Goal: Information Seeking & Learning: Learn about a topic

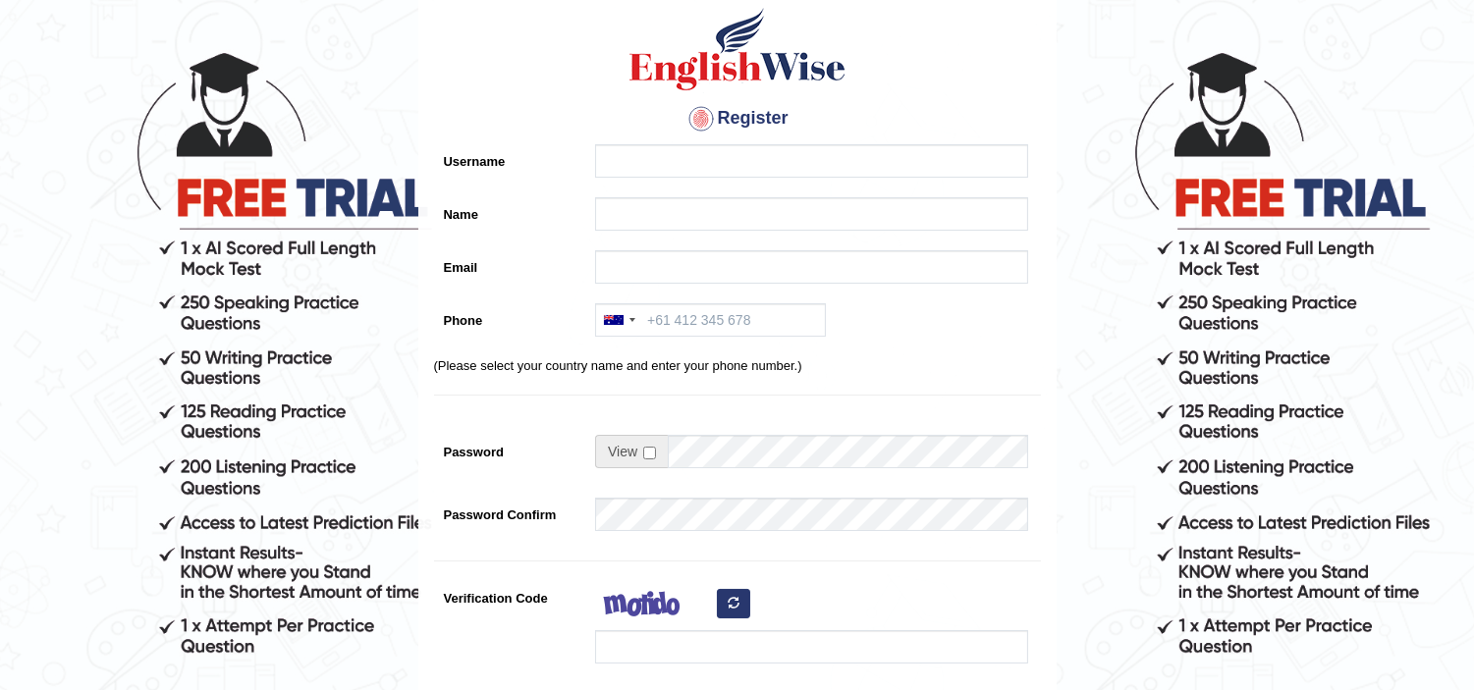
scroll to position [460, 0]
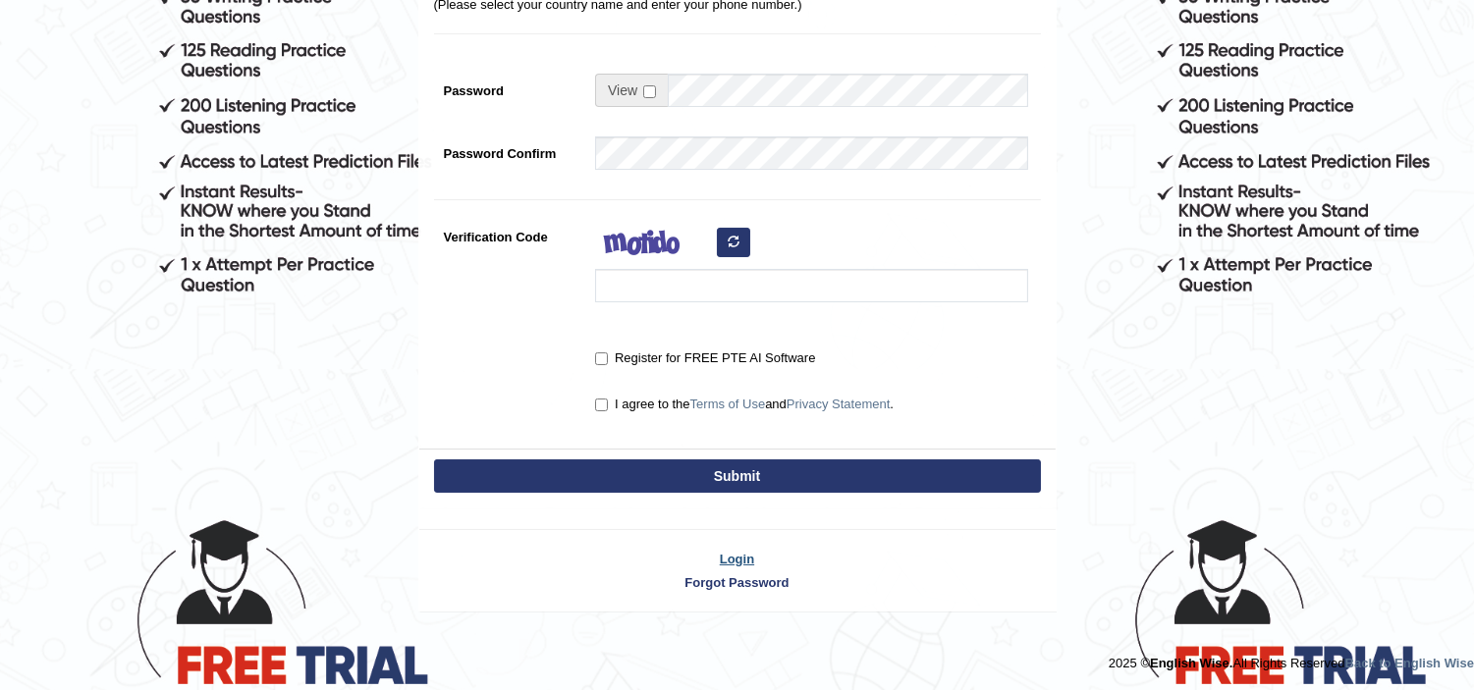
click at [740, 551] on link "Login" at bounding box center [737, 559] width 636 height 19
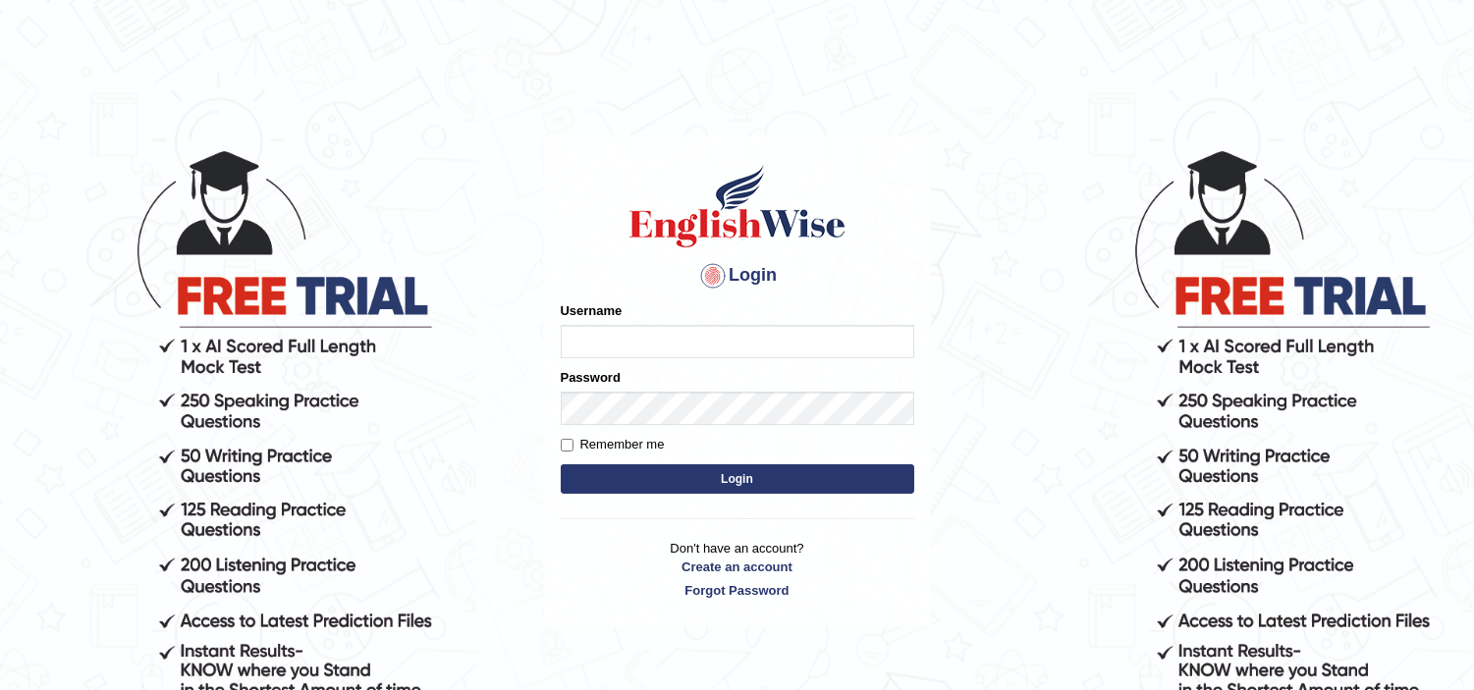
type input "dhanushkakeerthi"
click at [677, 484] on button "Login" at bounding box center [737, 478] width 353 height 29
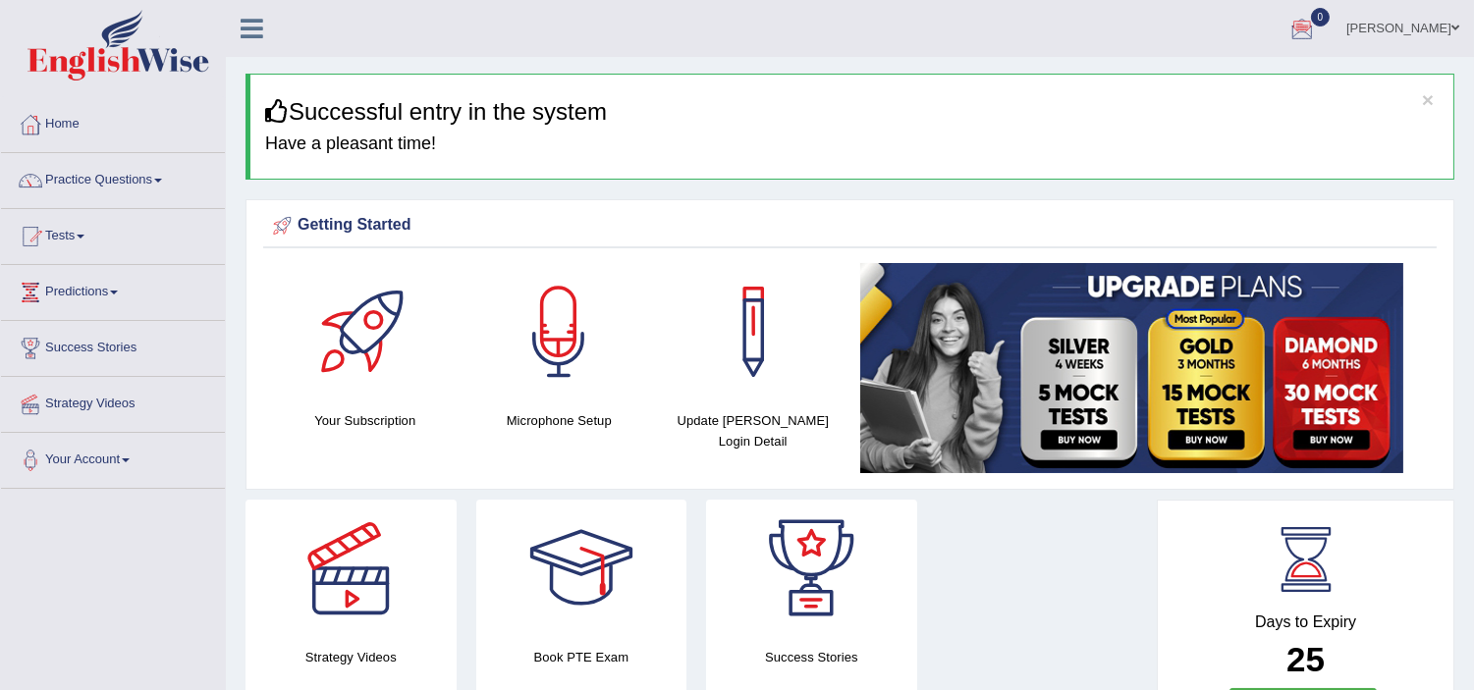
click at [1102, 203] on div "Getting Started Your Subscription Microphone Setup Update Pearson Login Detail ×" at bounding box center [849, 344] width 1209 height 291
click at [118, 187] on link "Practice Questions" at bounding box center [113, 177] width 224 height 49
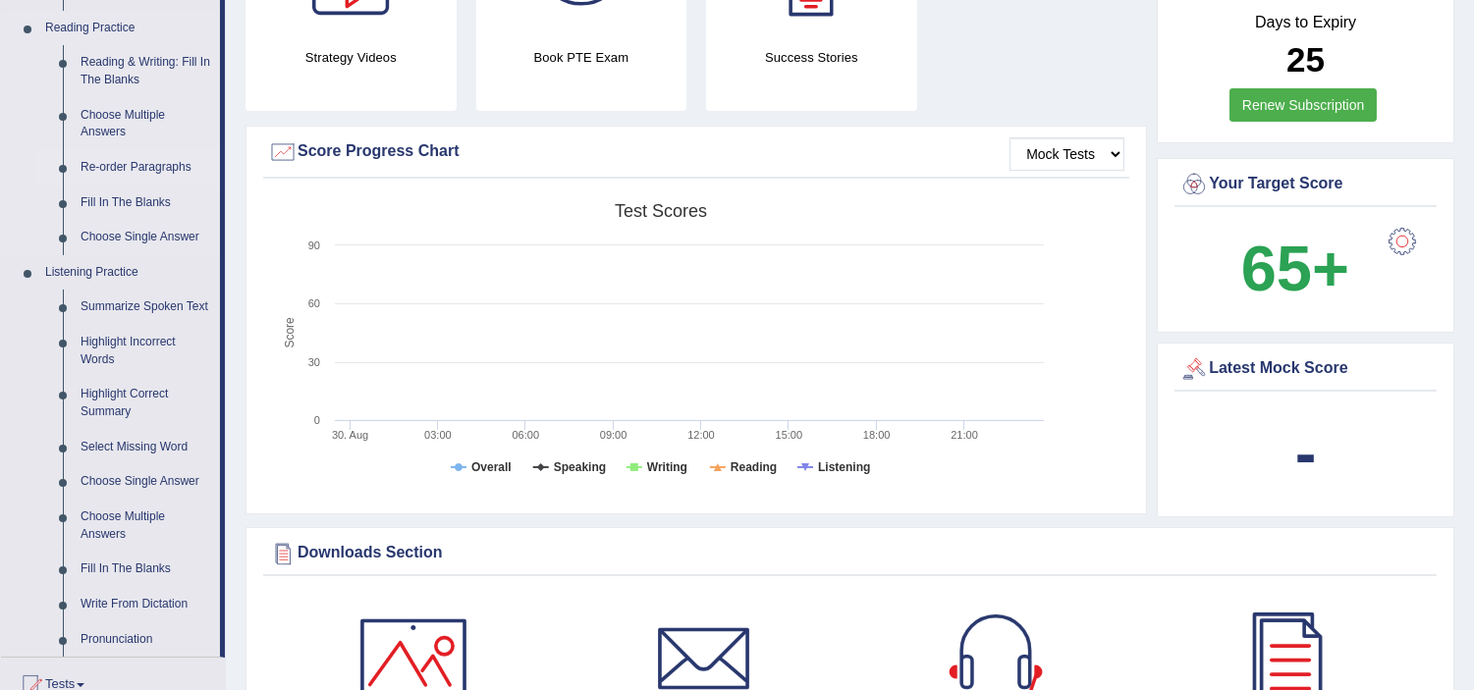
scroll to position [654, 0]
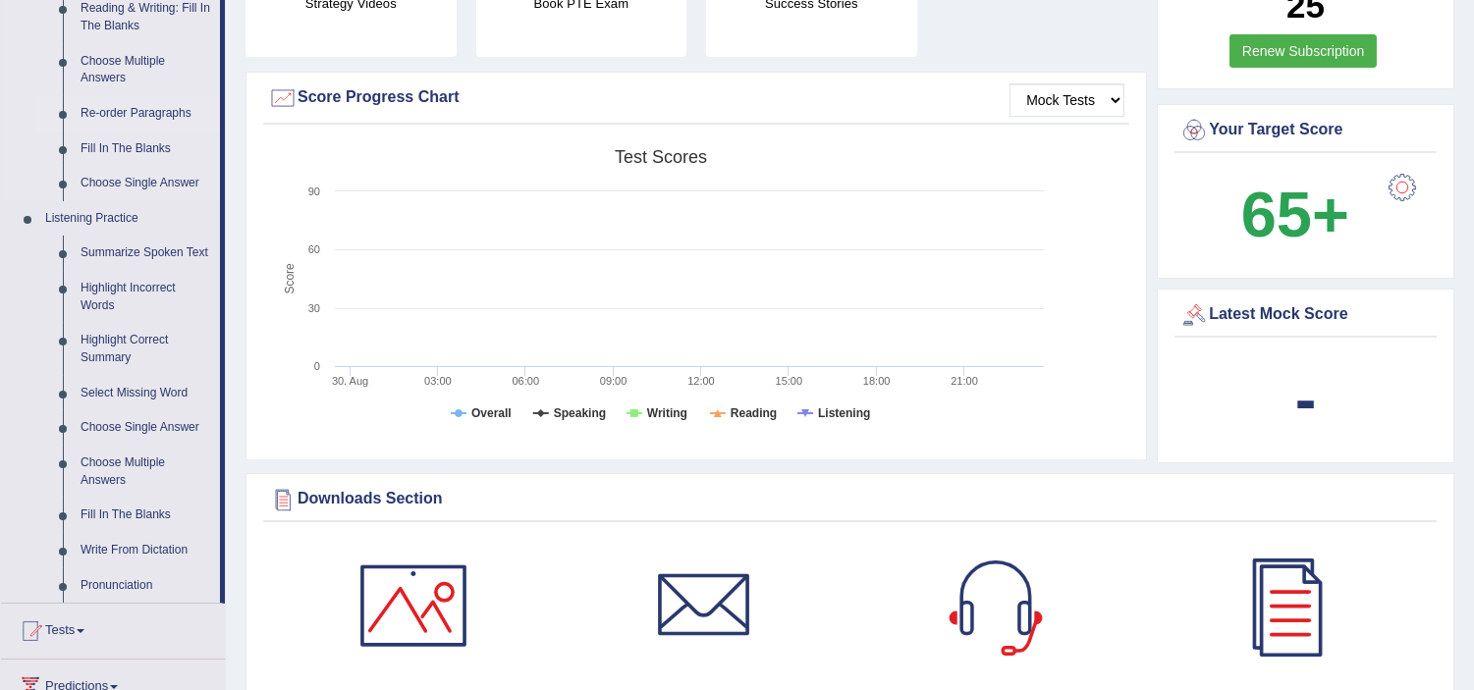
click at [119, 345] on link "Highlight Correct Summary" at bounding box center [146, 349] width 148 height 52
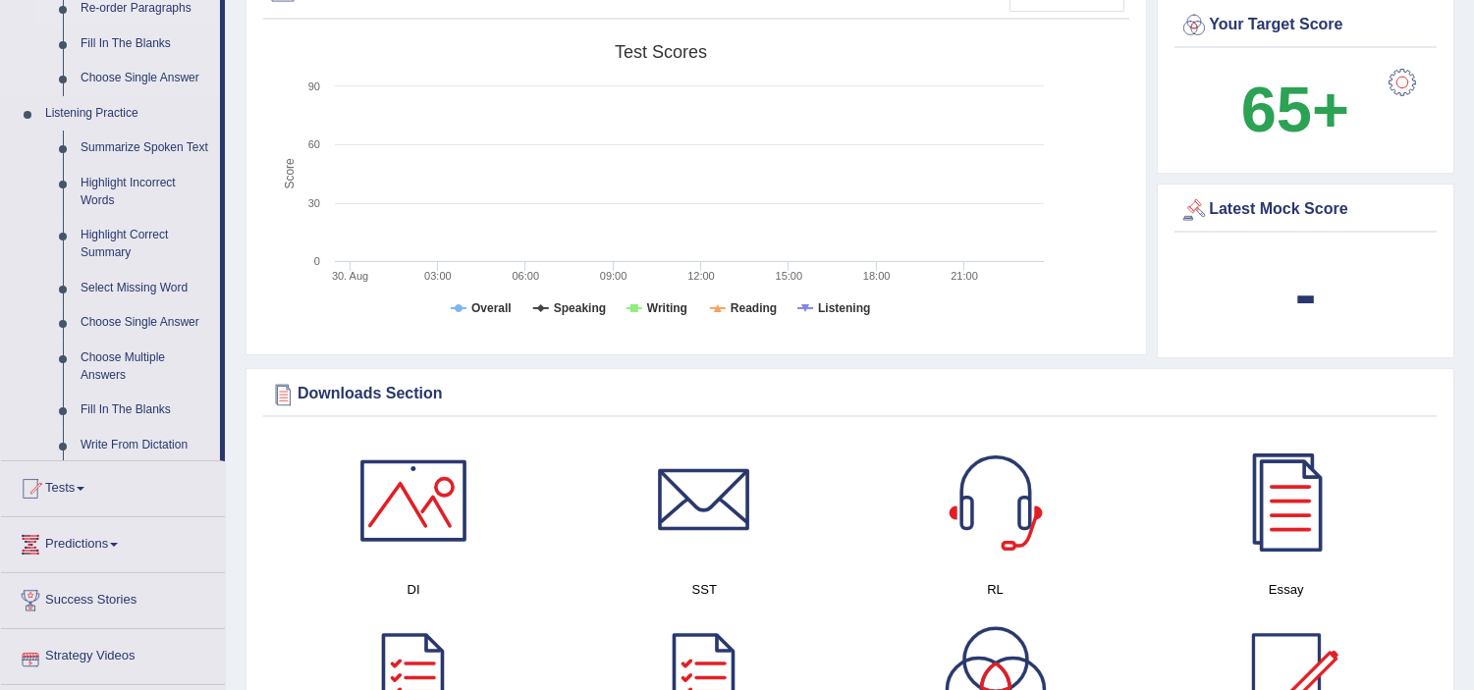
scroll to position [1042, 0]
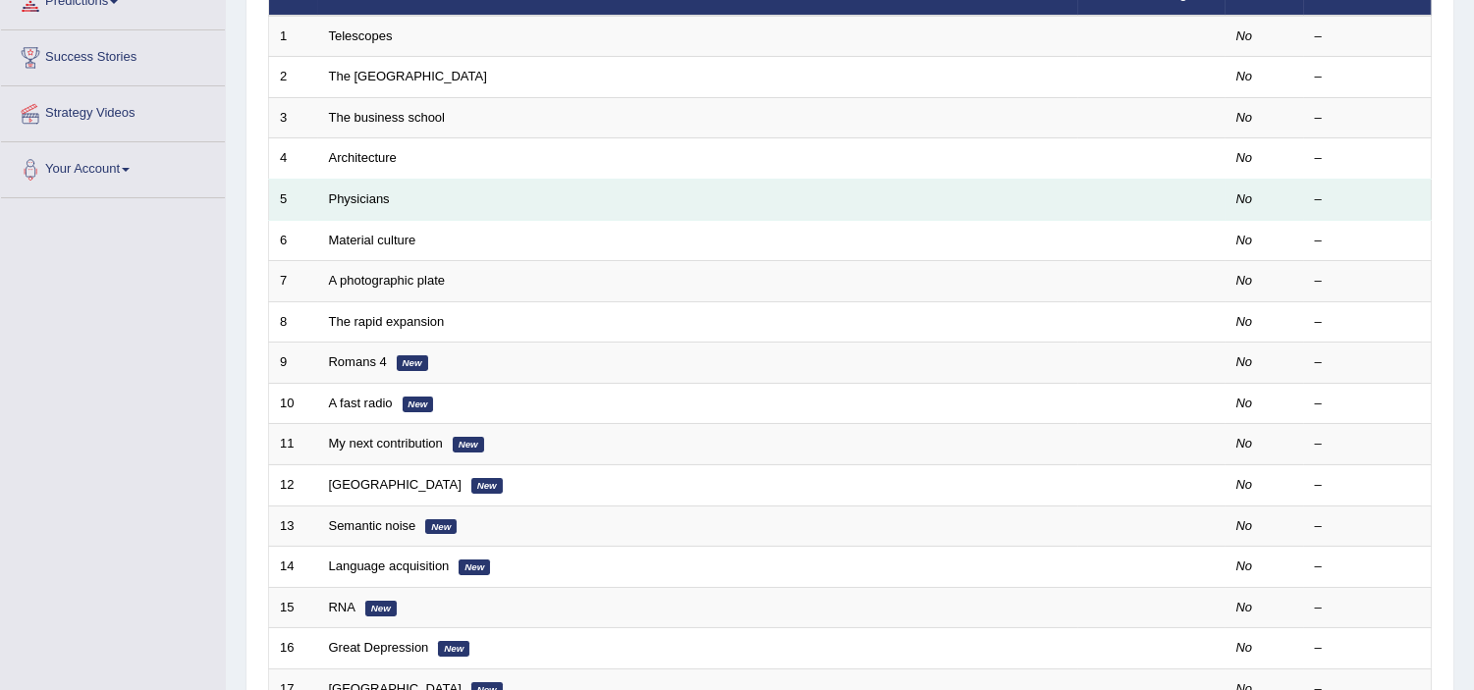
scroll to position [327, 0]
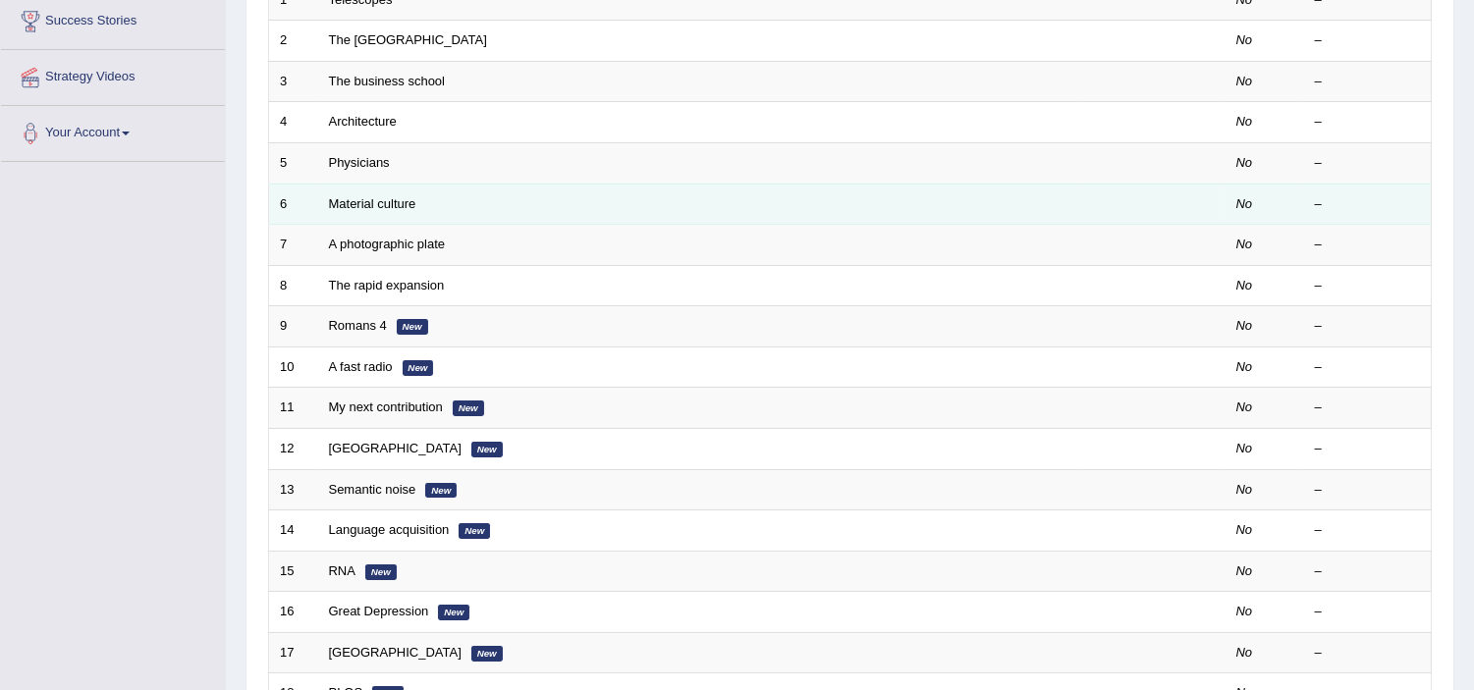
click at [410, 211] on td "Material culture" at bounding box center [698, 204] width 760 height 41
click at [398, 196] on link "Material culture" at bounding box center [372, 203] width 87 height 15
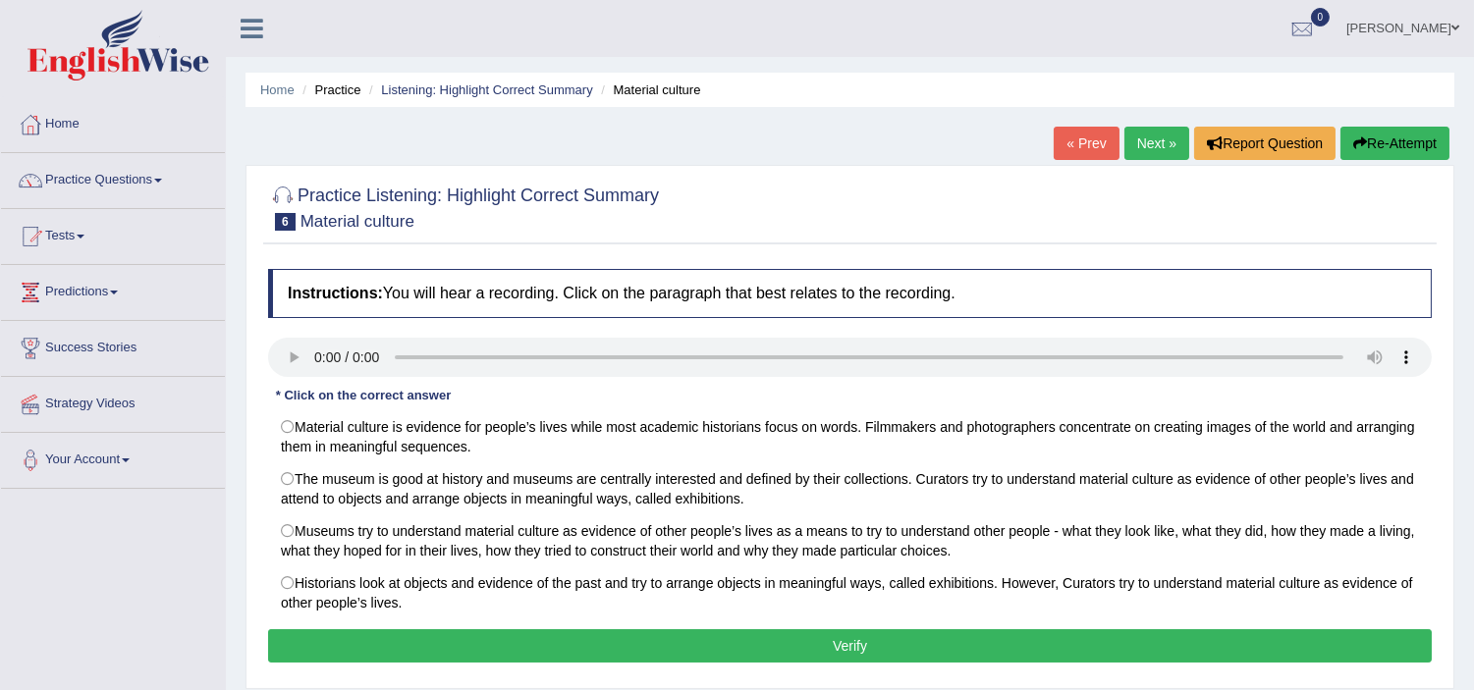
click at [341, 90] on li "Practice" at bounding box center [329, 90] width 63 height 19
click at [129, 193] on link "Practice Questions" at bounding box center [113, 177] width 224 height 49
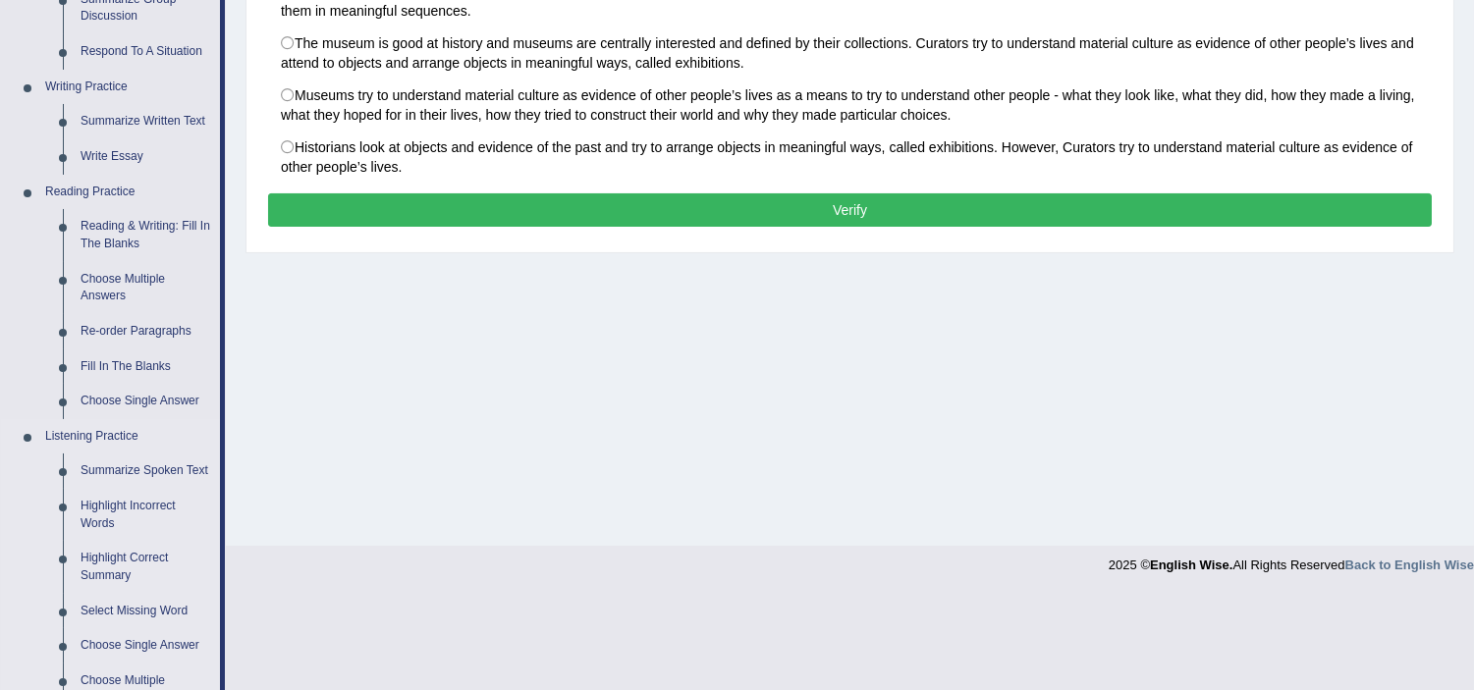
scroll to position [545, 0]
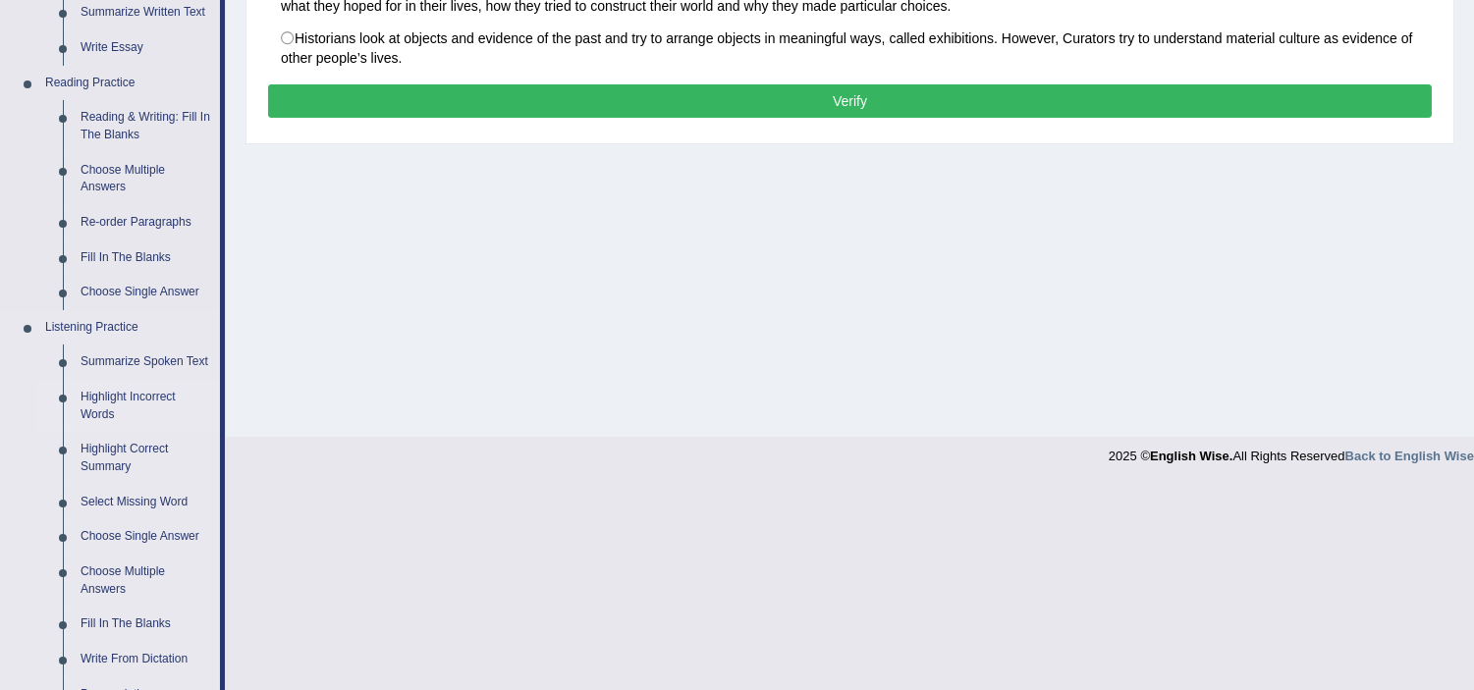
click at [149, 396] on link "Highlight Incorrect Words" at bounding box center [146, 406] width 148 height 52
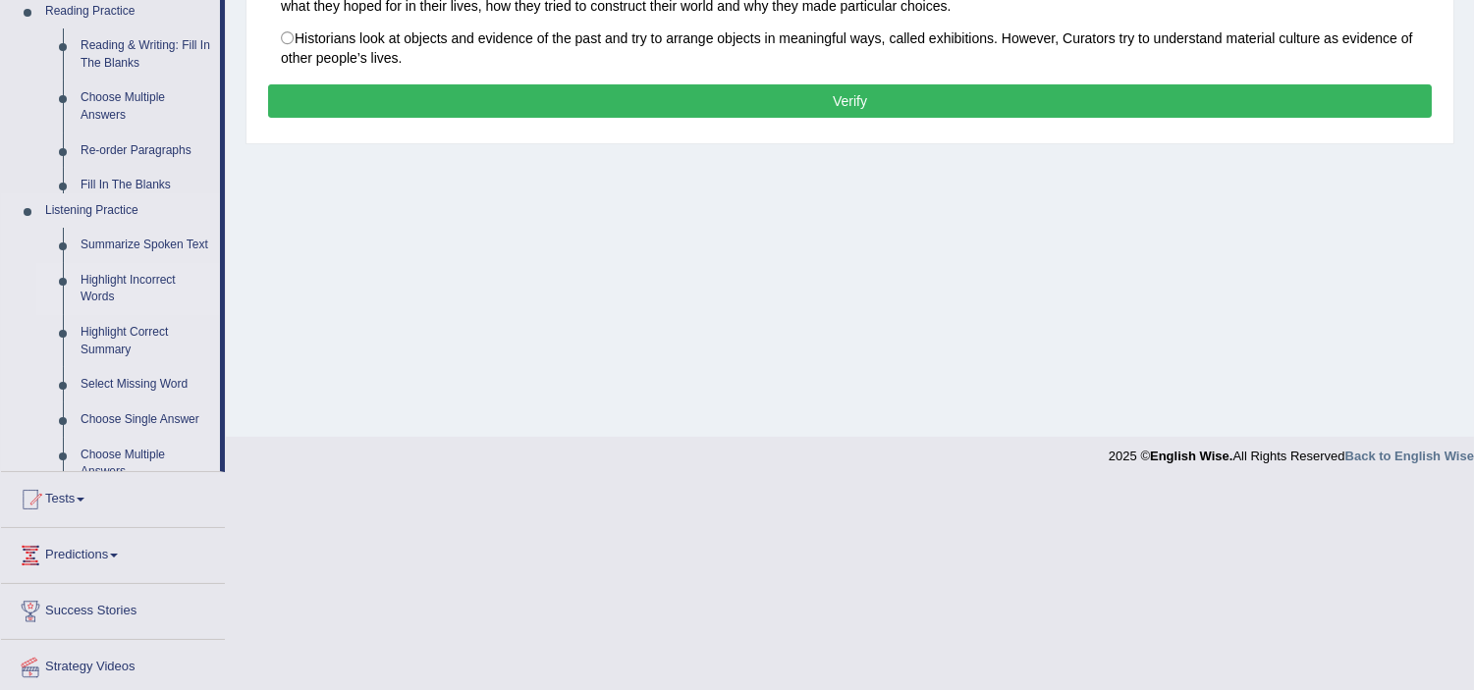
scroll to position [340, 0]
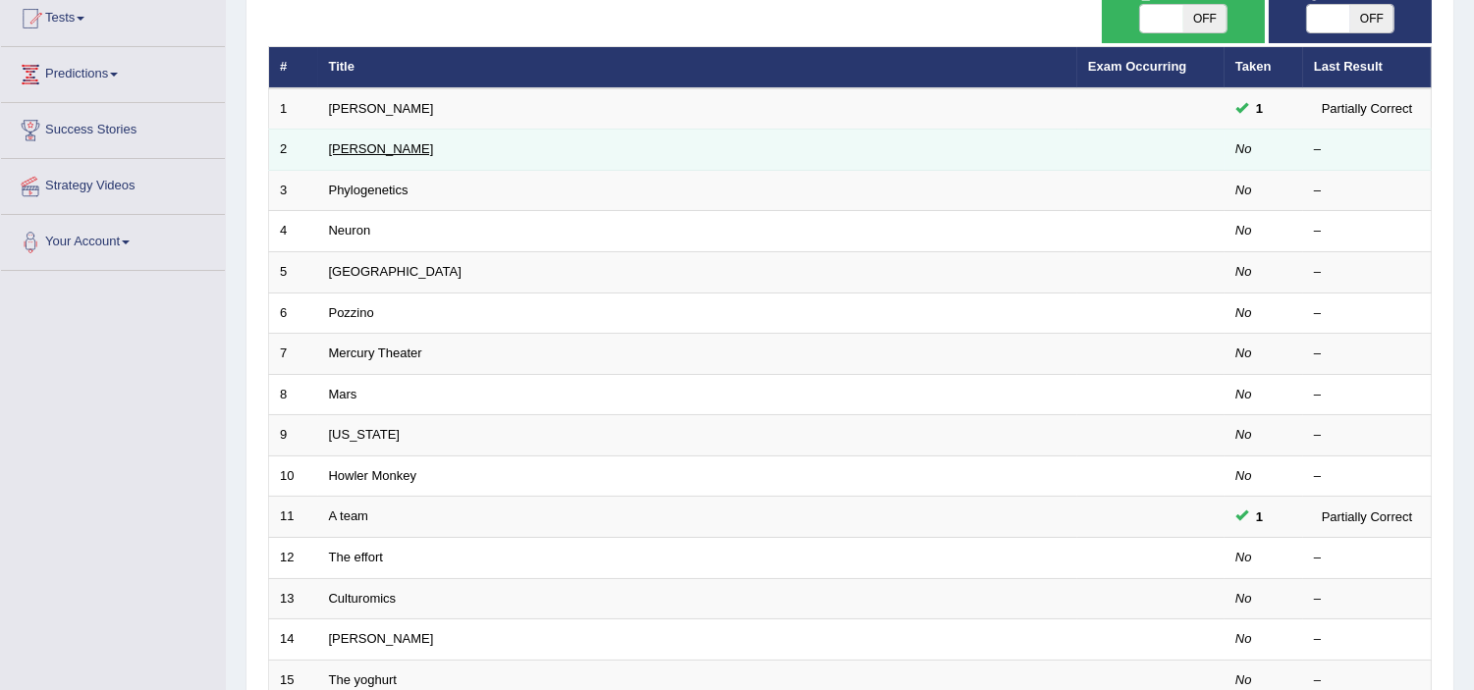
click at [330, 144] on link "[PERSON_NAME]" at bounding box center [381, 148] width 105 height 15
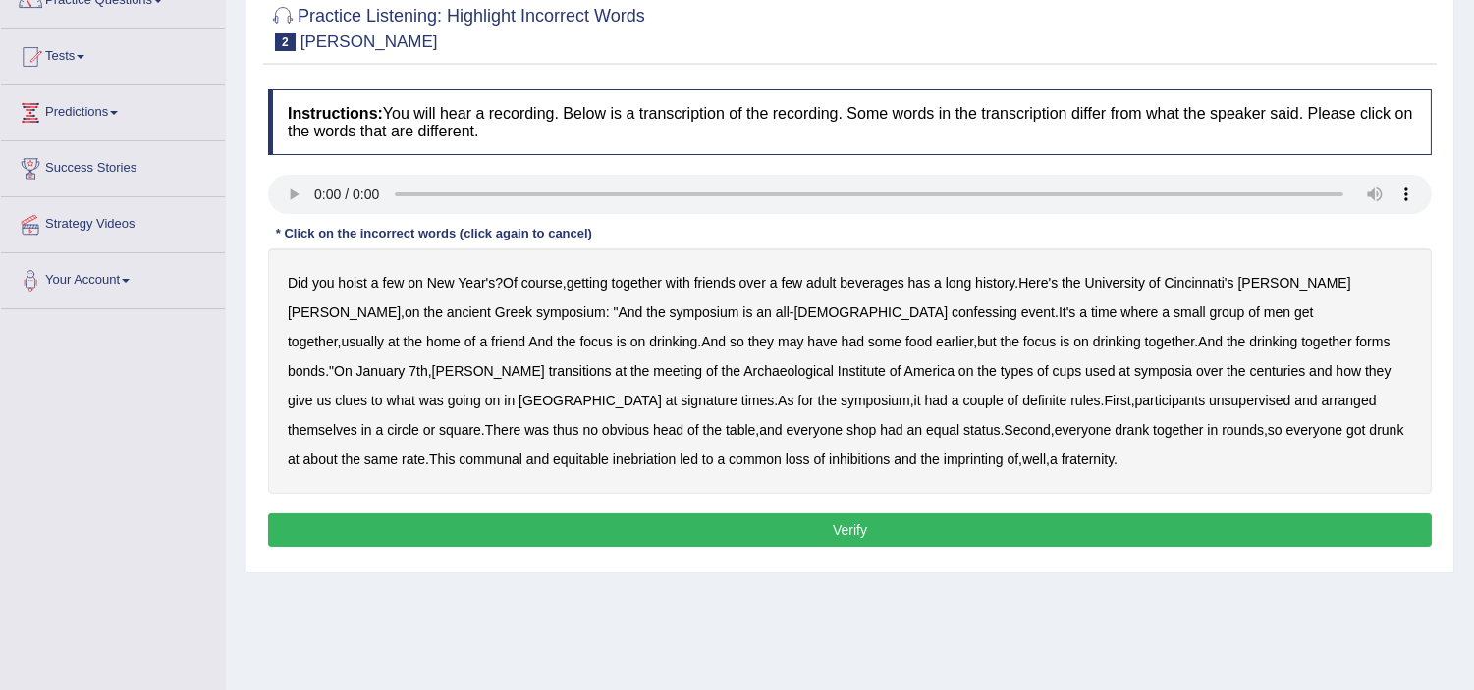
scroll to position [218, 0]
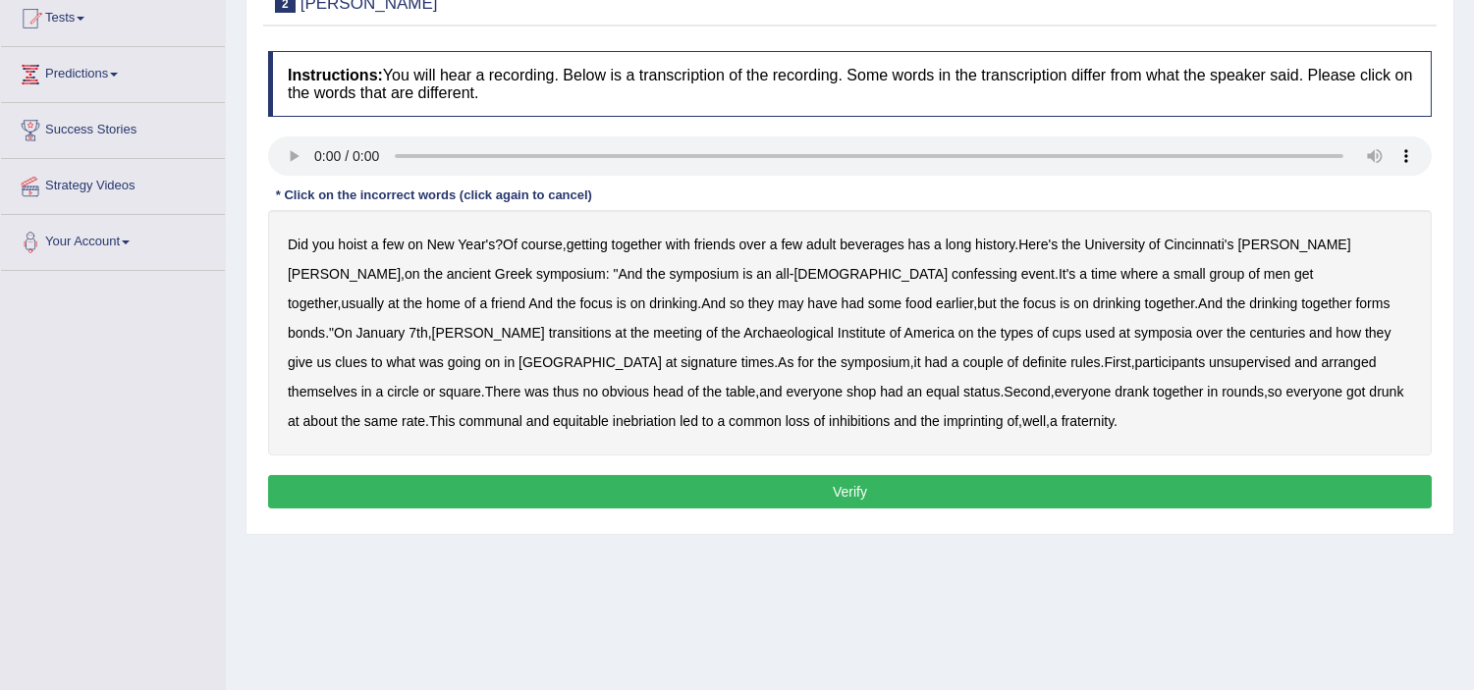
click at [1225, 243] on b "Cincinnati's" at bounding box center [1198, 245] width 70 height 16
click at [553, 296] on b "And" at bounding box center [540, 304] width 25 height 16
click at [1209, 363] on b "unsupervised" at bounding box center [1249, 362] width 81 height 16
click at [522, 413] on b "communal" at bounding box center [491, 421] width 64 height 16
click at [608, 250] on b "getting" at bounding box center [587, 245] width 41 height 16
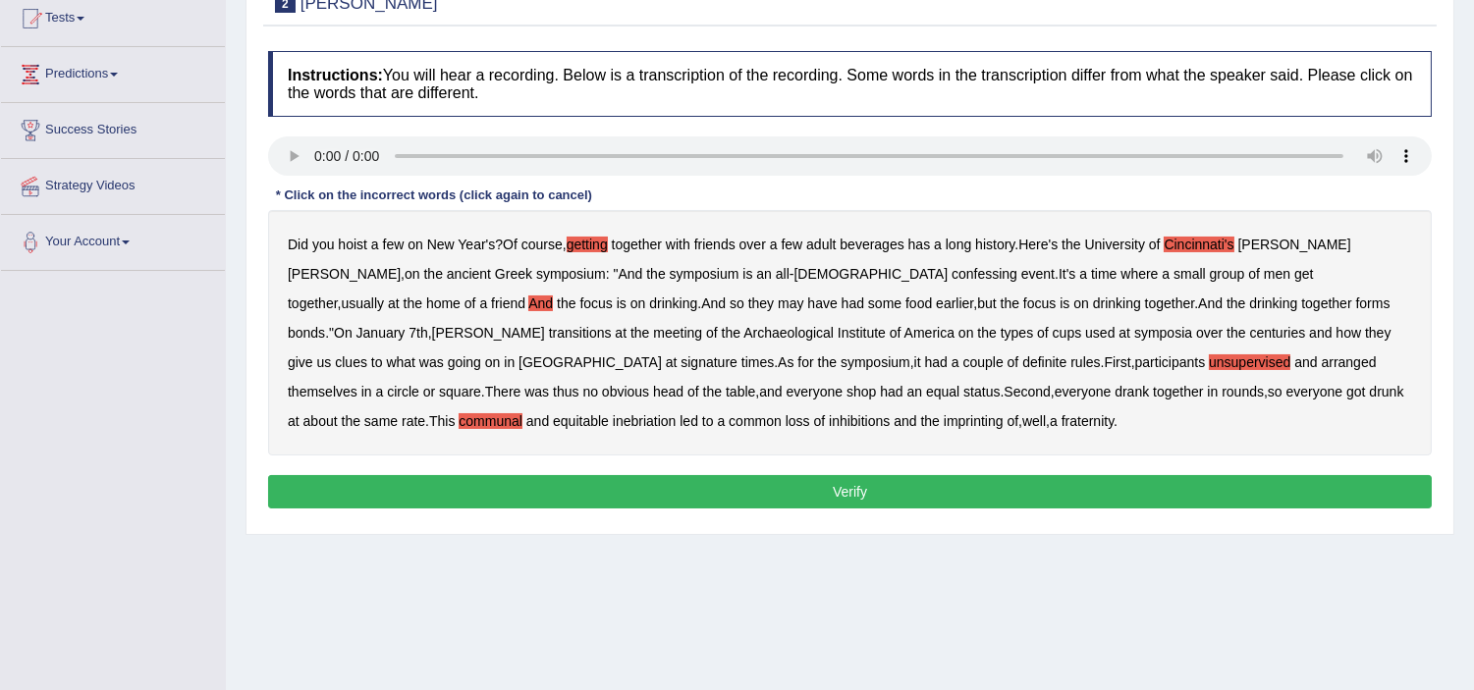
click at [612, 250] on div "Did you hoist a few on New Year's ? Of course , getting together with friends o…" at bounding box center [849, 332] width 1163 height 245
click at [595, 248] on b "getting" at bounding box center [587, 245] width 41 height 16
click at [951, 270] on b "confessing" at bounding box center [984, 274] width 66 height 16
click at [553, 296] on b "And" at bounding box center [540, 304] width 25 height 16
click at [944, 416] on b "imprinting" at bounding box center [974, 421] width 60 height 16
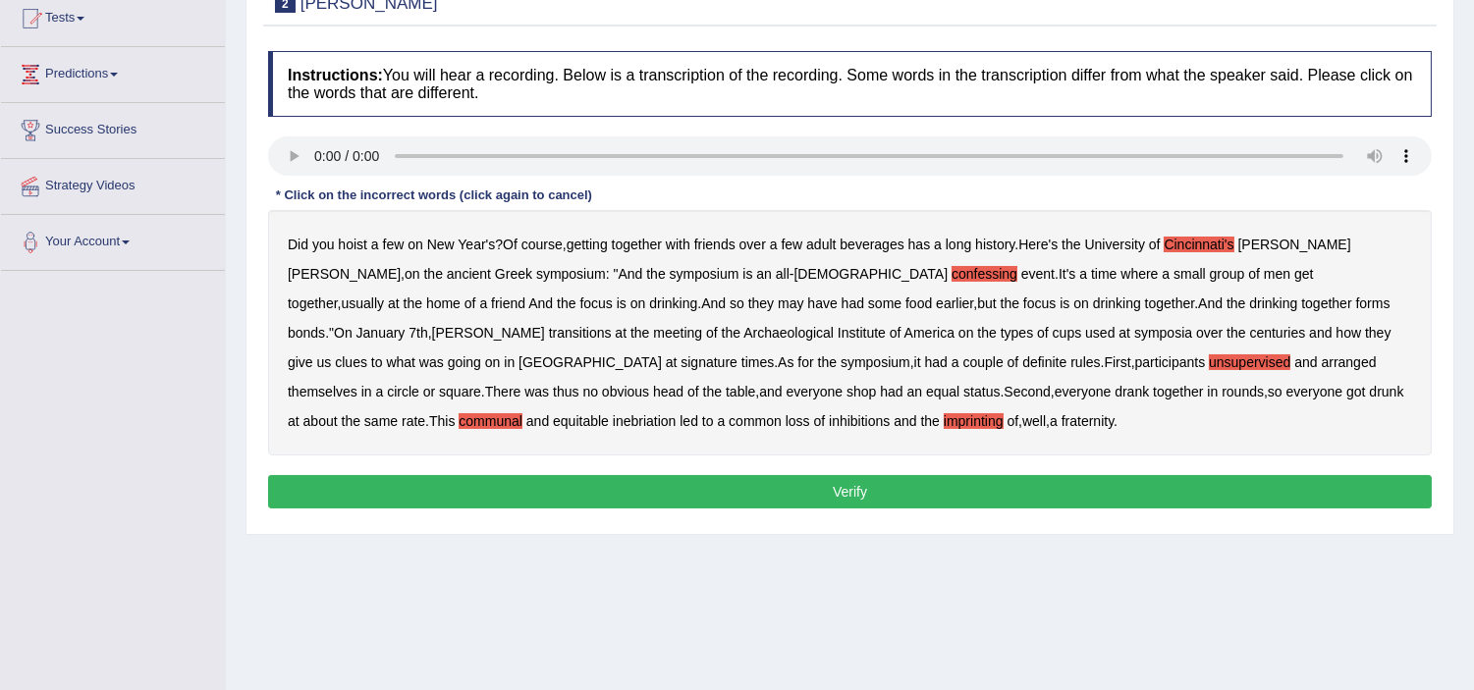
click at [585, 505] on button "Verify" at bounding box center [849, 491] width 1163 height 33
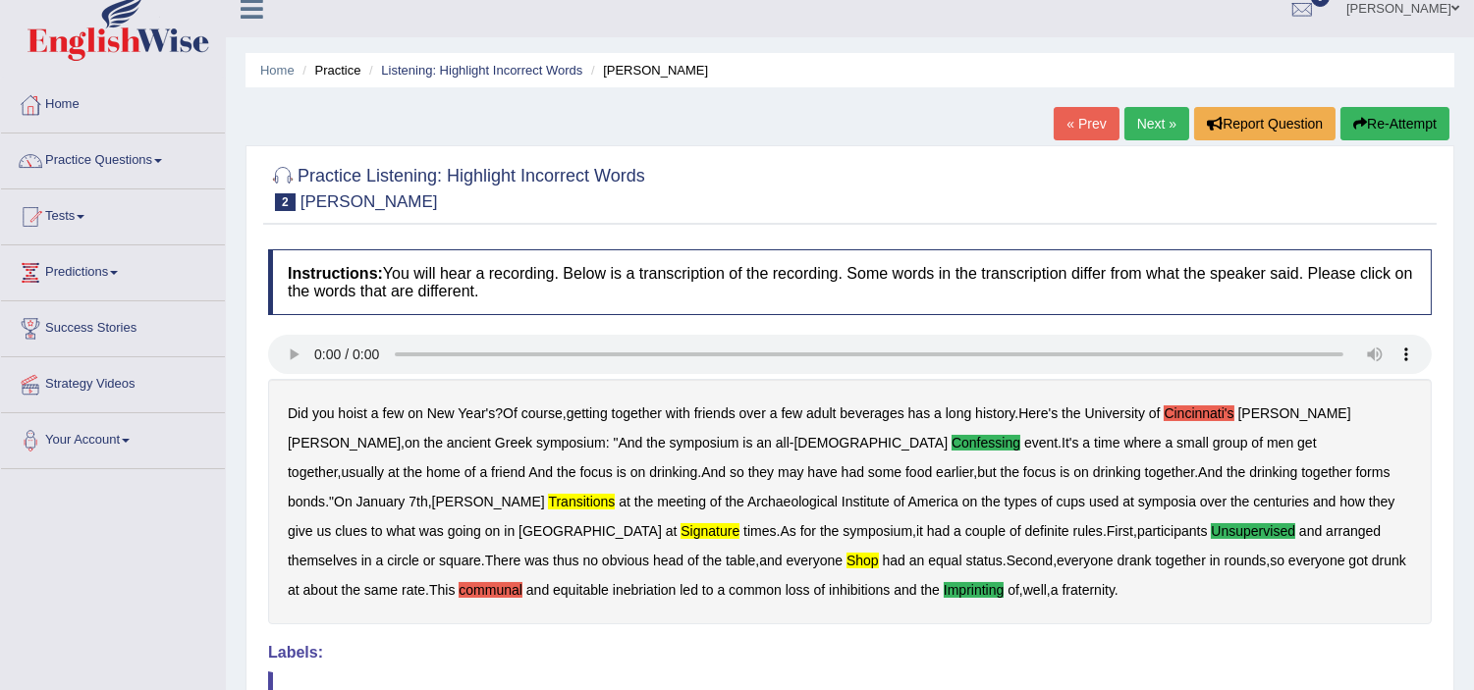
scroll to position [0, 0]
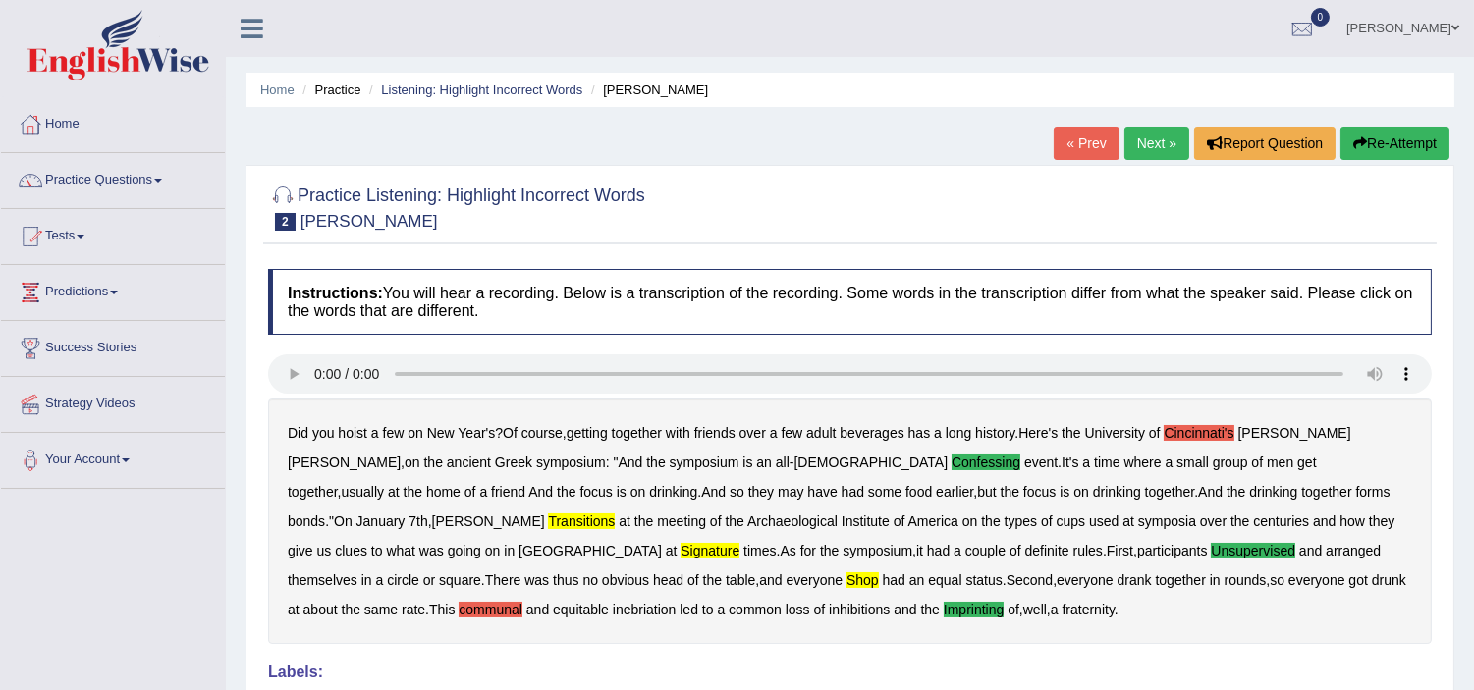
click at [1139, 138] on link "Next »" at bounding box center [1156, 143] width 65 height 33
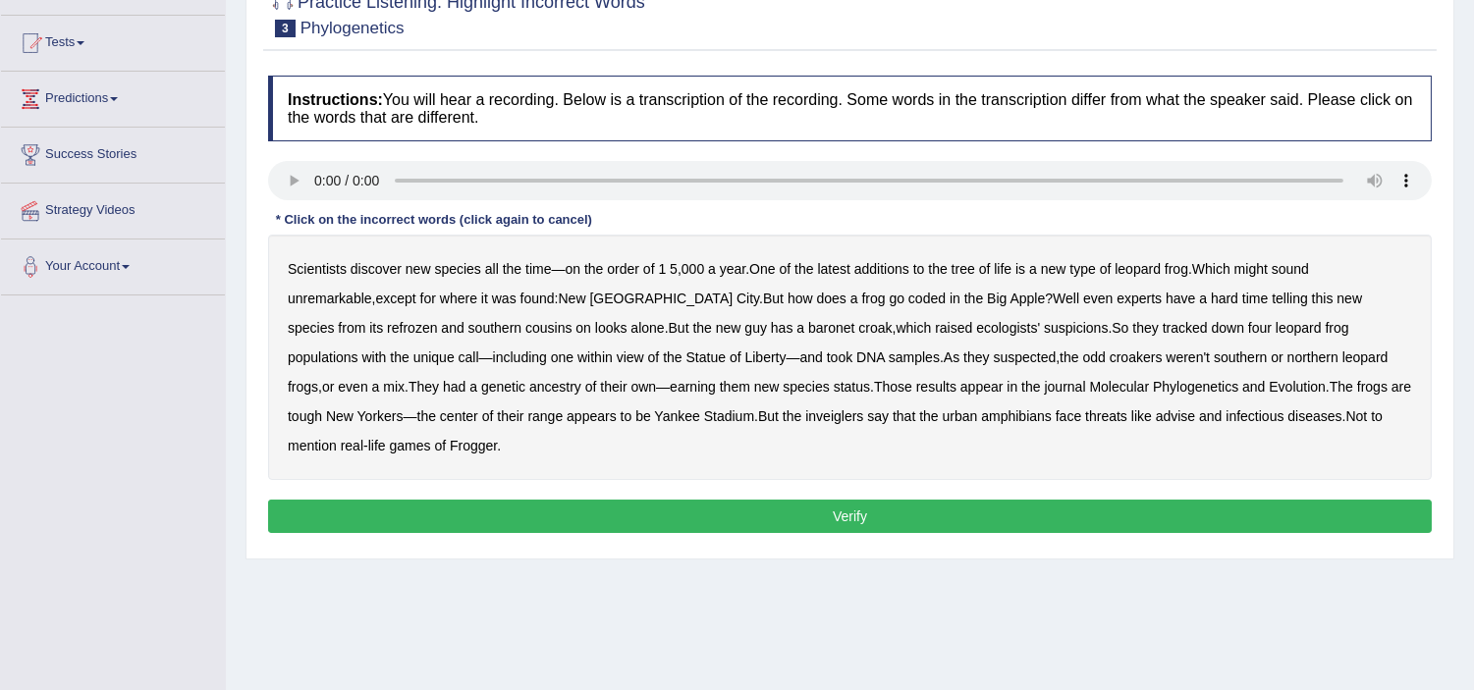
scroll to position [218, 0]
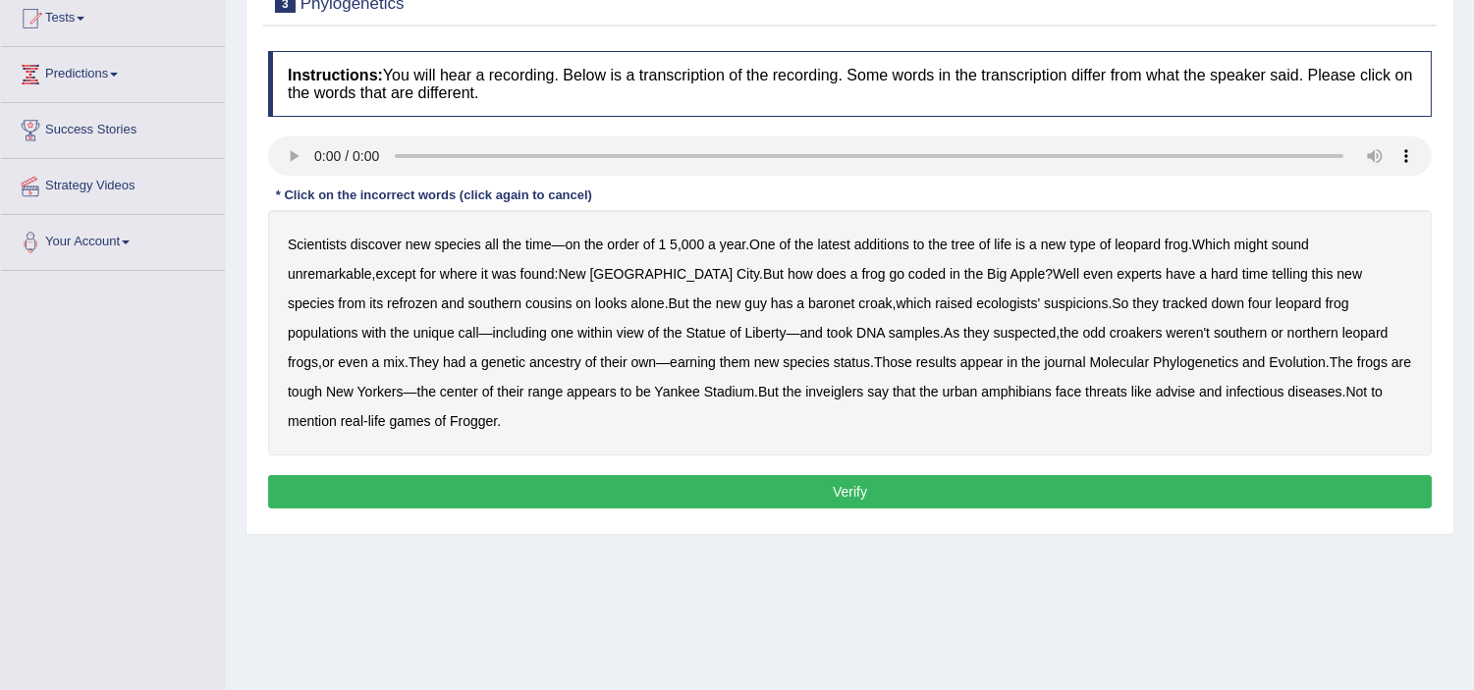
click at [372, 266] on b "unremarkable" at bounding box center [330, 274] width 84 height 16
click at [908, 272] on b "coded" at bounding box center [926, 274] width 37 height 16
click at [437, 296] on b "refrozen" at bounding box center [412, 304] width 50 height 16
click at [1044, 300] on b "suspicions" at bounding box center [1076, 304] width 64 height 16
click at [479, 325] on b "call" at bounding box center [469, 333] width 21 height 16
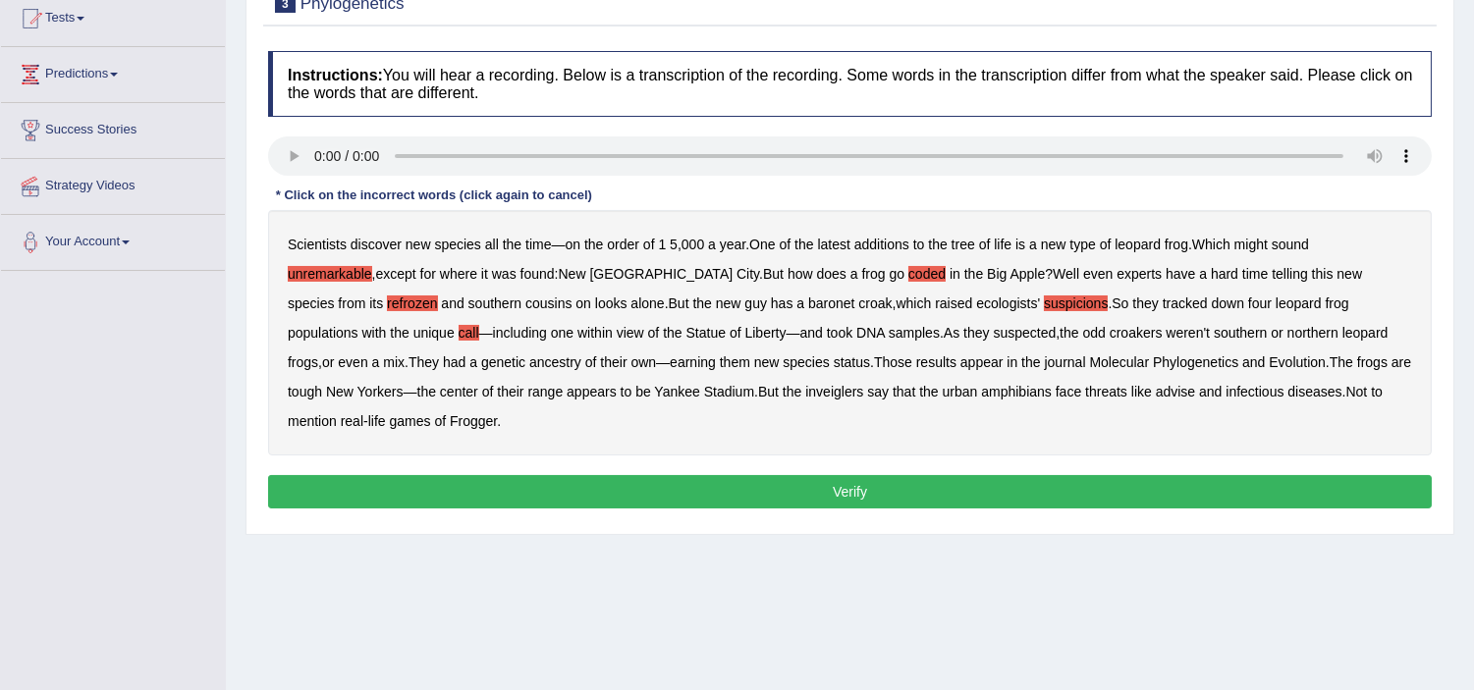
click at [1109, 338] on b "croakers" at bounding box center [1135, 333] width 53 height 16
click at [895, 339] on div "Scientists discover new species all the time — on the order of 1 5 , 000 a year…" at bounding box center [849, 332] width 1163 height 245
click at [1109, 328] on b "croakers" at bounding box center [1135, 333] width 53 height 16
click at [529, 365] on b "ancestry" at bounding box center [555, 362] width 52 height 16
click at [654, 396] on b "Yankee" at bounding box center [676, 392] width 45 height 16
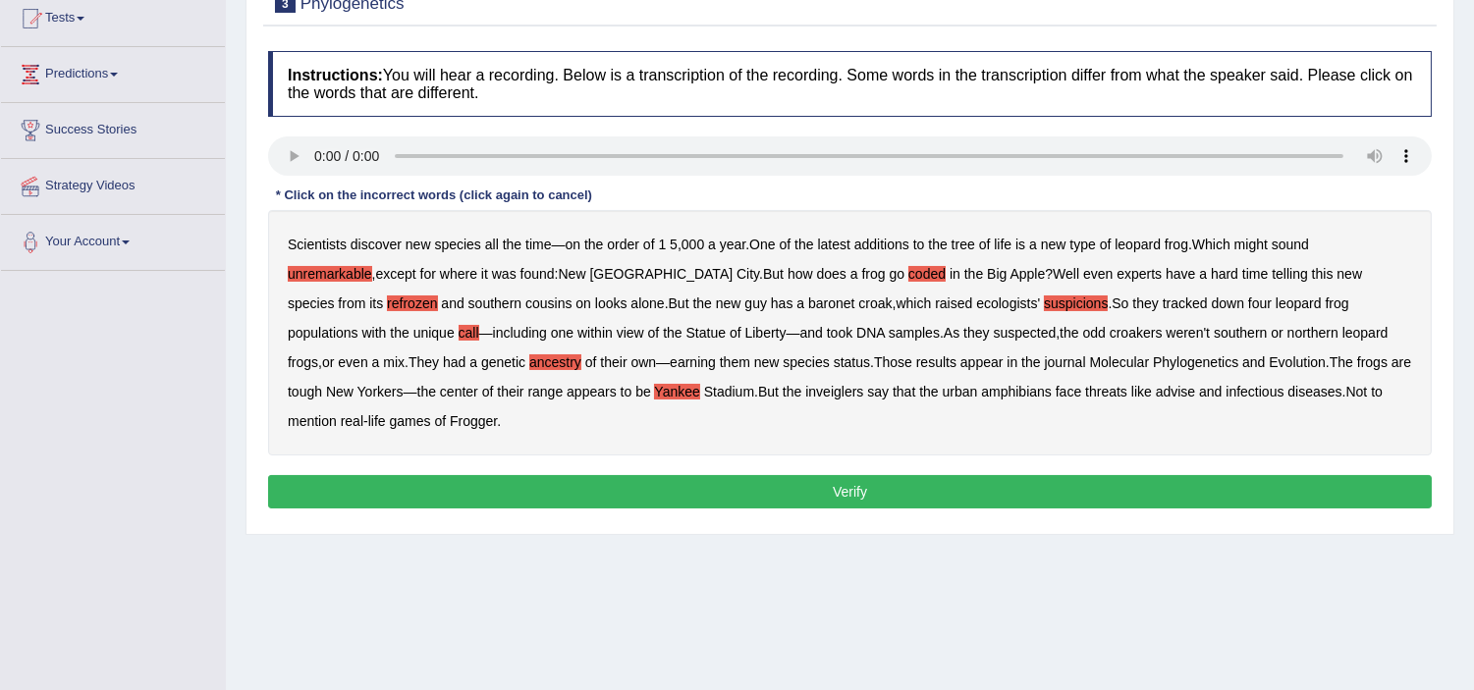
click at [654, 396] on b "Yankee" at bounding box center [676, 392] width 45 height 16
click at [805, 398] on b "inveiglers" at bounding box center [834, 392] width 58 height 16
click at [771, 475] on button "Verify" at bounding box center [849, 491] width 1163 height 33
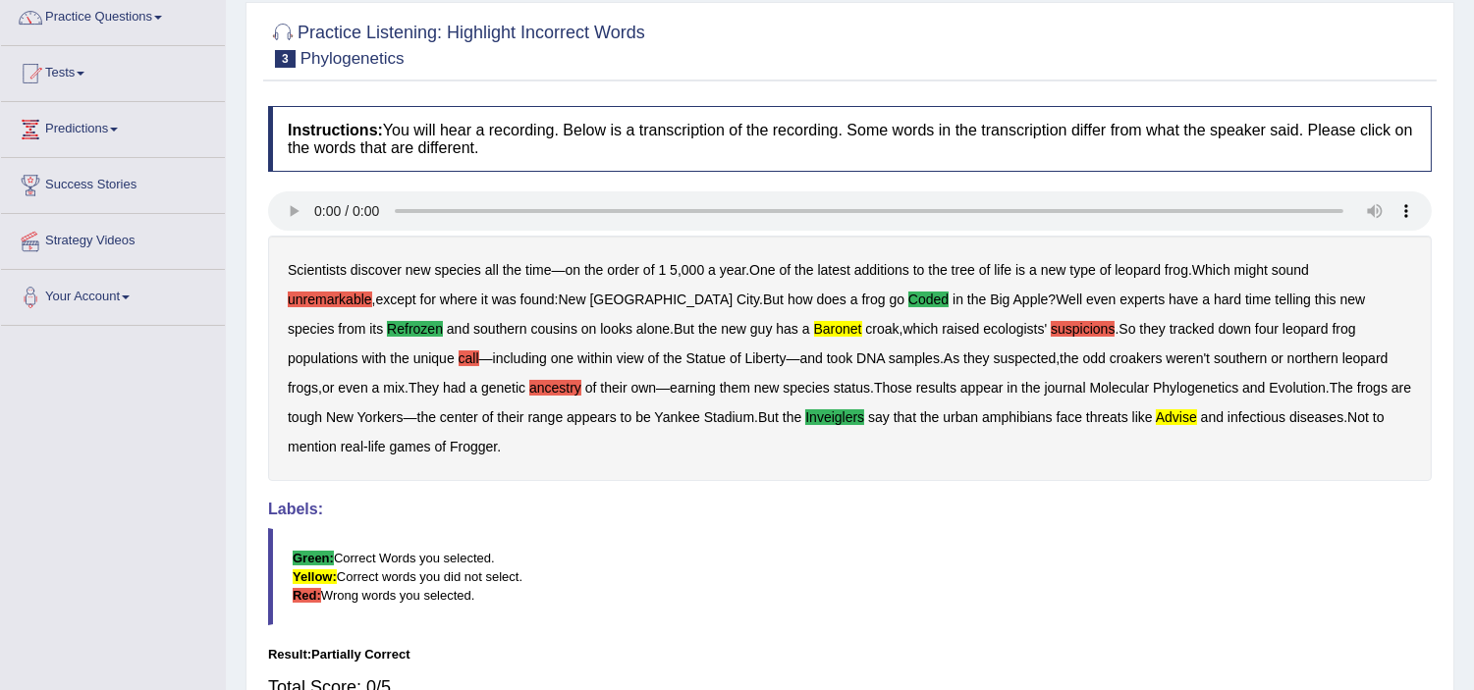
scroll to position [109, 0]
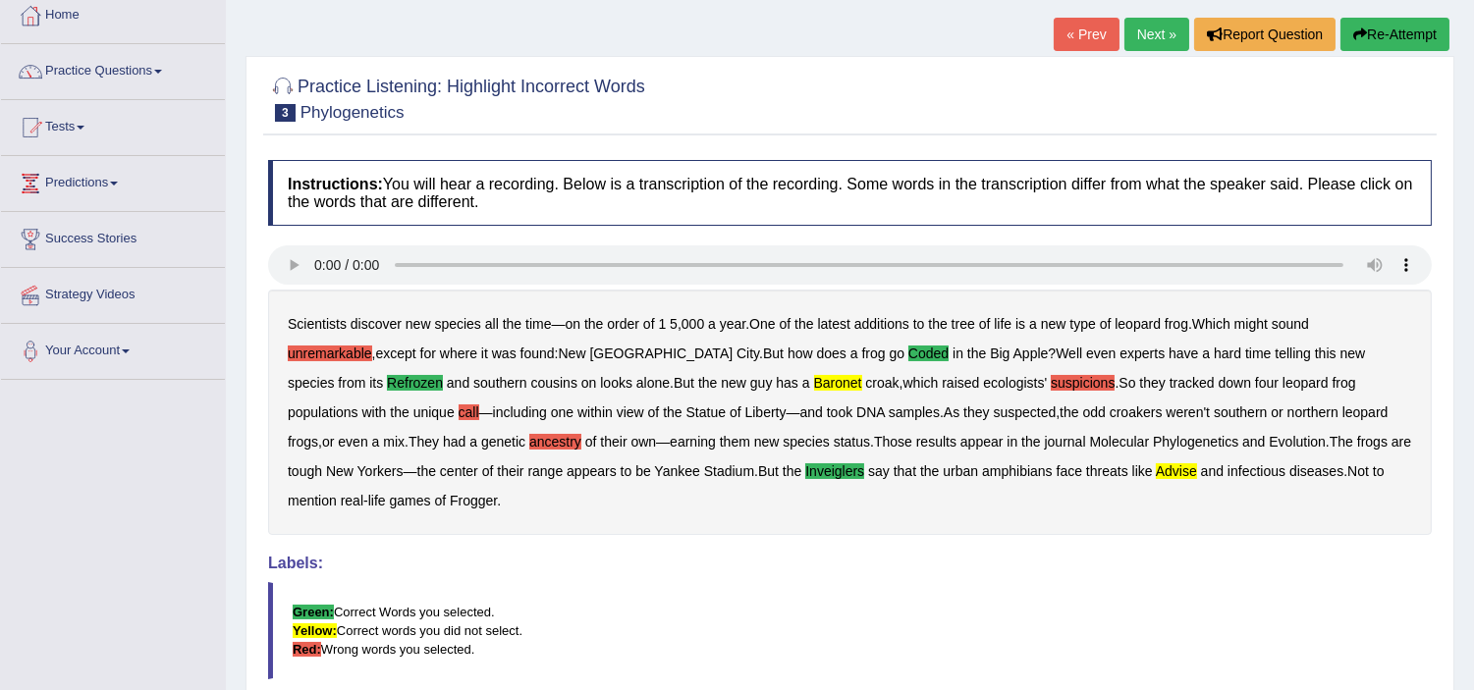
click at [1162, 32] on link "Next »" at bounding box center [1156, 34] width 65 height 33
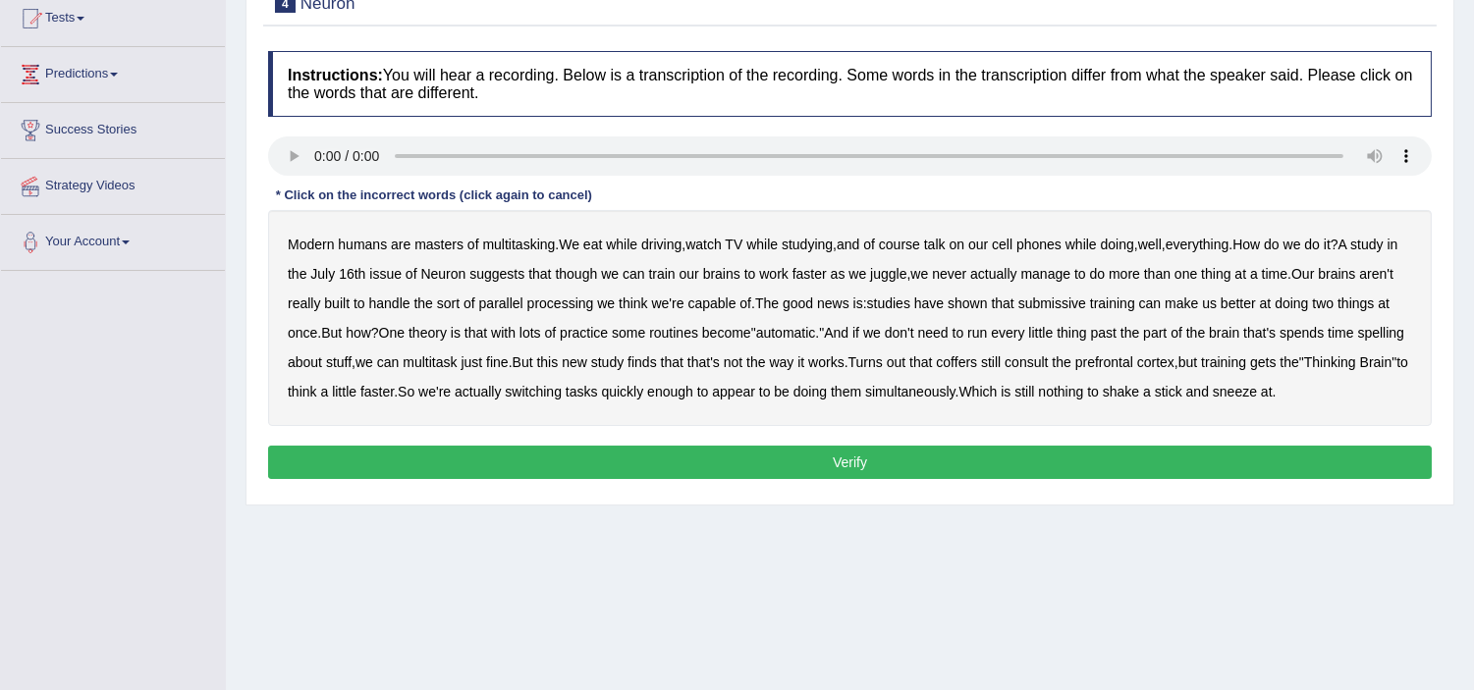
click at [595, 278] on b "though" at bounding box center [576, 274] width 42 height 16
click at [586, 283] on div "Modern humans are masters of multitasking . We eat while driving , watch TV whi…" at bounding box center [849, 318] width 1163 height 216
click at [597, 270] on b "though" at bounding box center [576, 274] width 42 height 16
click at [675, 272] on b "train" at bounding box center [661, 274] width 27 height 16
click at [906, 276] on b "juggle" at bounding box center [888, 274] width 36 height 16
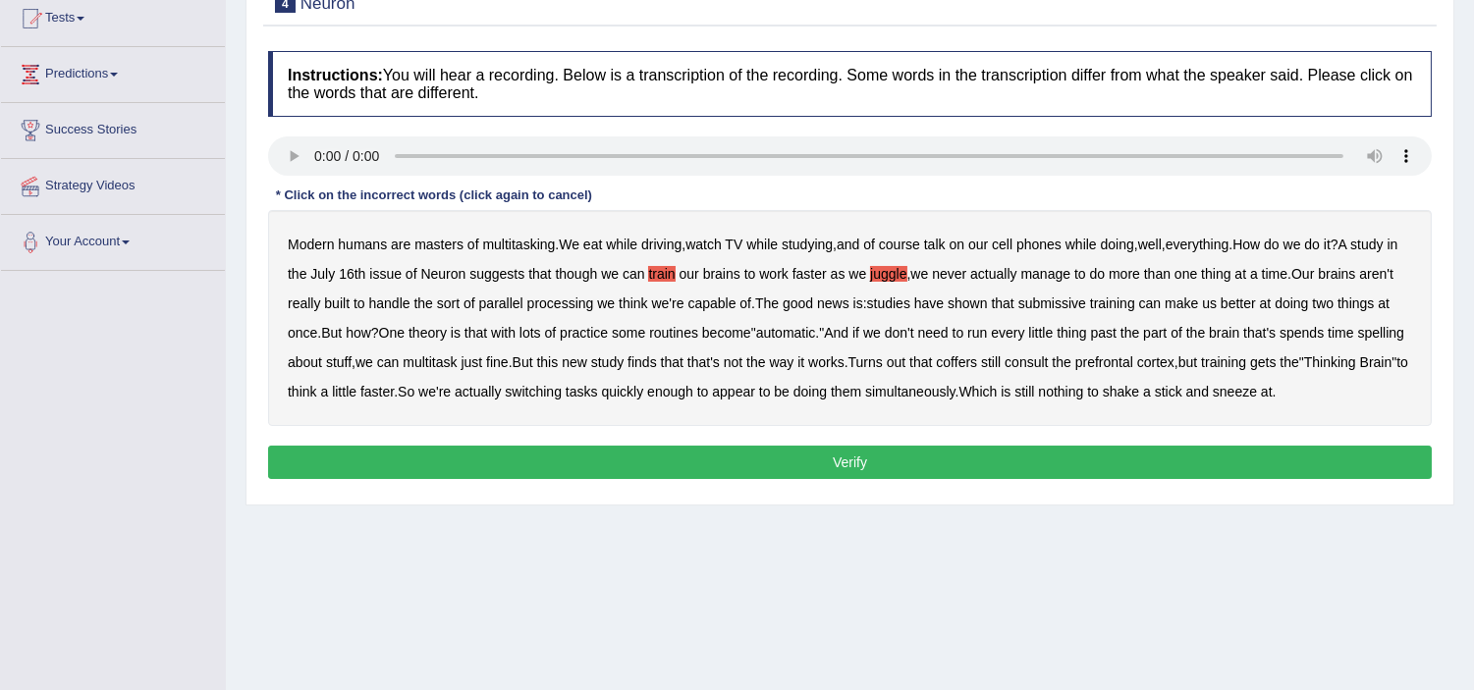
click at [1086, 305] on b "submissive" at bounding box center [1052, 304] width 68 height 16
click at [352, 360] on b "stuff" at bounding box center [339, 362] width 26 height 16
click at [1133, 359] on b "prefrontal" at bounding box center [1104, 362] width 58 height 16
click at [562, 394] on b "switching" at bounding box center [533, 392] width 57 height 16
click at [562, 391] on b "switching" at bounding box center [533, 392] width 57 height 16
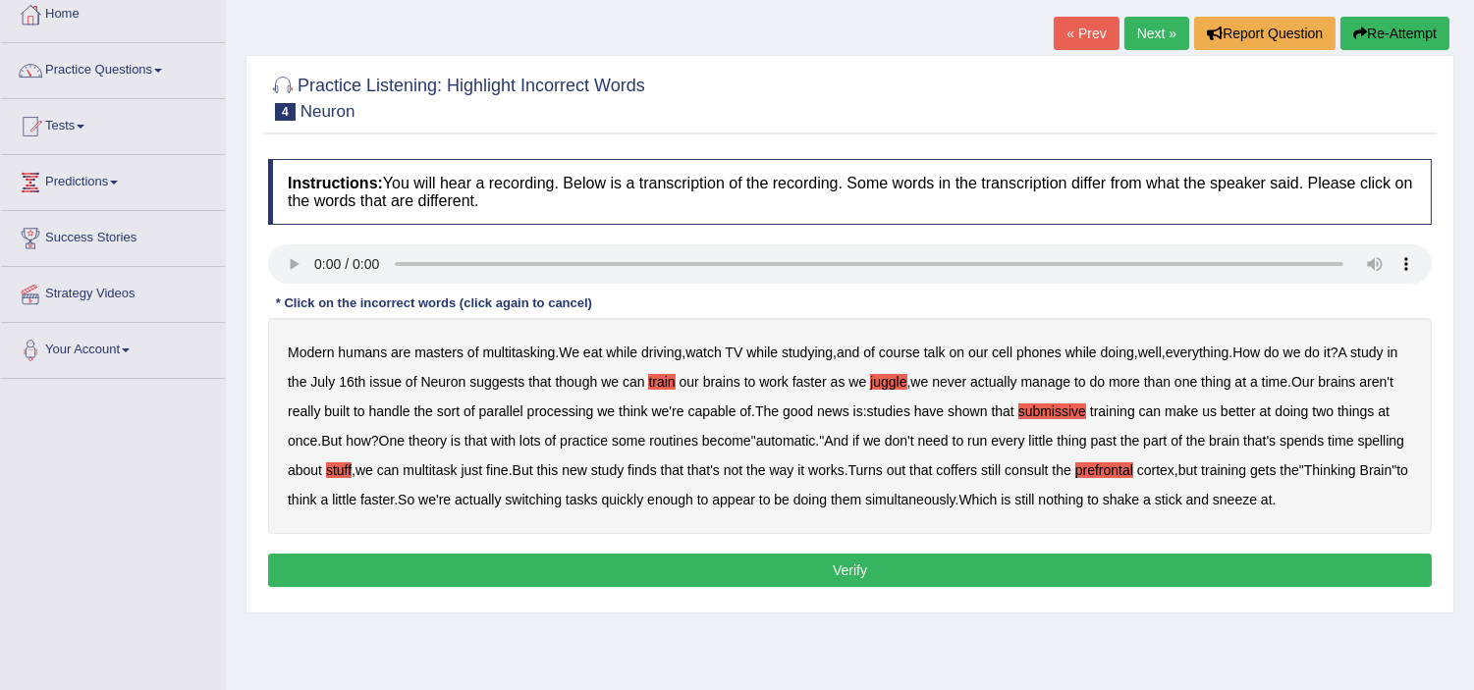
scroll to position [109, 0]
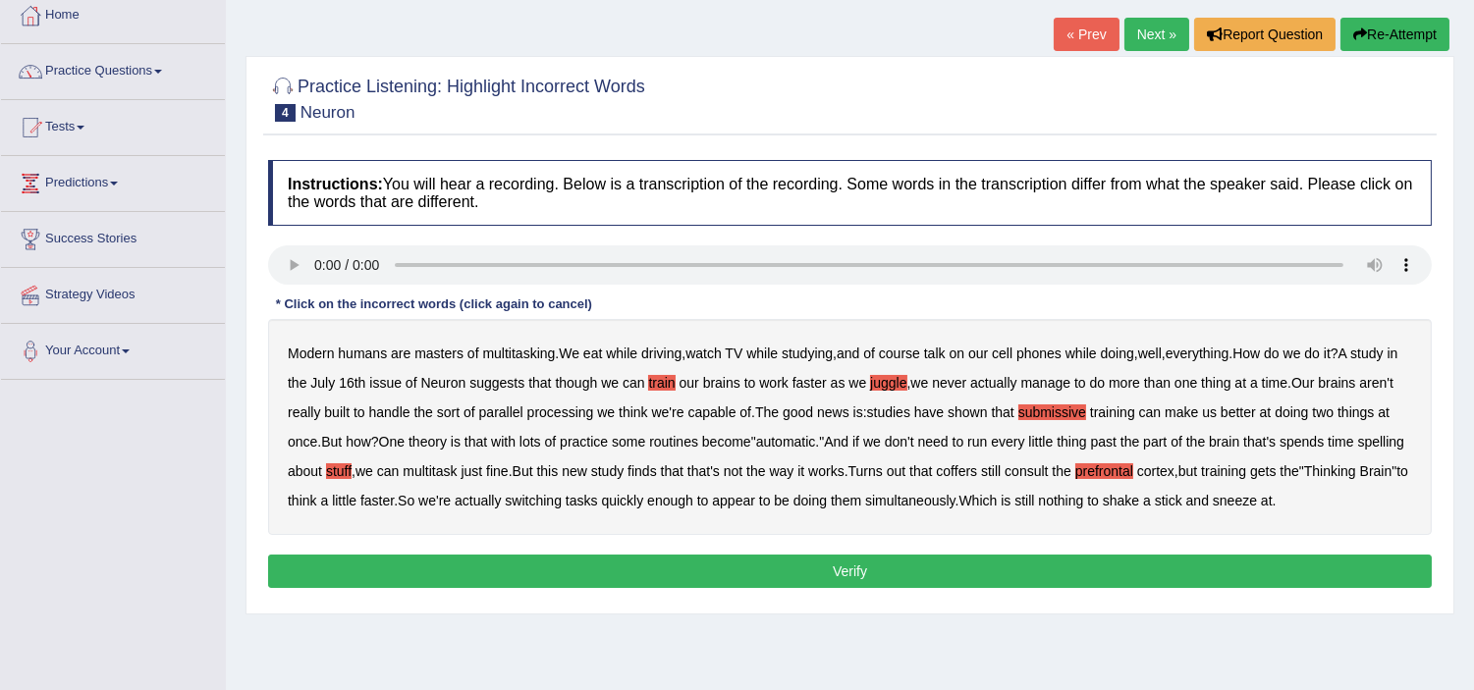
click at [648, 412] on b "think" at bounding box center [633, 413] width 29 height 16
click at [1133, 464] on b "prefrontal" at bounding box center [1104, 471] width 58 height 16
click at [755, 506] on b "appear" at bounding box center [733, 501] width 43 height 16
click at [923, 582] on button "Verify" at bounding box center [849, 571] width 1163 height 33
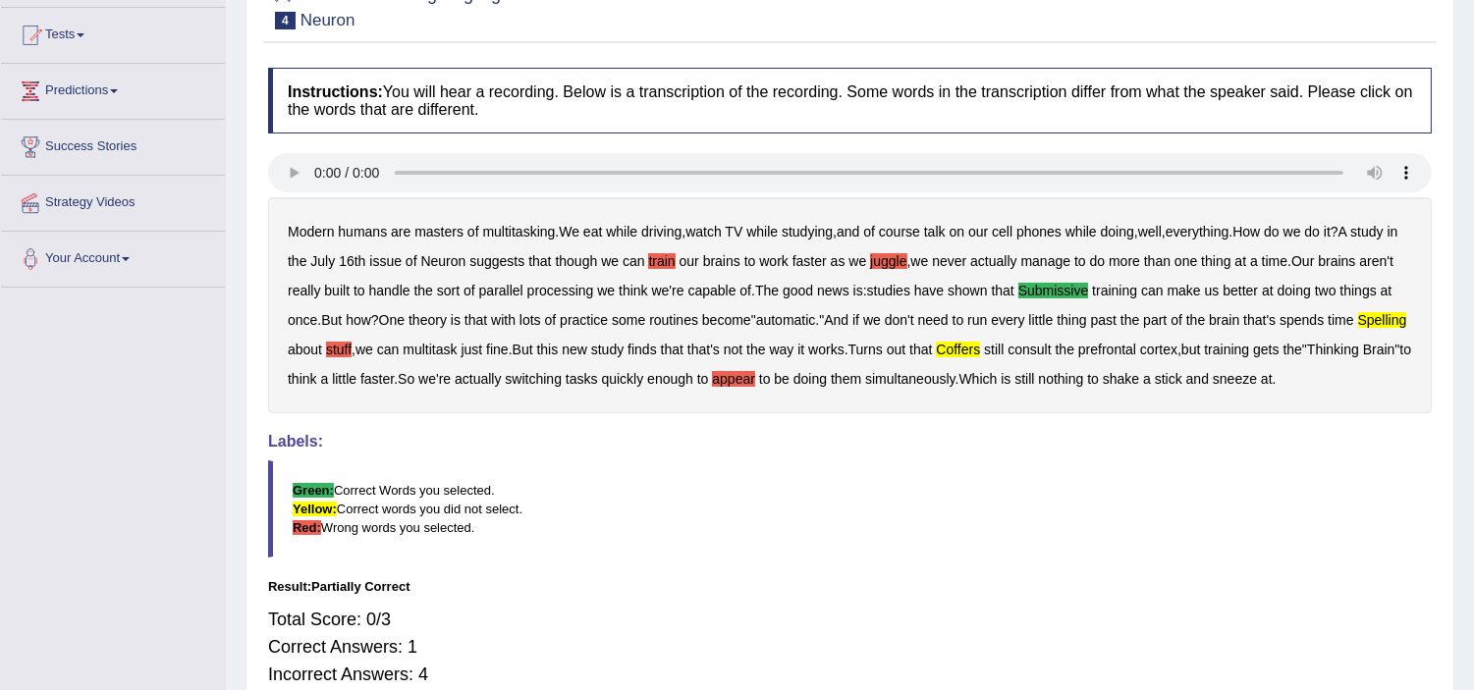
scroll to position [0, 0]
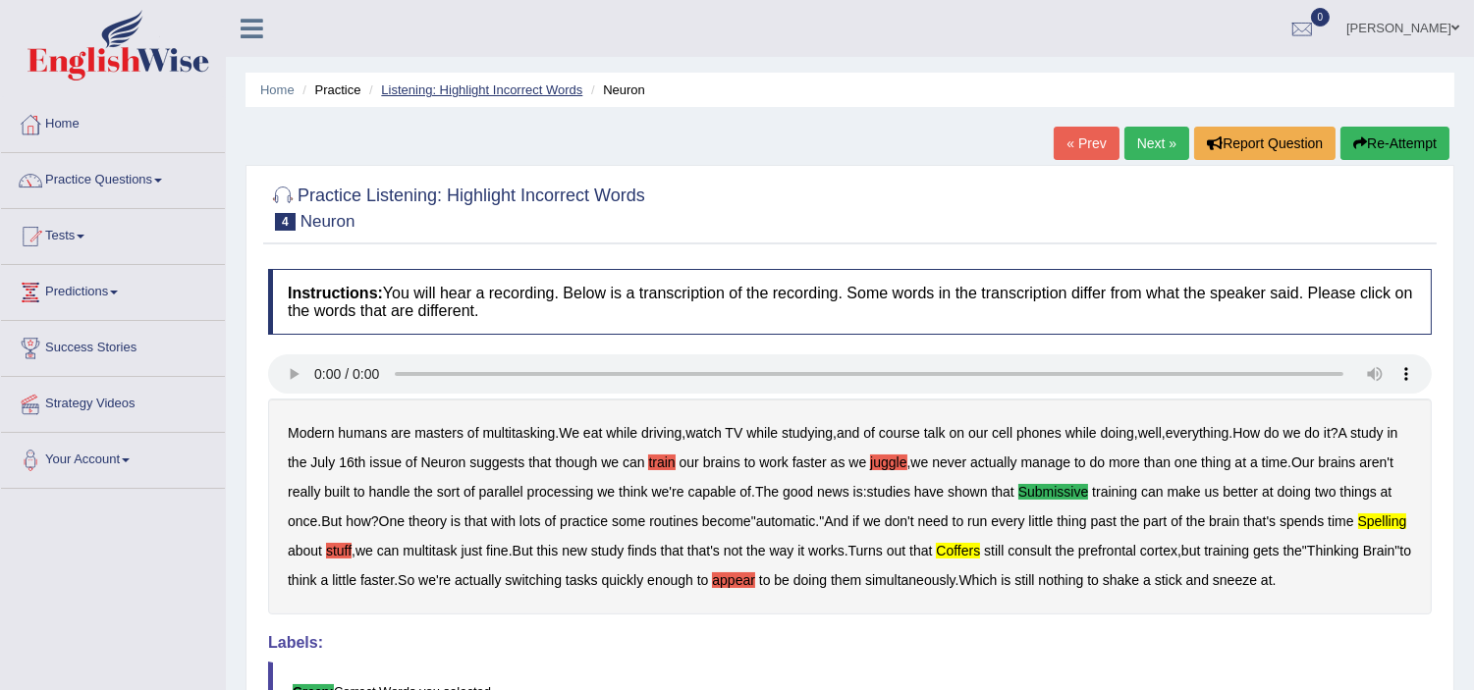
click at [403, 94] on link "Listening: Highlight Incorrect Words" at bounding box center [481, 89] width 201 height 15
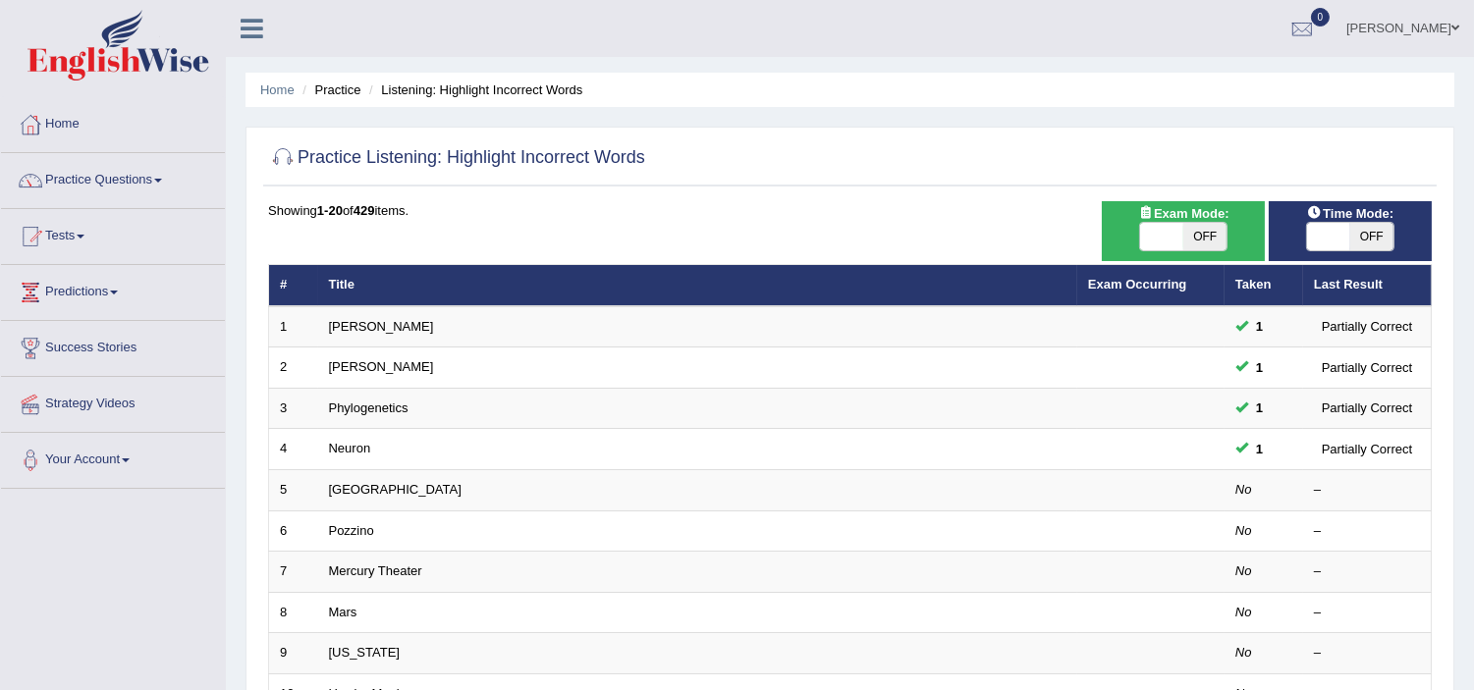
scroll to position [109, 0]
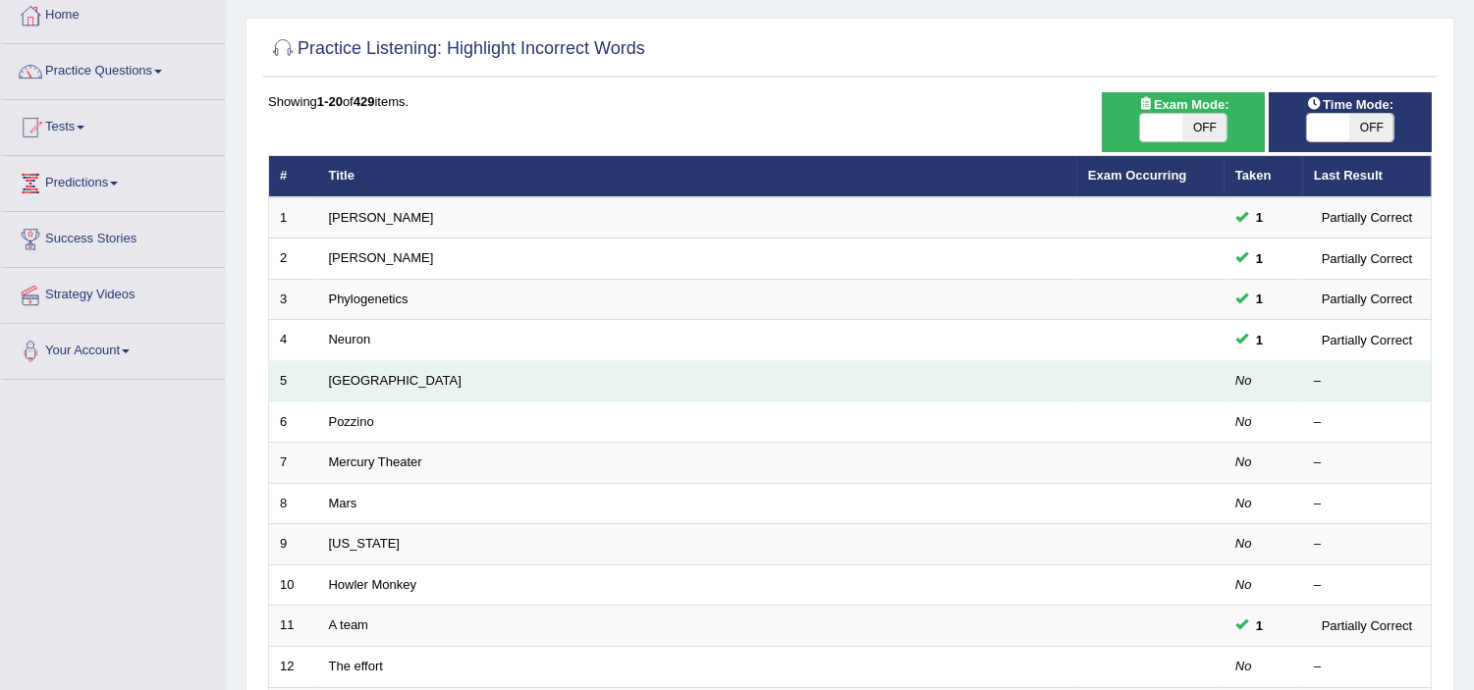
click at [377, 384] on td "[GEOGRAPHIC_DATA]" at bounding box center [697, 381] width 759 height 41
click at [367, 383] on link "[GEOGRAPHIC_DATA]" at bounding box center [395, 380] width 133 height 15
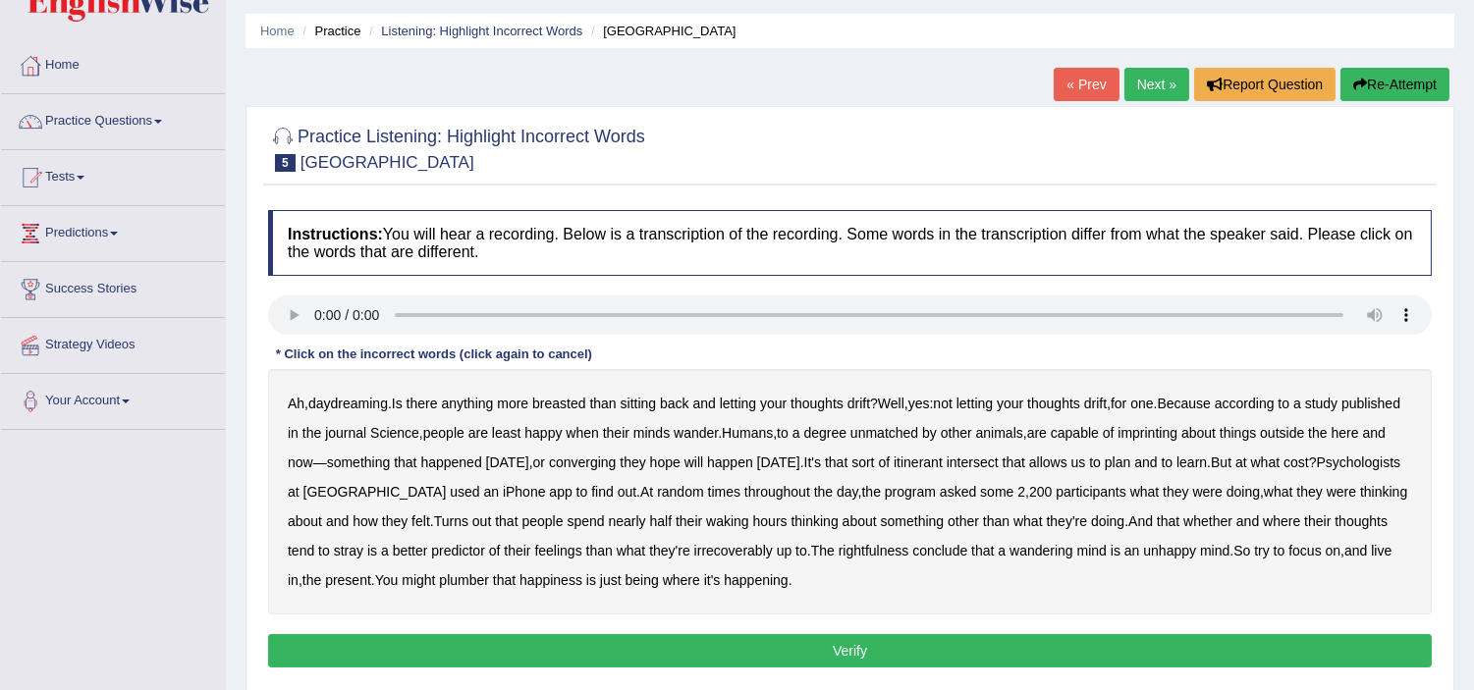
scroll to position [218, 0]
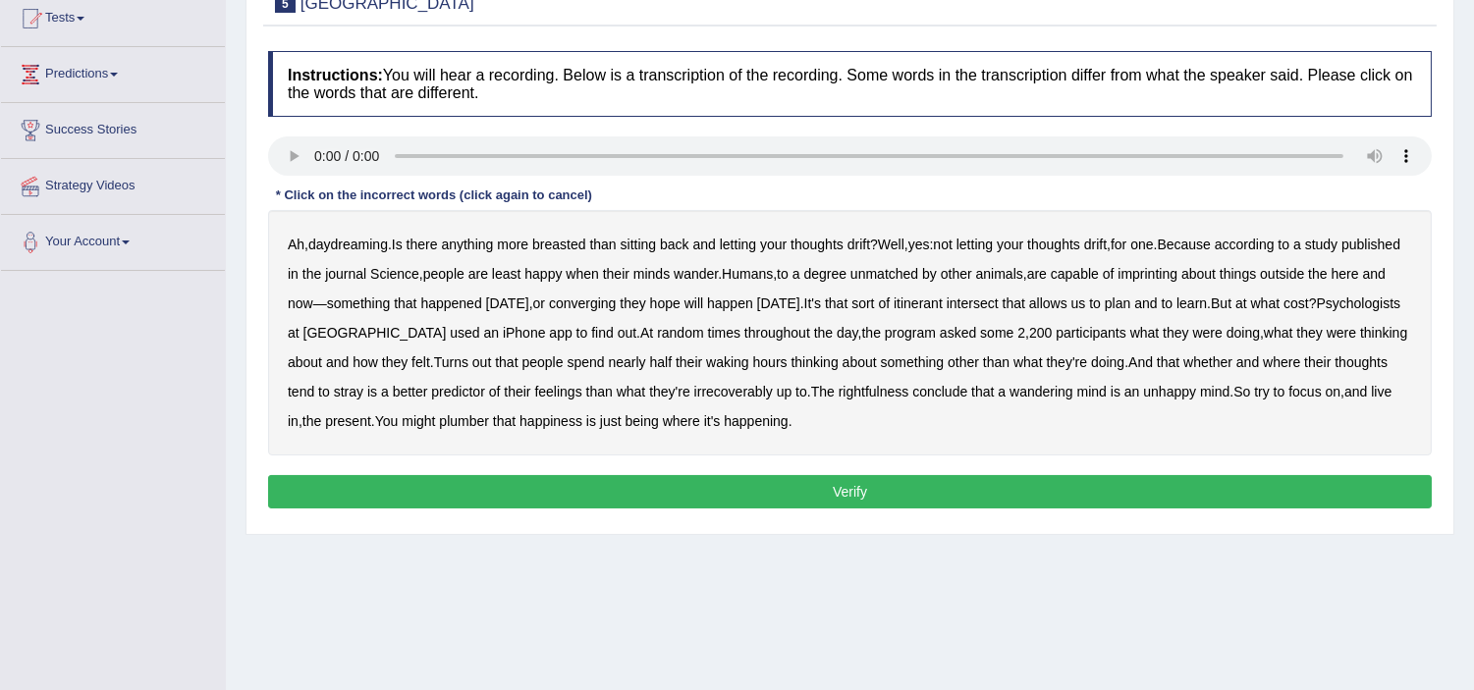
click at [403, 239] on b "Is" at bounding box center [397, 245] width 11 height 16
click at [1177, 276] on b "imprinting" at bounding box center [1147, 274] width 60 height 16
click at [943, 300] on b "itinerant" at bounding box center [917, 304] width 49 height 16
click at [773, 385] on b "irrecoverably" at bounding box center [733, 392] width 79 height 16
click at [489, 415] on b "plumber" at bounding box center [464, 421] width 50 height 16
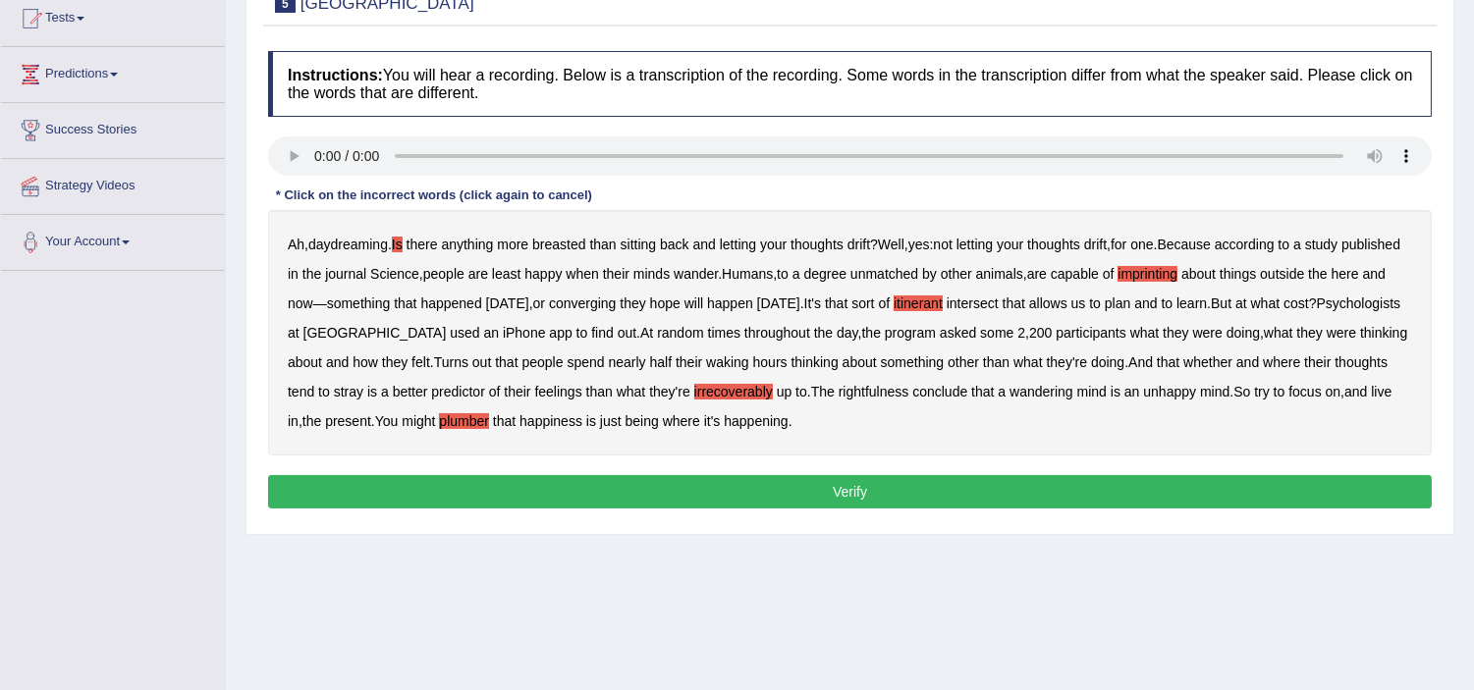
click at [761, 508] on div "Instructions: You will hear a recording. Below is a transcription of the record…" at bounding box center [849, 282] width 1173 height 483
click at [785, 477] on button "Verify" at bounding box center [849, 491] width 1163 height 33
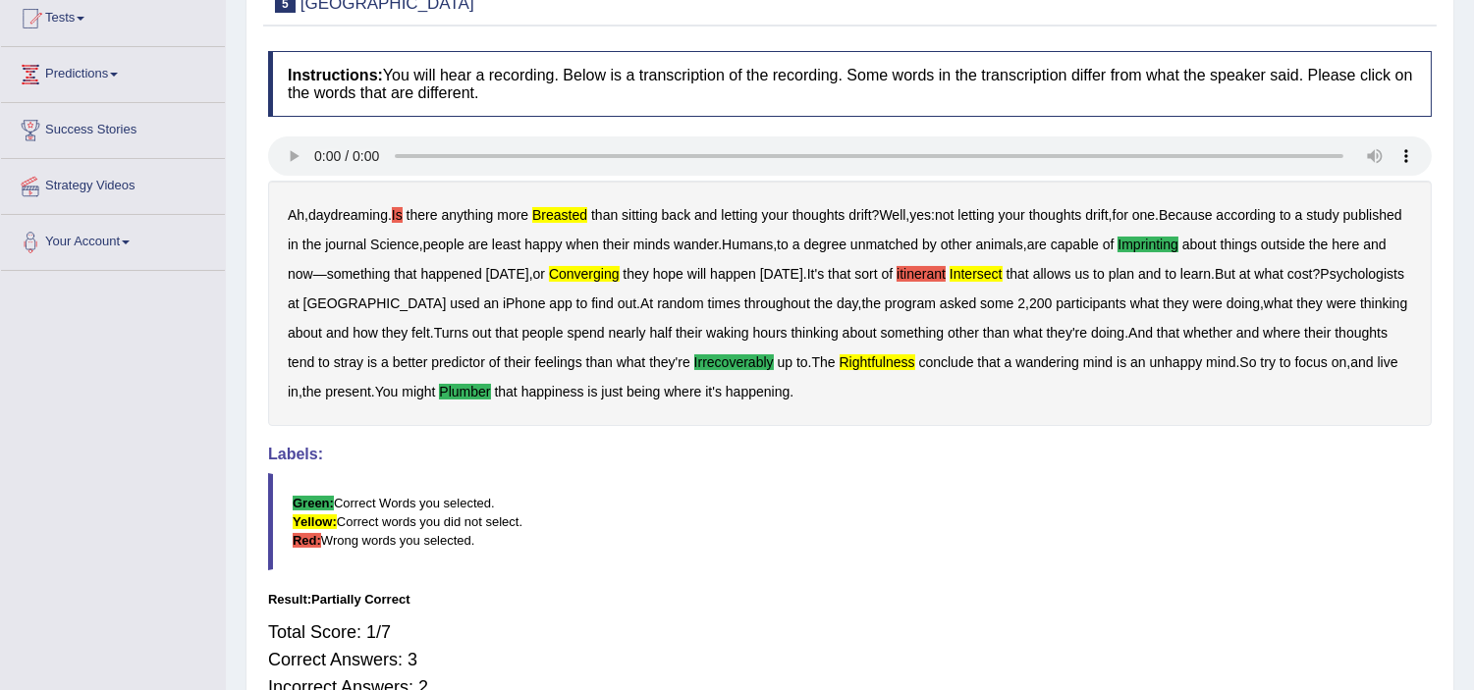
scroll to position [0, 0]
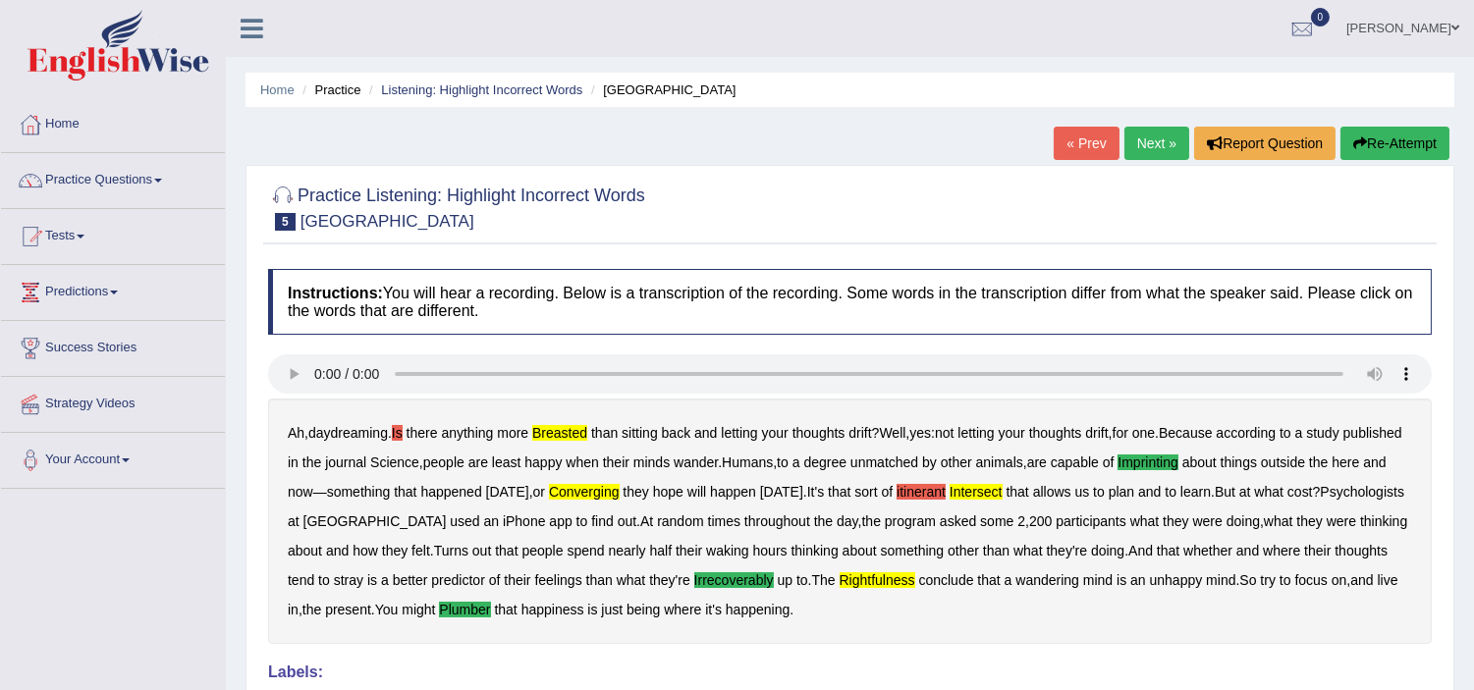
click at [1381, 140] on button "Re-Attempt" at bounding box center [1394, 143] width 109 height 33
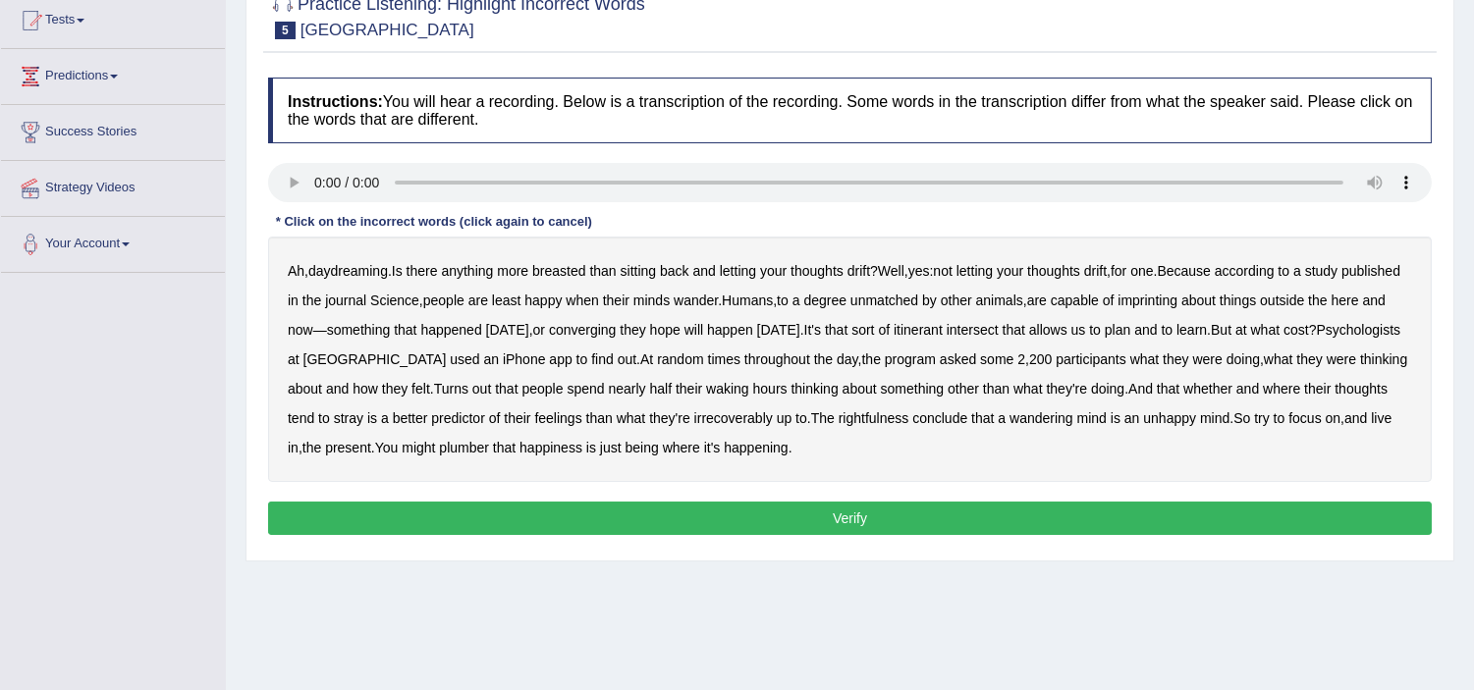
scroll to position [218, 0]
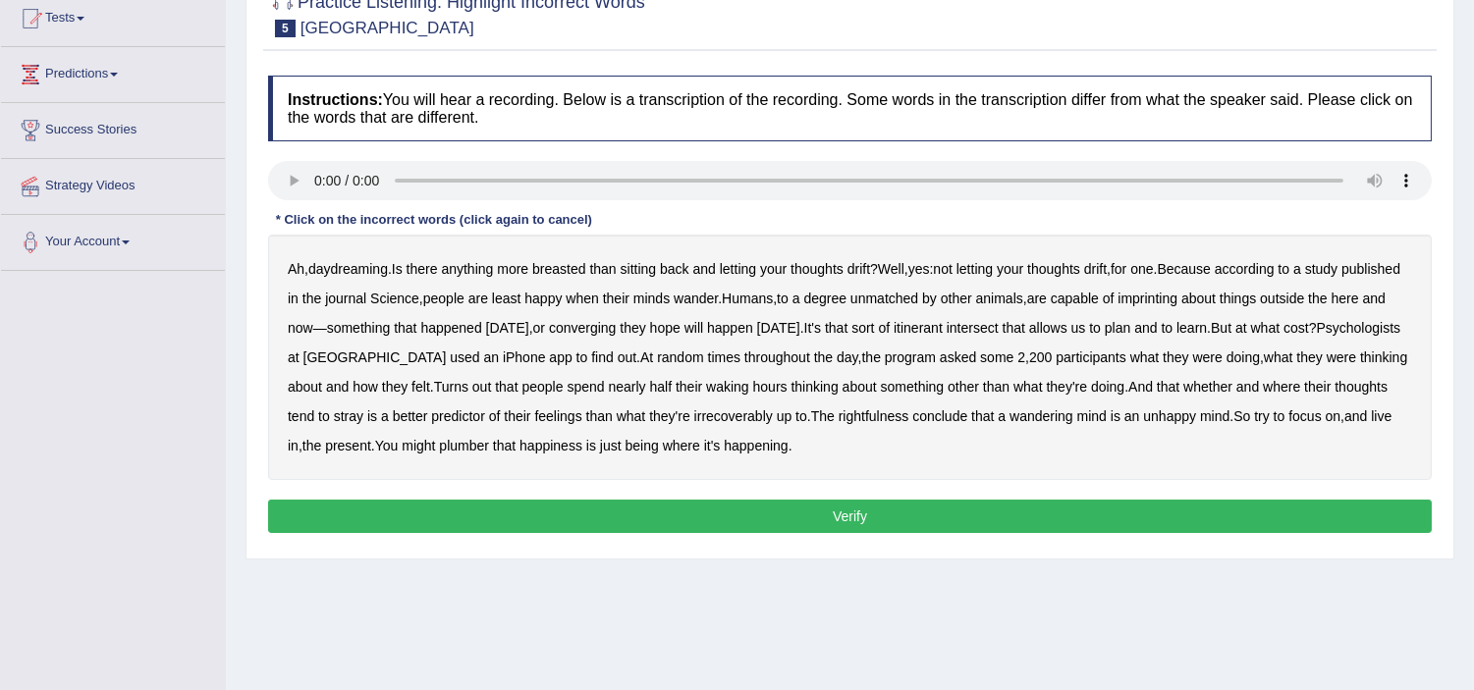
click at [554, 261] on b "breasted" at bounding box center [558, 269] width 53 height 16
click at [629, 301] on b "their" at bounding box center [616, 299] width 27 height 16
click at [484, 417] on b "predictor" at bounding box center [457, 416] width 53 height 16
click at [551, 266] on b "breasted" at bounding box center [558, 269] width 53 height 16
click at [629, 298] on b "their" at bounding box center [616, 299] width 27 height 16
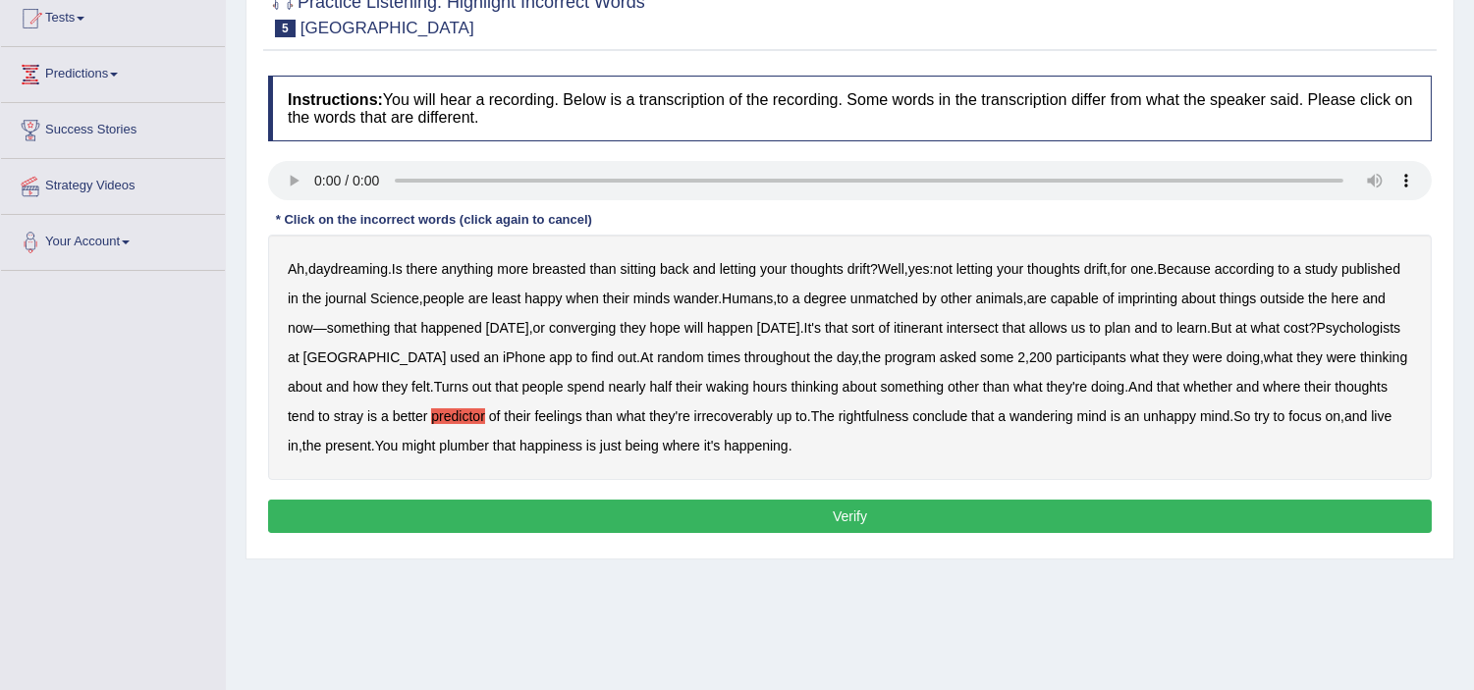
click at [484, 415] on b "predictor" at bounding box center [457, 416] width 53 height 16
click at [918, 297] on b "unmatched" at bounding box center [884, 299] width 68 height 16
click at [1038, 330] on div "Ah , daydreaming . Is there anything more breasted than sitting back and lettin…" at bounding box center [849, 357] width 1163 height 245
click at [943, 331] on b "itinerant" at bounding box center [917, 328] width 49 height 16
click at [1250, 412] on b "So" at bounding box center [1241, 416] width 17 height 16
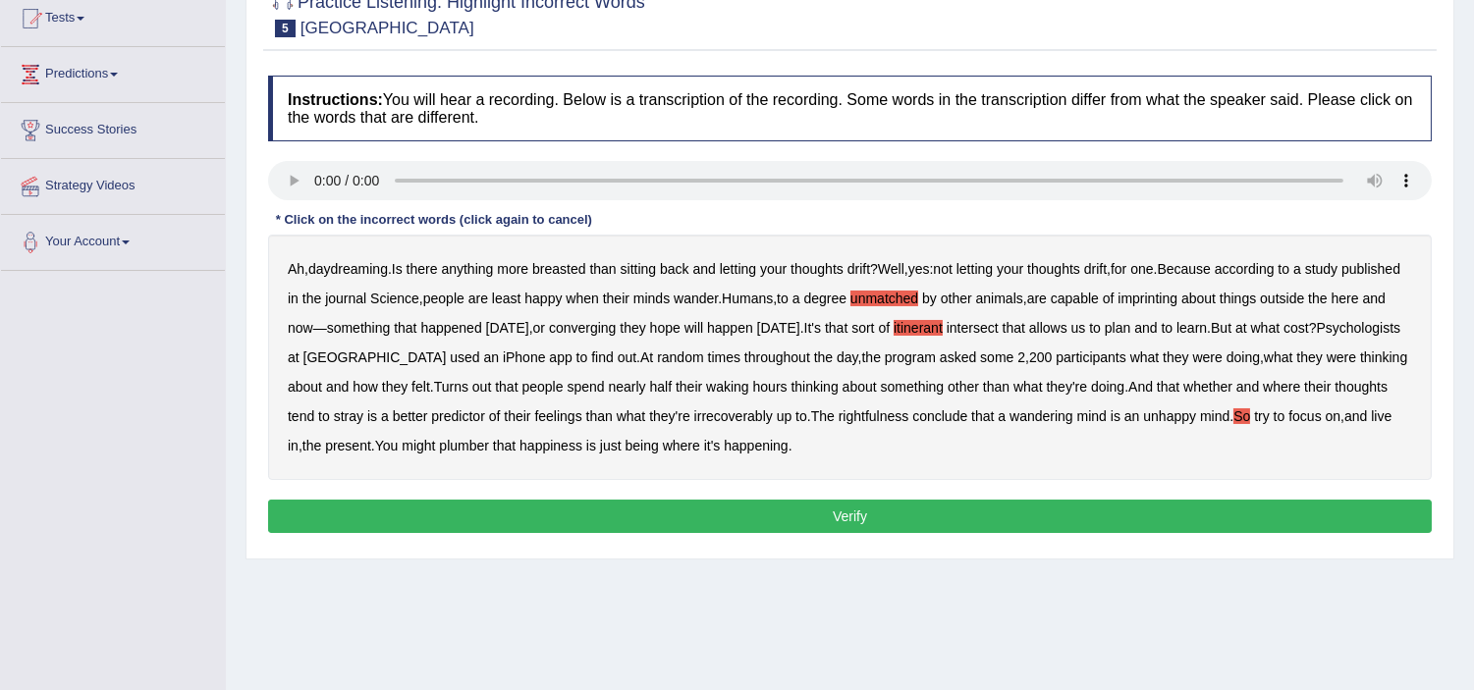
click at [1311, 406] on div "Ah , daydreaming . Is there anything more breasted than sitting back and lettin…" at bounding box center [849, 357] width 1163 height 245
click at [1250, 418] on b "So" at bounding box center [1241, 416] width 17 height 16
click at [887, 508] on button "Verify" at bounding box center [849, 516] width 1163 height 33
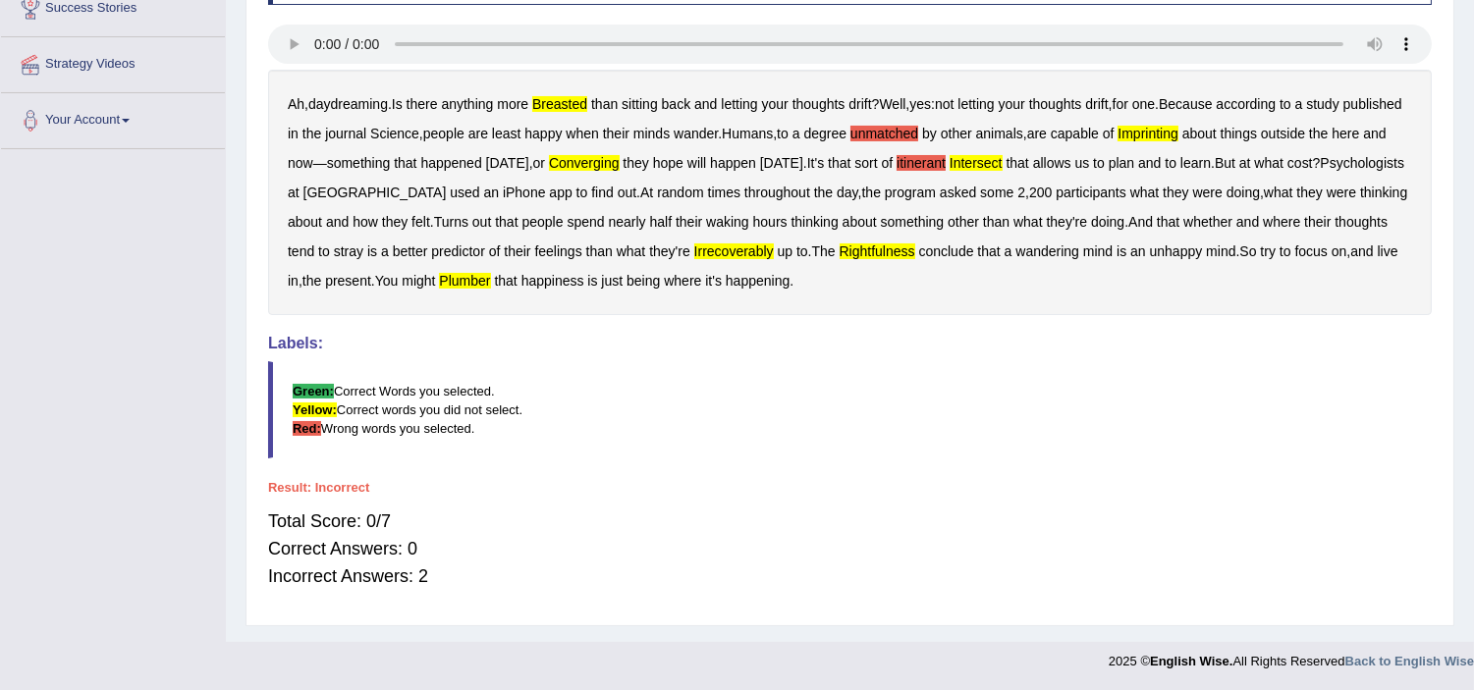
scroll to position [0, 0]
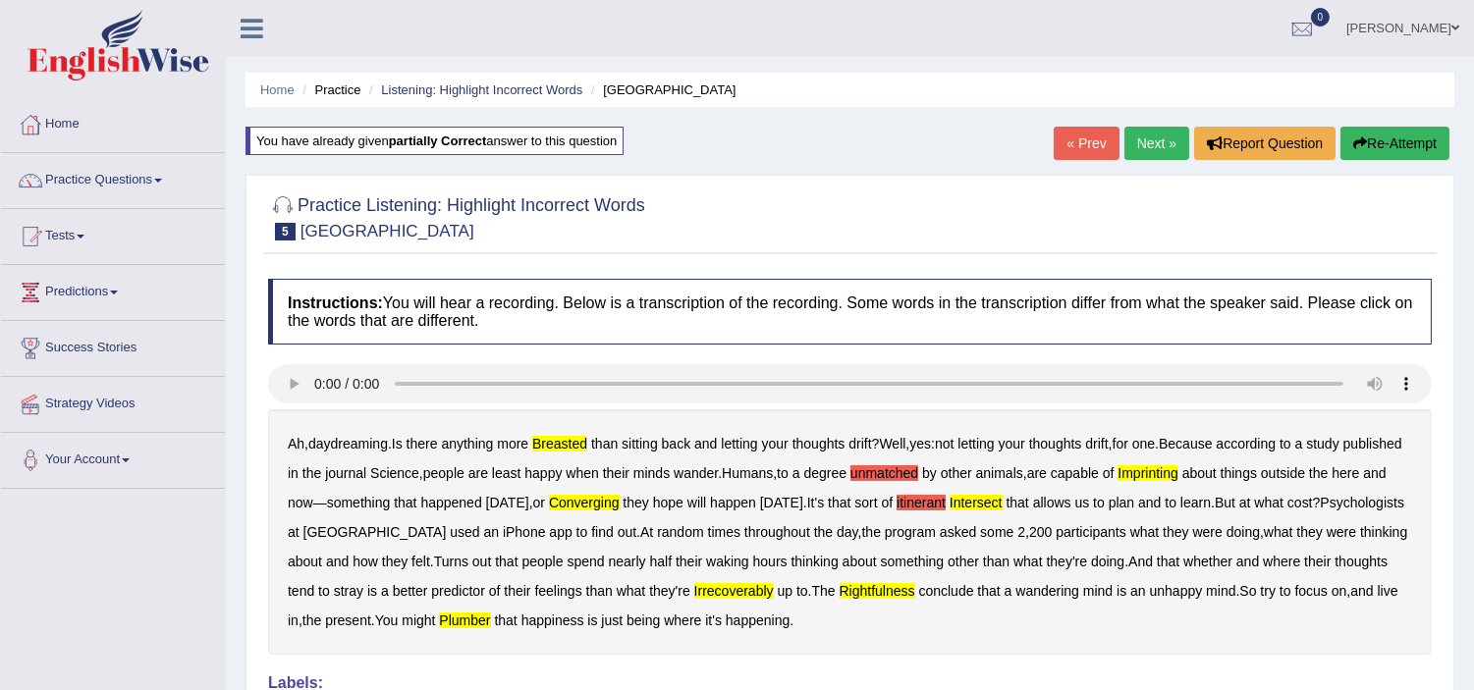
click at [1155, 147] on link "Next »" at bounding box center [1156, 143] width 65 height 33
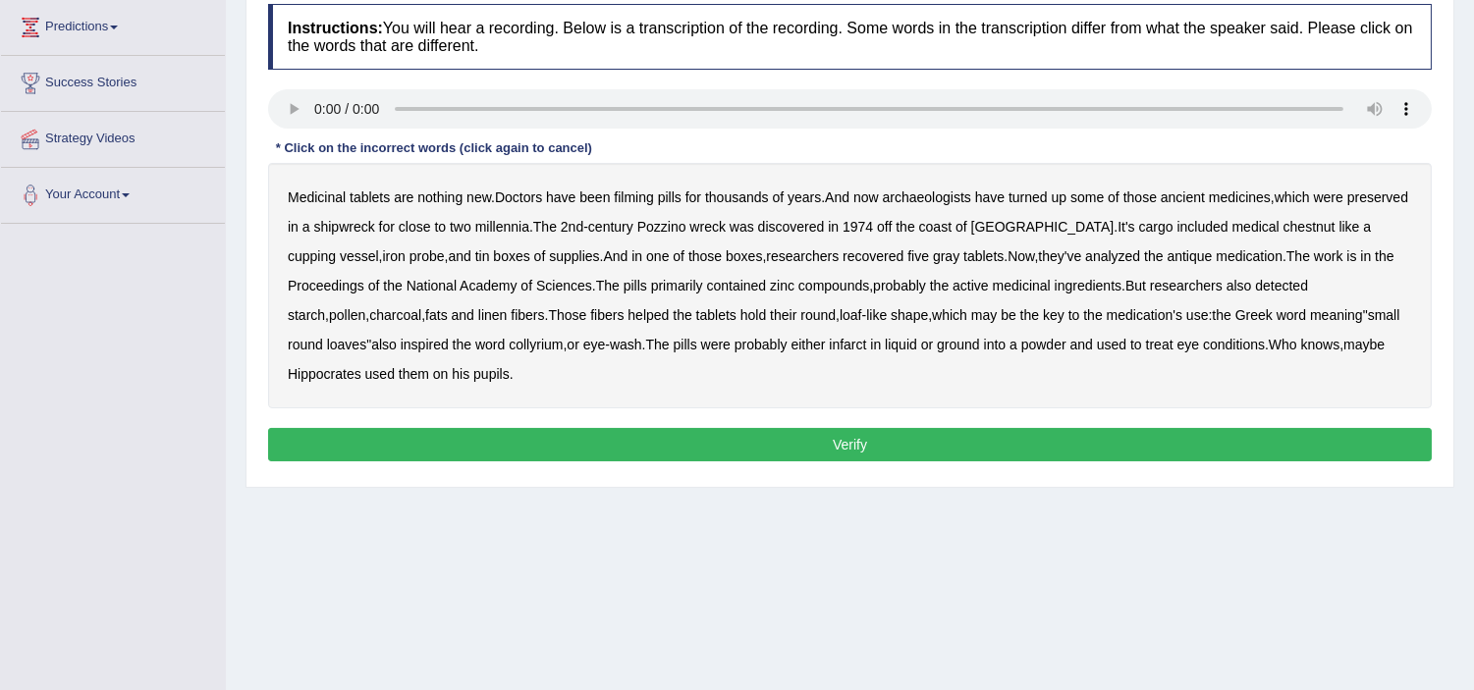
scroll to position [327, 0]
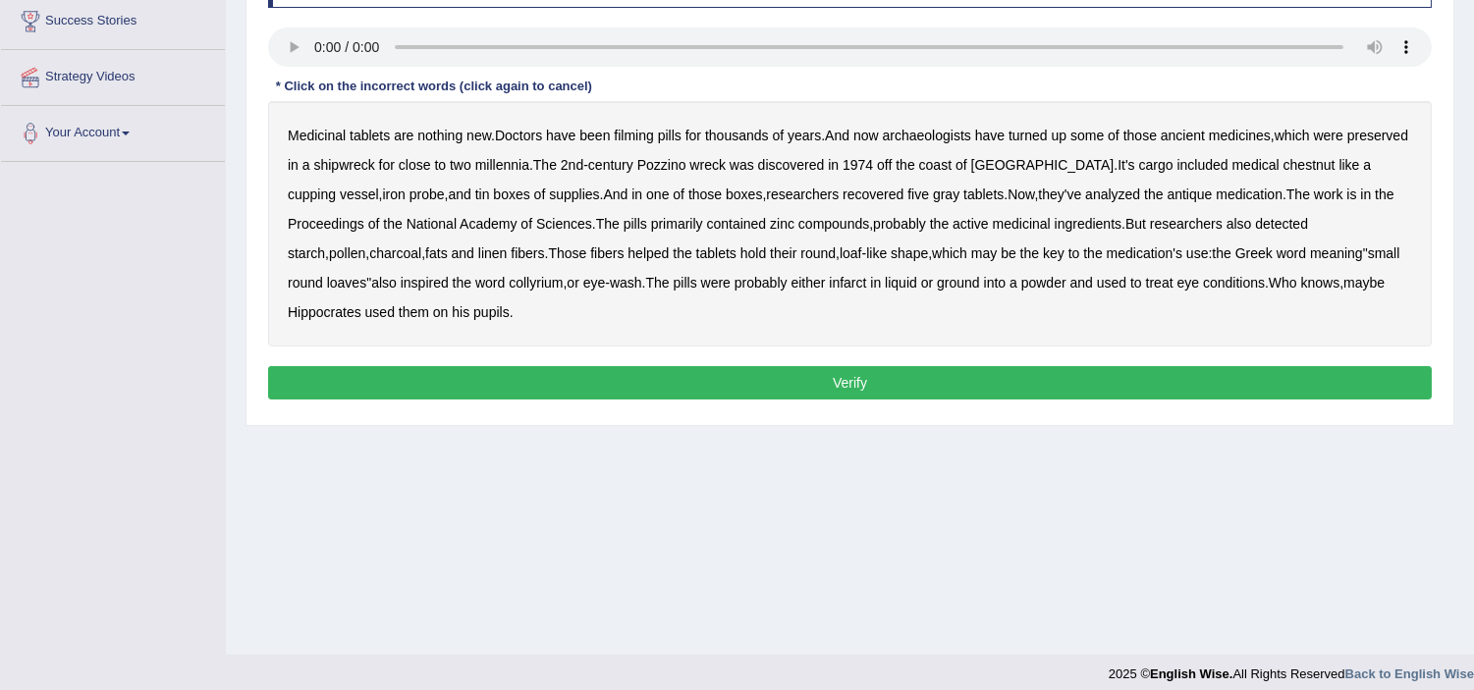
click at [640, 134] on b "filming" at bounding box center [633, 136] width 39 height 16
click at [374, 162] on b "shipwreck" at bounding box center [343, 165] width 61 height 16
click at [395, 366] on button "Verify" at bounding box center [849, 382] width 1163 height 33
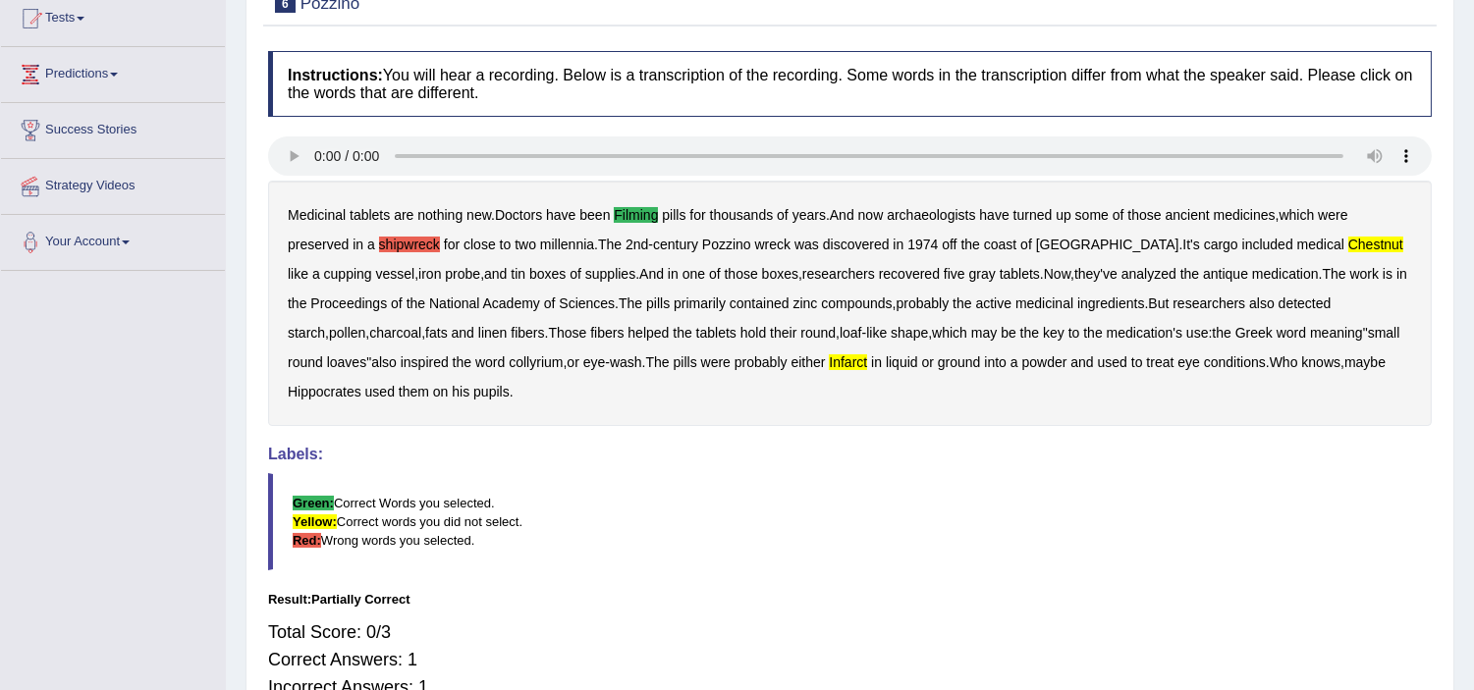
scroll to position [109, 0]
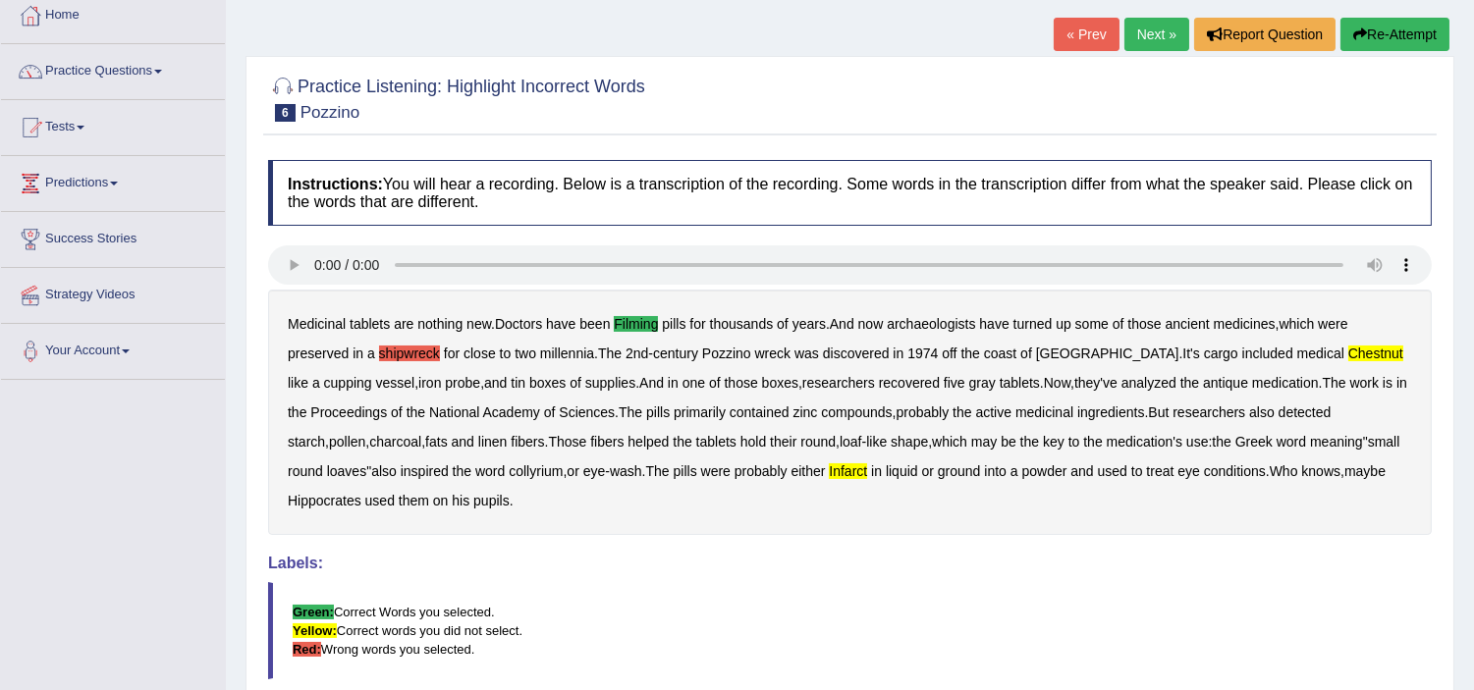
click at [1137, 24] on link "Next »" at bounding box center [1156, 34] width 65 height 33
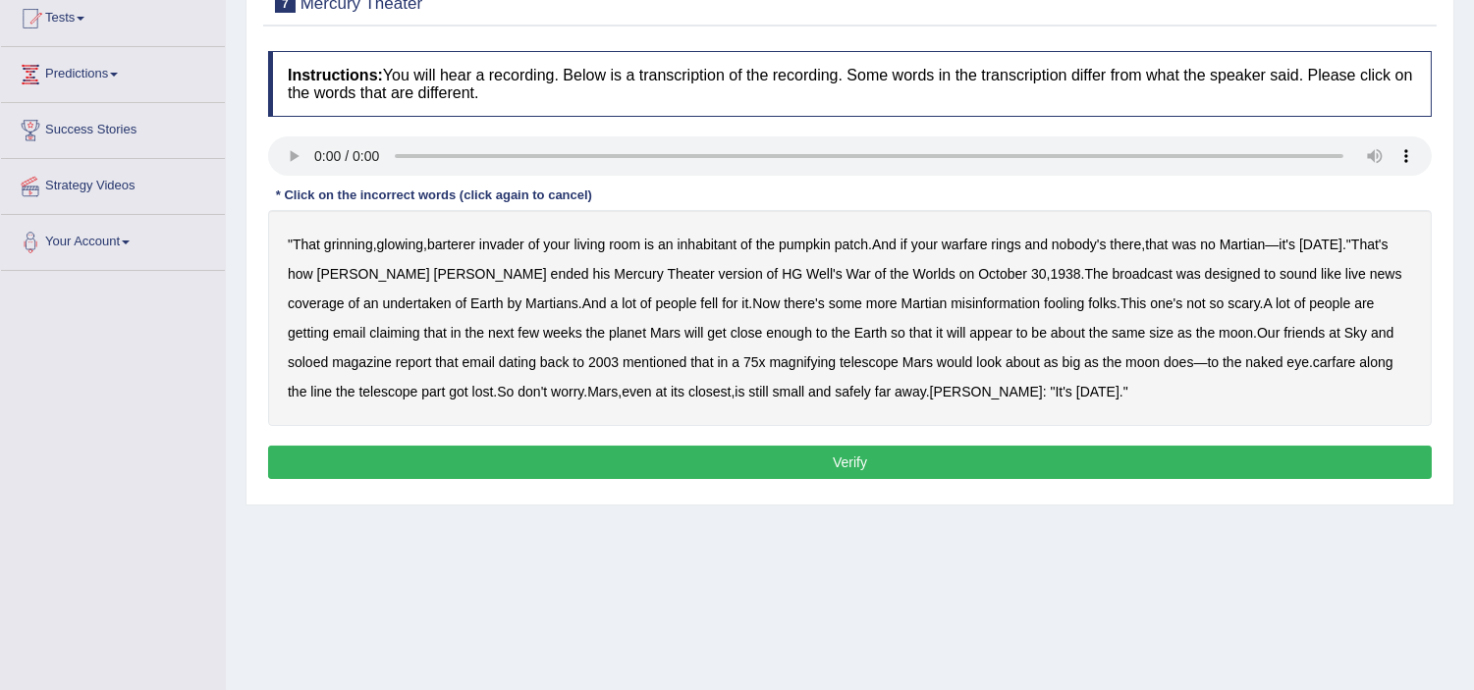
click at [492, 245] on b "invader" at bounding box center [501, 245] width 45 height 16
click at [438, 226] on div "" That grinning , glowing , barterer invader of your living room is an inhabita…" at bounding box center [849, 318] width 1163 height 216
drag, startPoint x: 453, startPoint y: 237, endPoint x: 524, endPoint y: 233, distance: 71.8
click at [454, 237] on b "barterer" at bounding box center [451, 245] width 48 height 16
click at [532, 246] on div "" That grinning , glowing , barterer invader of your living room is an inhabita…" at bounding box center [849, 318] width 1163 height 216
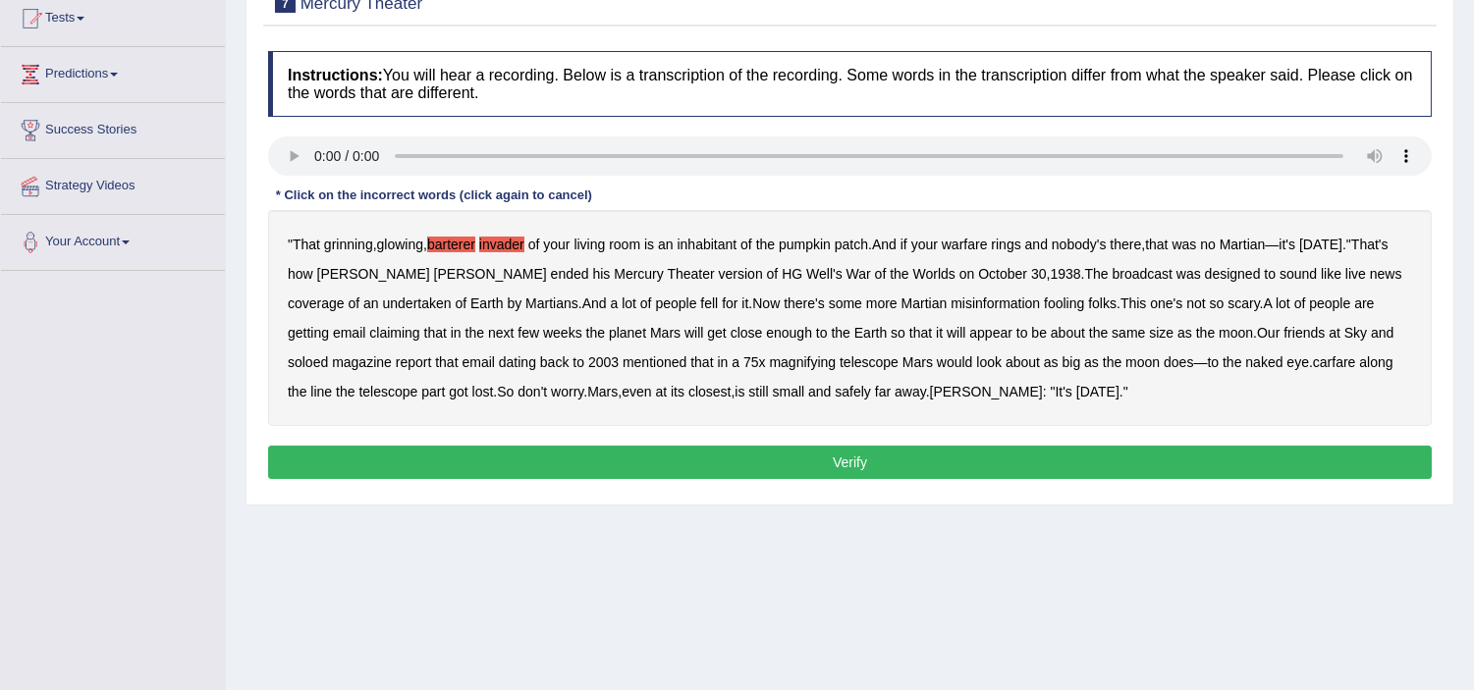
click at [515, 245] on b "invader" at bounding box center [501, 245] width 45 height 16
click at [784, 299] on b "there's" at bounding box center [804, 304] width 41 height 16
drag, startPoint x: 1343, startPoint y: 332, endPoint x: 1243, endPoint y: 336, distance: 100.2
click at [328, 354] on b "soloed" at bounding box center [308, 362] width 40 height 16
click at [1313, 366] on b "carfare" at bounding box center [1334, 362] width 43 height 16
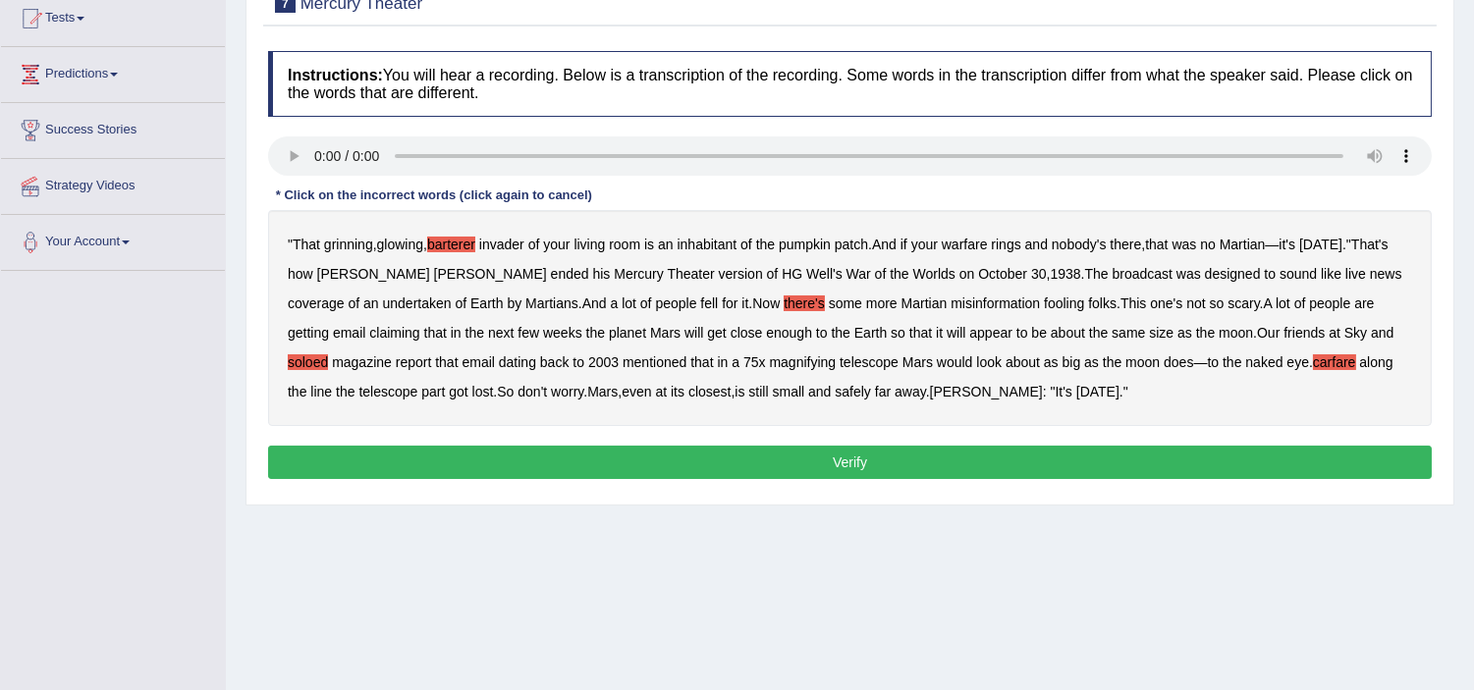
click at [328, 354] on b "soloed" at bounding box center [308, 362] width 40 height 16
click at [857, 464] on button "Verify" at bounding box center [849, 462] width 1163 height 33
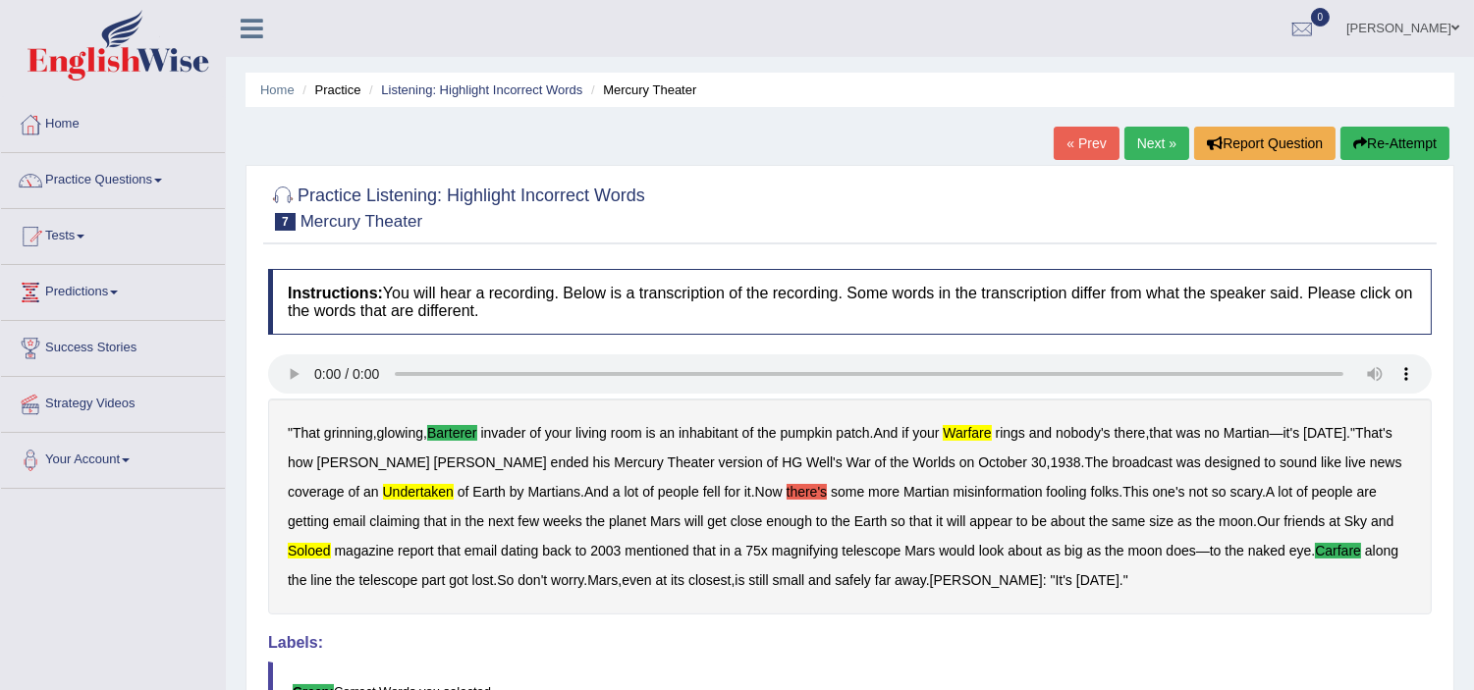
click at [1151, 142] on link "Next »" at bounding box center [1156, 143] width 65 height 33
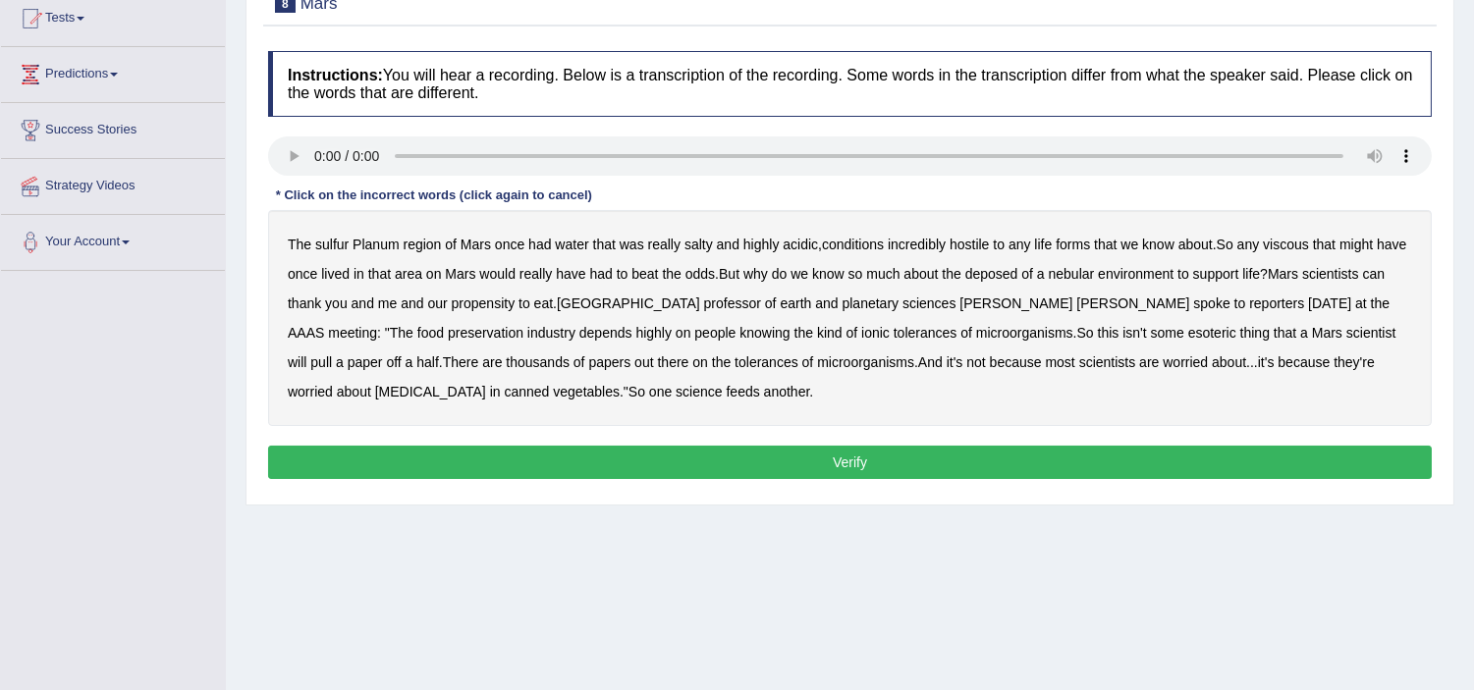
click at [969, 251] on div "The sulfur Planum region of [GEOGRAPHIC_DATA] once had water that was really sa…" at bounding box center [849, 318] width 1163 height 216
click at [1287, 237] on b "viscous" at bounding box center [1286, 245] width 46 height 16
click at [1122, 335] on b "isn't" at bounding box center [1134, 333] width 24 height 16
click at [1122, 328] on b "isn't" at bounding box center [1134, 333] width 24 height 16
click at [1064, 467] on button "Verify" at bounding box center [849, 462] width 1163 height 33
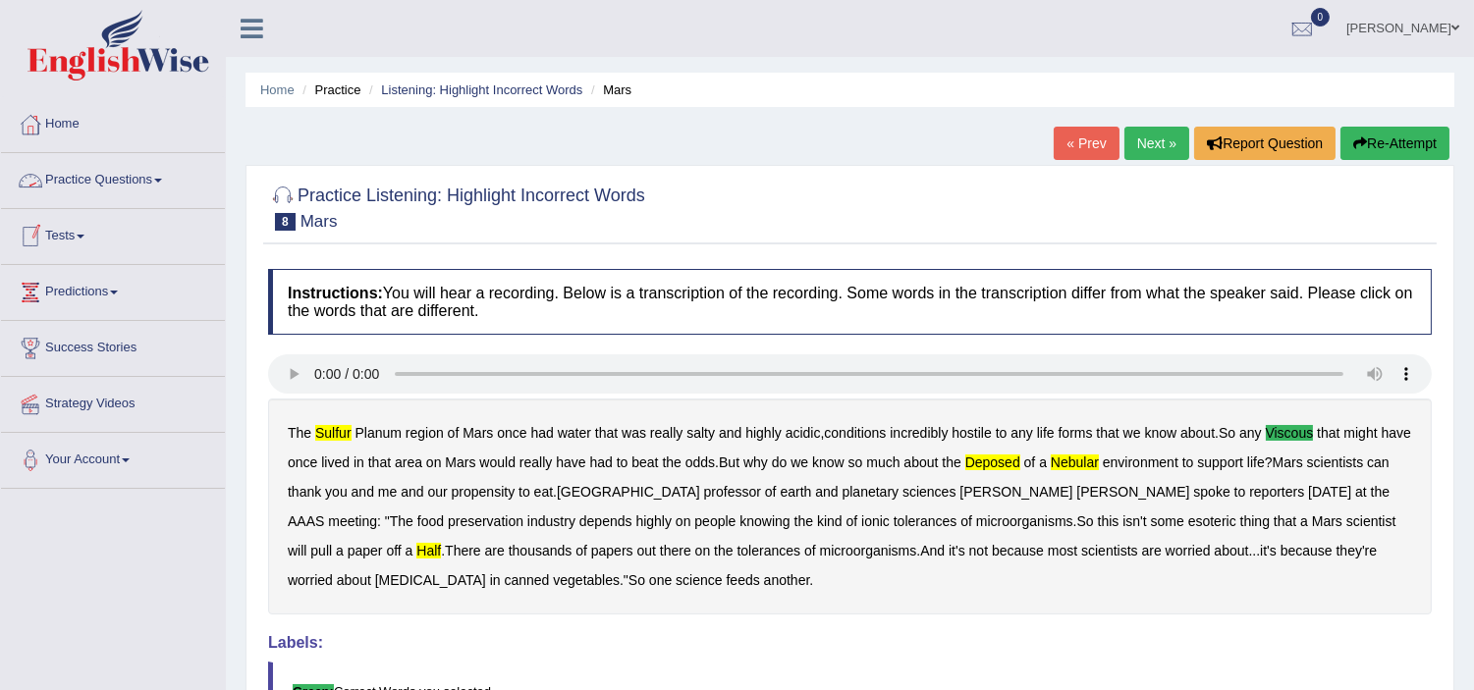
click at [1152, 142] on link "Next »" at bounding box center [1156, 143] width 65 height 33
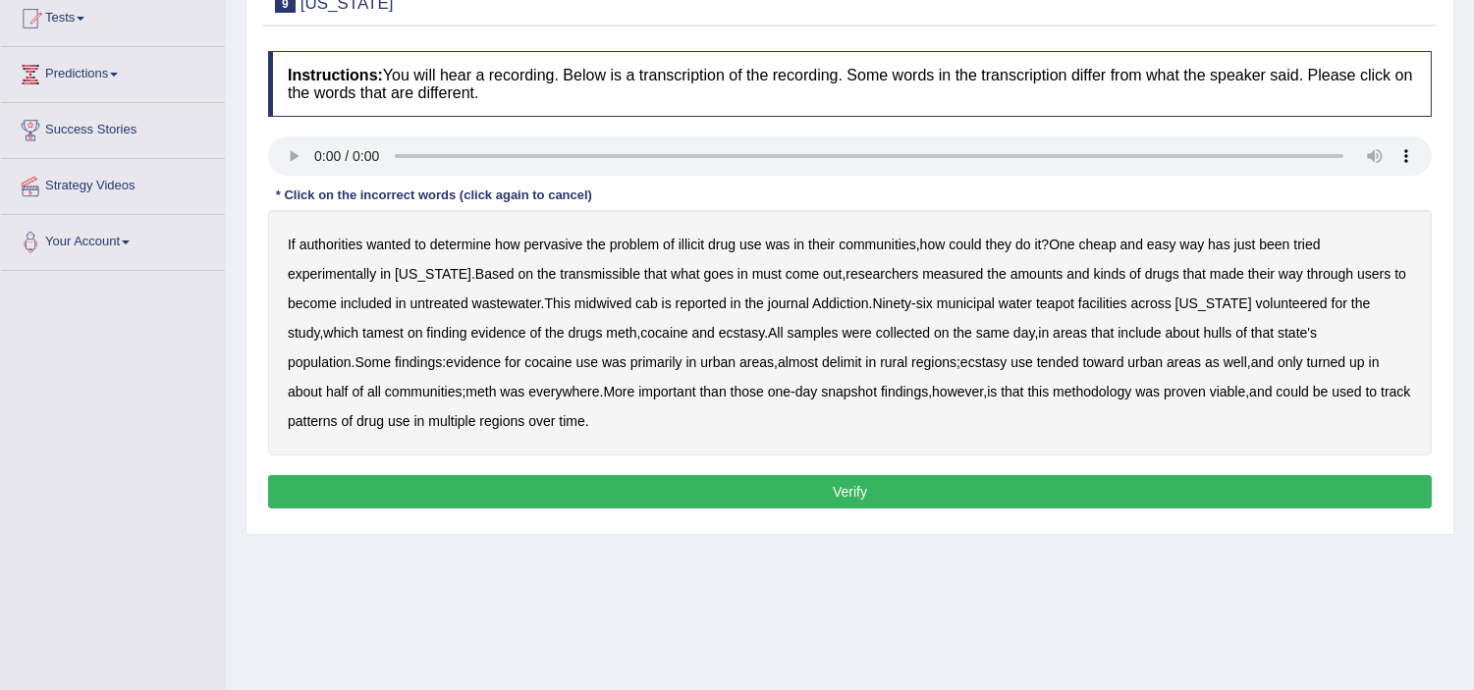
click at [691, 246] on b "illicit" at bounding box center [691, 245] width 26 height 16
click at [409, 267] on b "[US_STATE]" at bounding box center [433, 274] width 77 height 16
click at [616, 305] on b "midwived" at bounding box center [602, 304] width 57 height 16
click at [352, 354] on b "population" at bounding box center [320, 362] width 64 height 16
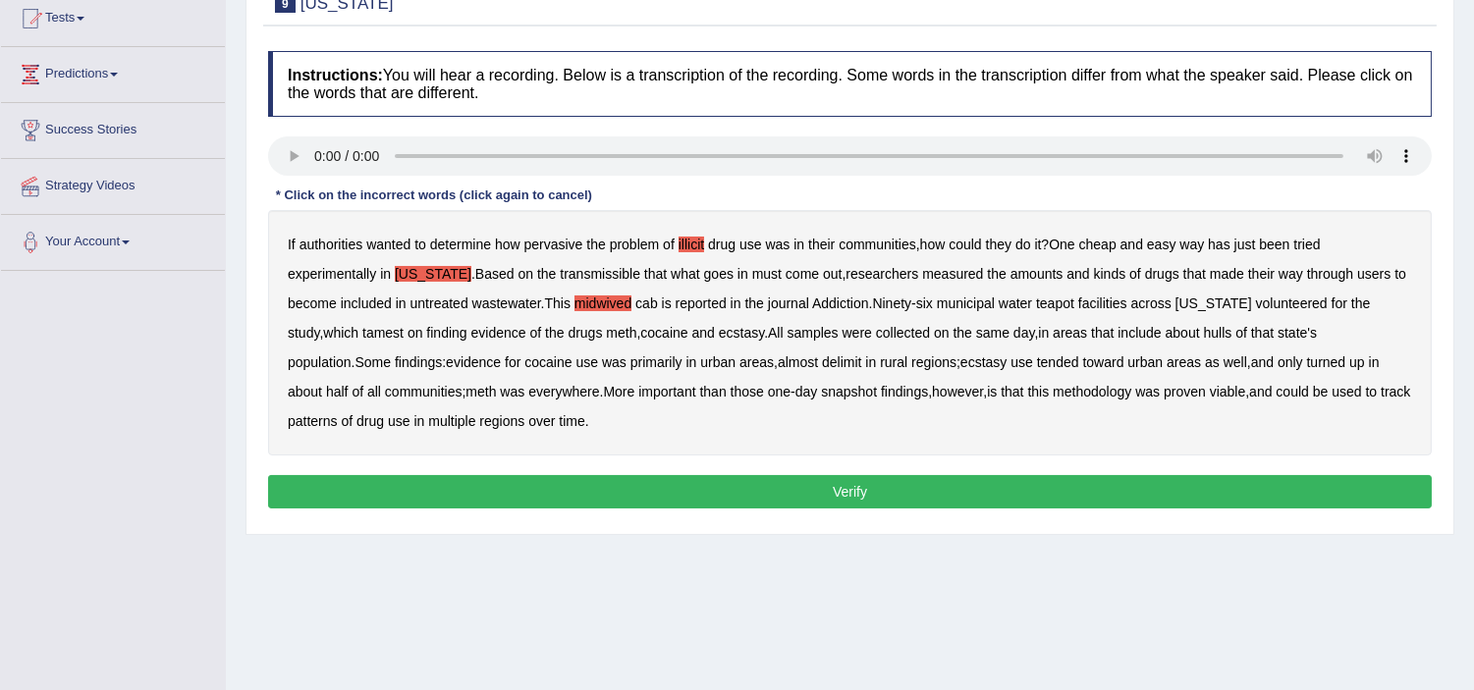
click at [822, 360] on b "delimit" at bounding box center [841, 362] width 39 height 16
click at [457, 475] on button "Verify" at bounding box center [849, 491] width 1163 height 33
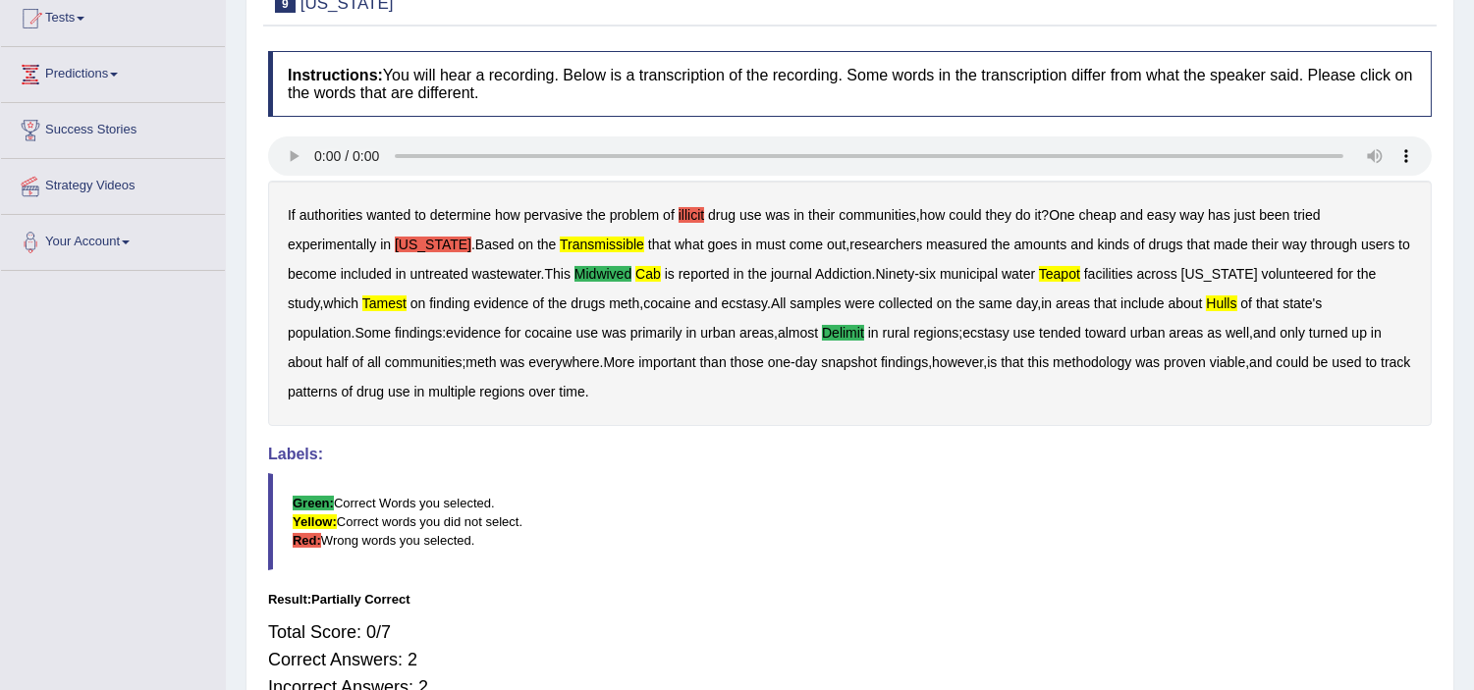
scroll to position [109, 0]
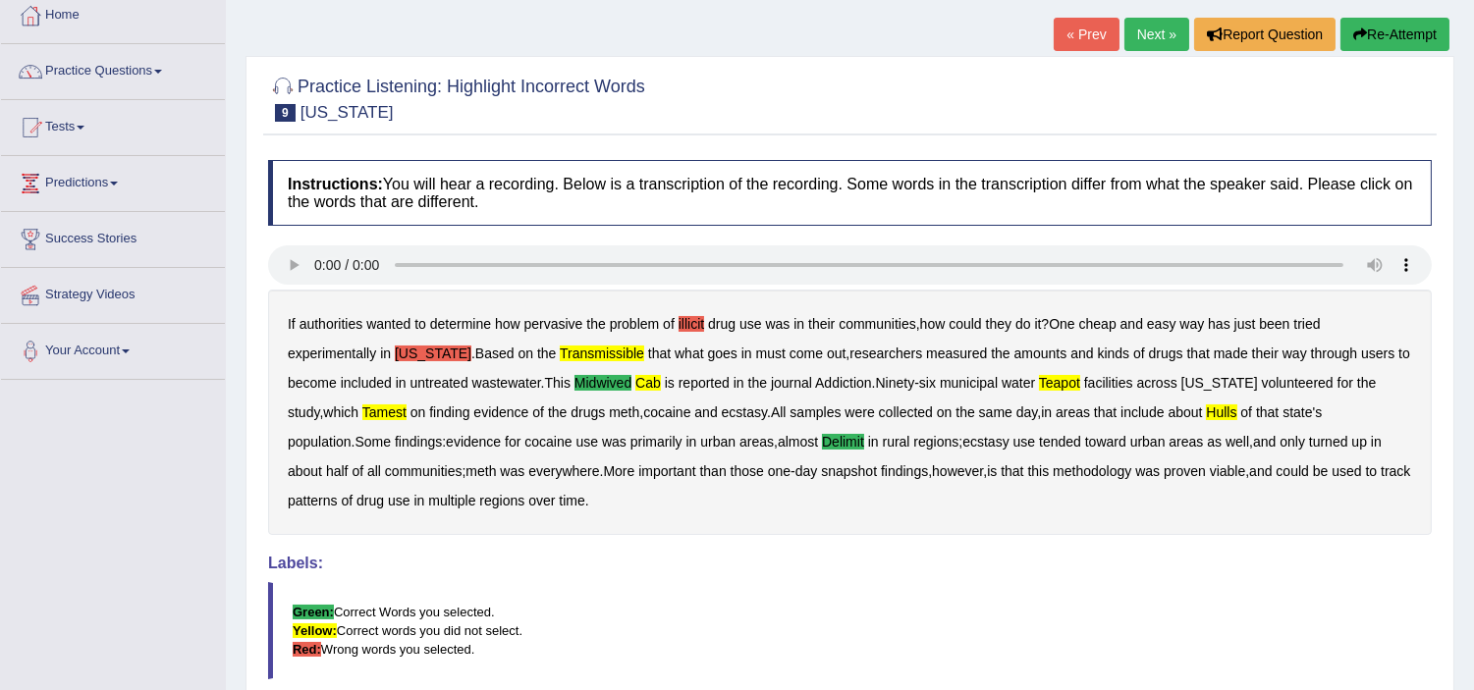
click at [1432, 46] on button "Re-Attempt" at bounding box center [1394, 34] width 109 height 33
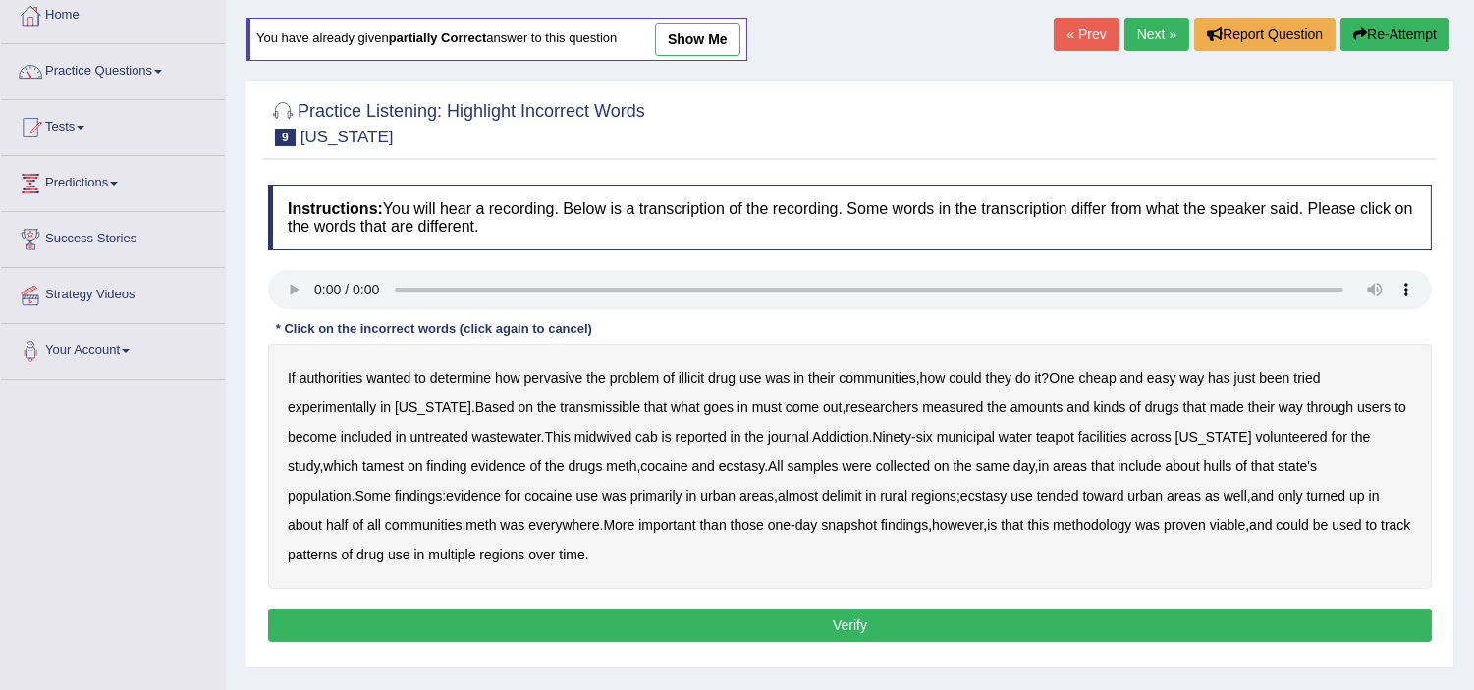
scroll to position [109, 0]
click at [811, 370] on b "their" at bounding box center [821, 378] width 27 height 16
click at [622, 438] on b "midwived" at bounding box center [602, 437] width 57 height 16
click at [822, 492] on b "delimit" at bounding box center [841, 496] width 39 height 16
click at [822, 488] on b "delimit" at bounding box center [841, 496] width 39 height 16
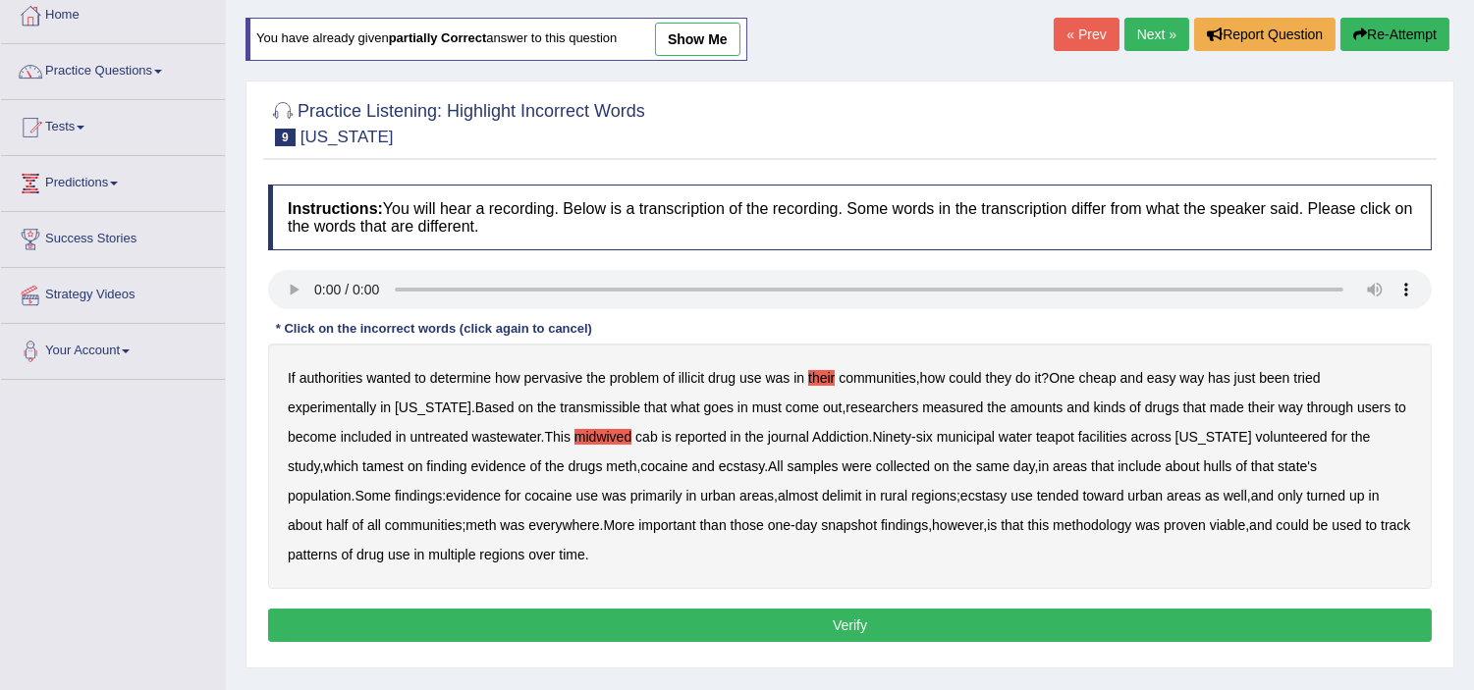
click at [562, 622] on button "Verify" at bounding box center [849, 625] width 1163 height 33
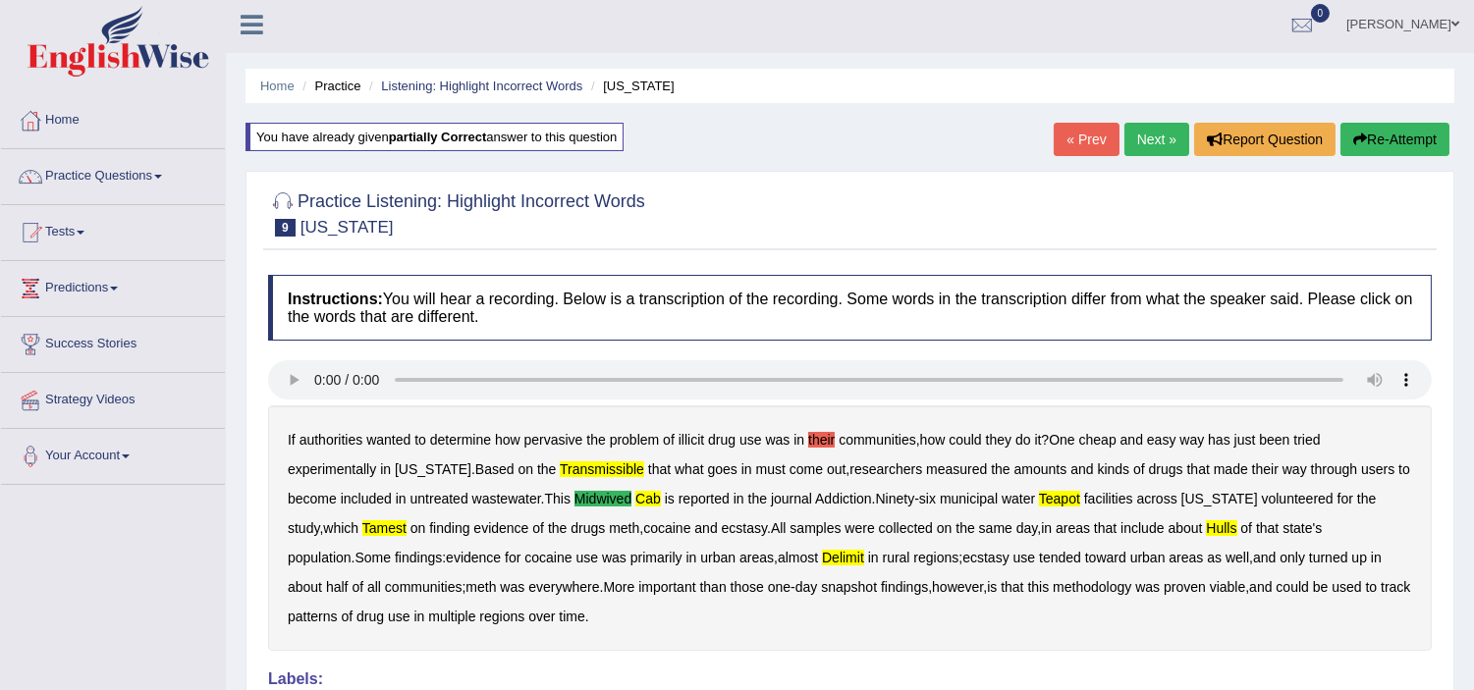
scroll to position [0, 0]
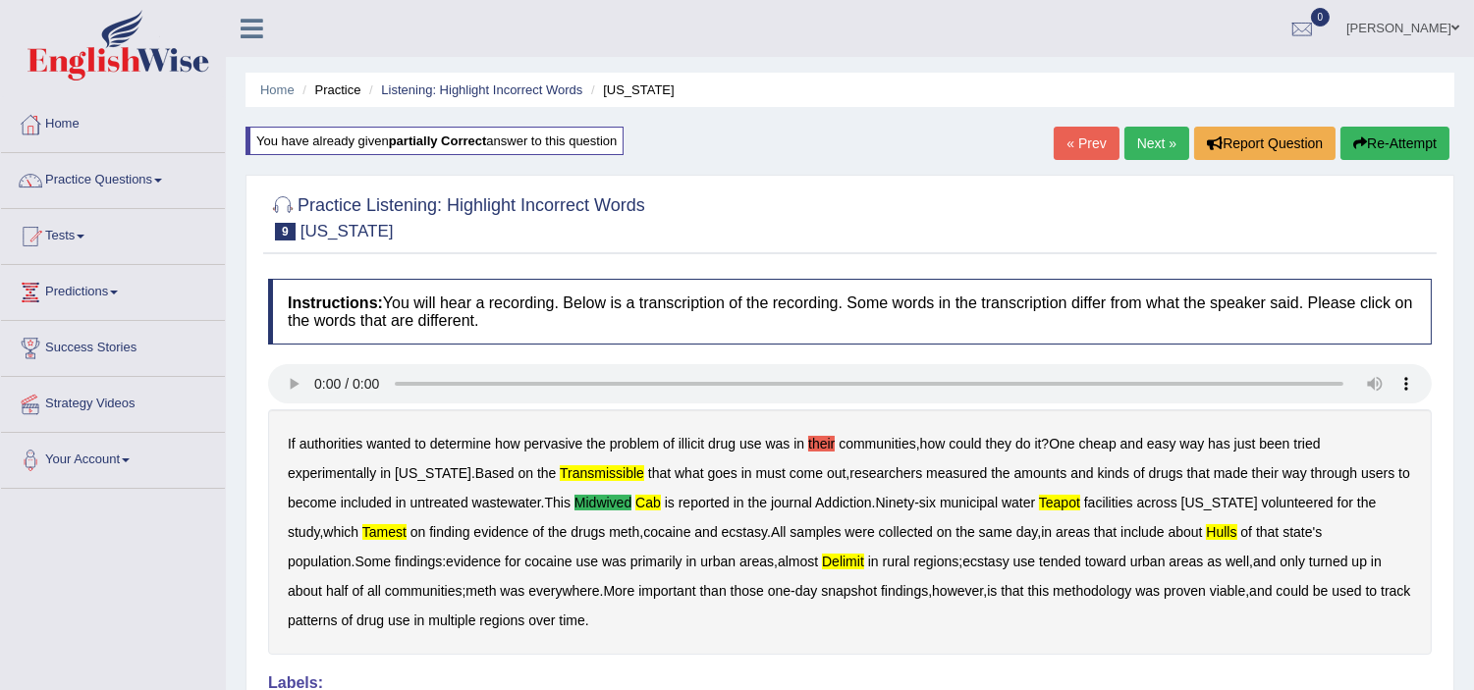
click at [1136, 137] on link "Next »" at bounding box center [1156, 143] width 65 height 33
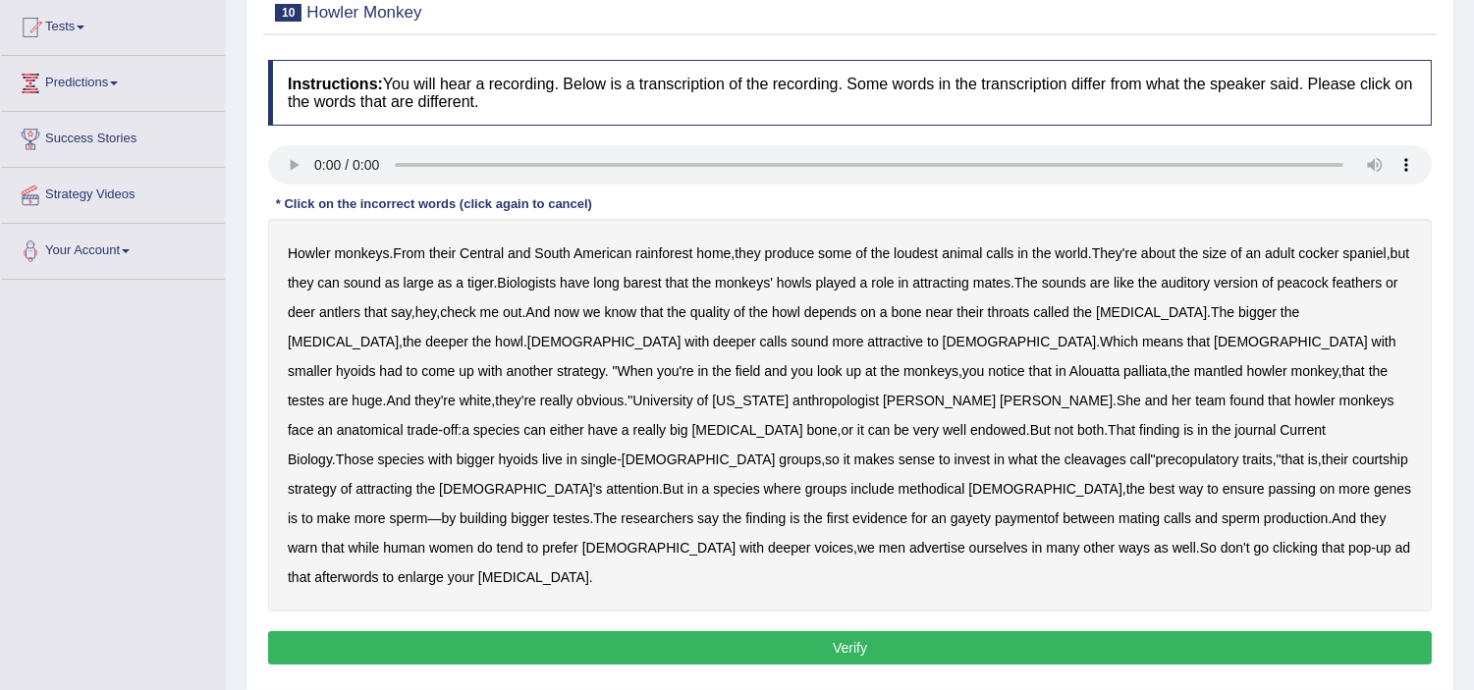
scroll to position [218, 0]
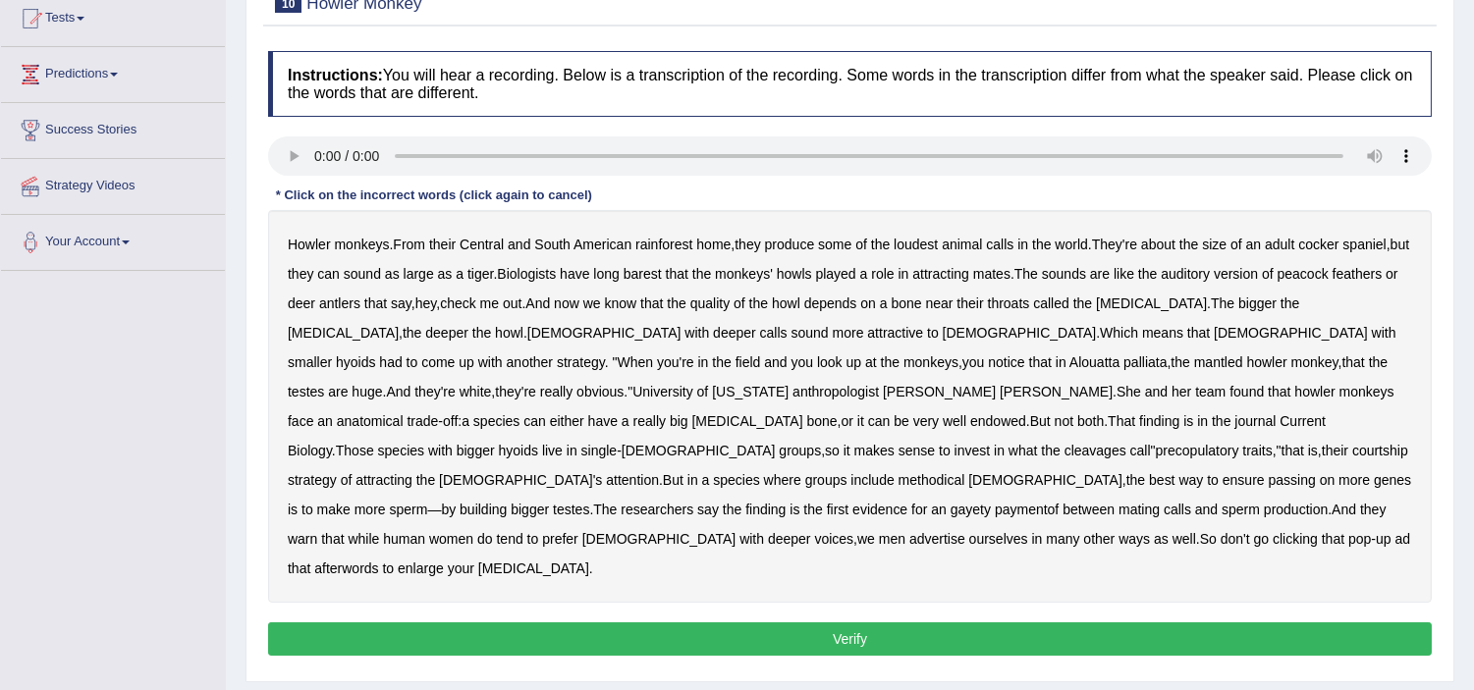
click at [538, 443] on b "hyoids" at bounding box center [518, 451] width 39 height 16
click at [498, 622] on button "Verify" at bounding box center [849, 638] width 1163 height 33
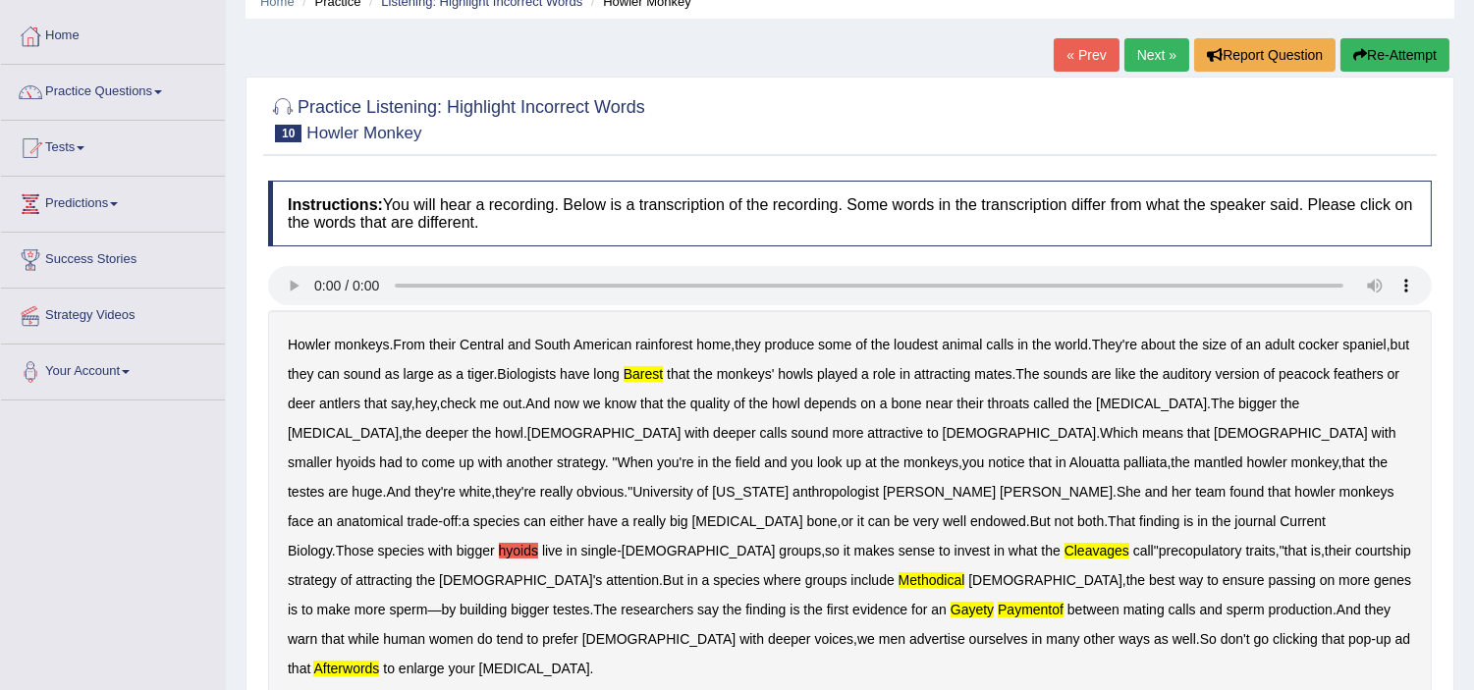
scroll to position [11, 0]
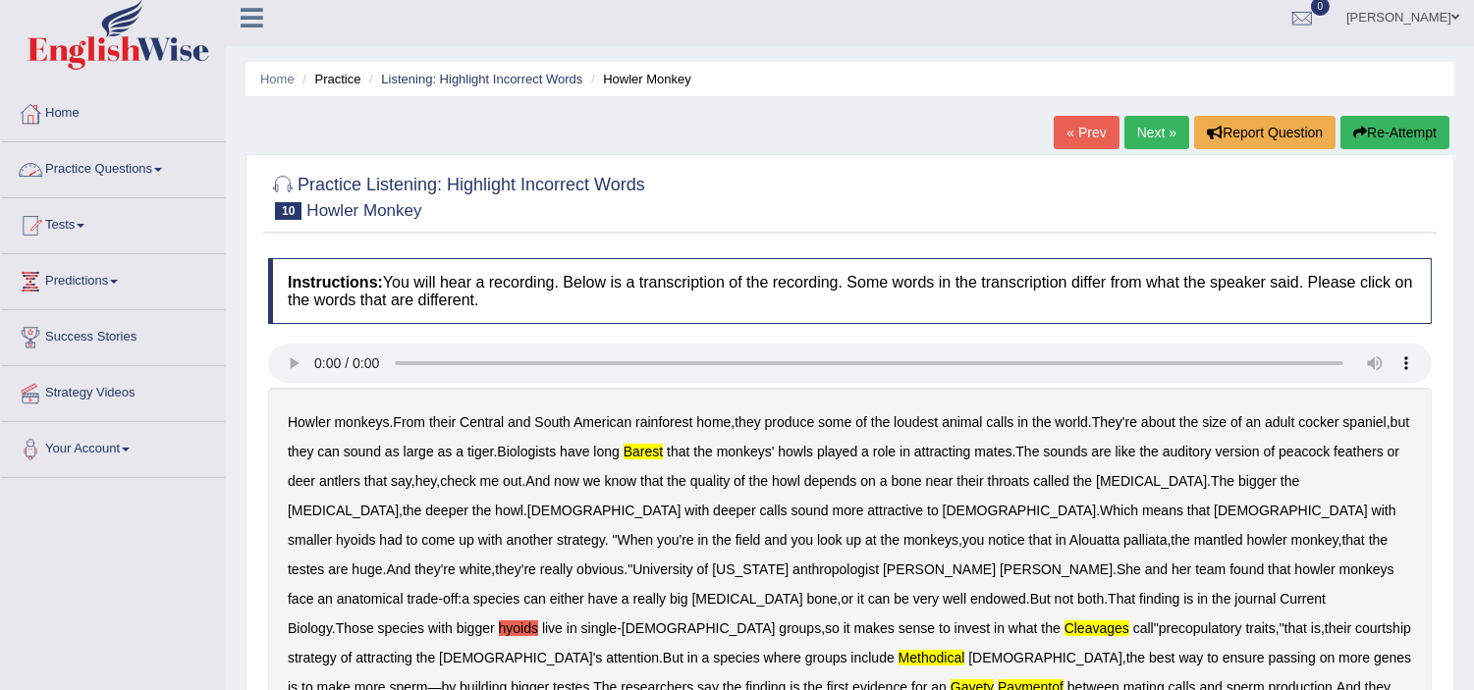
click at [100, 170] on link "Practice Questions" at bounding box center [113, 166] width 224 height 49
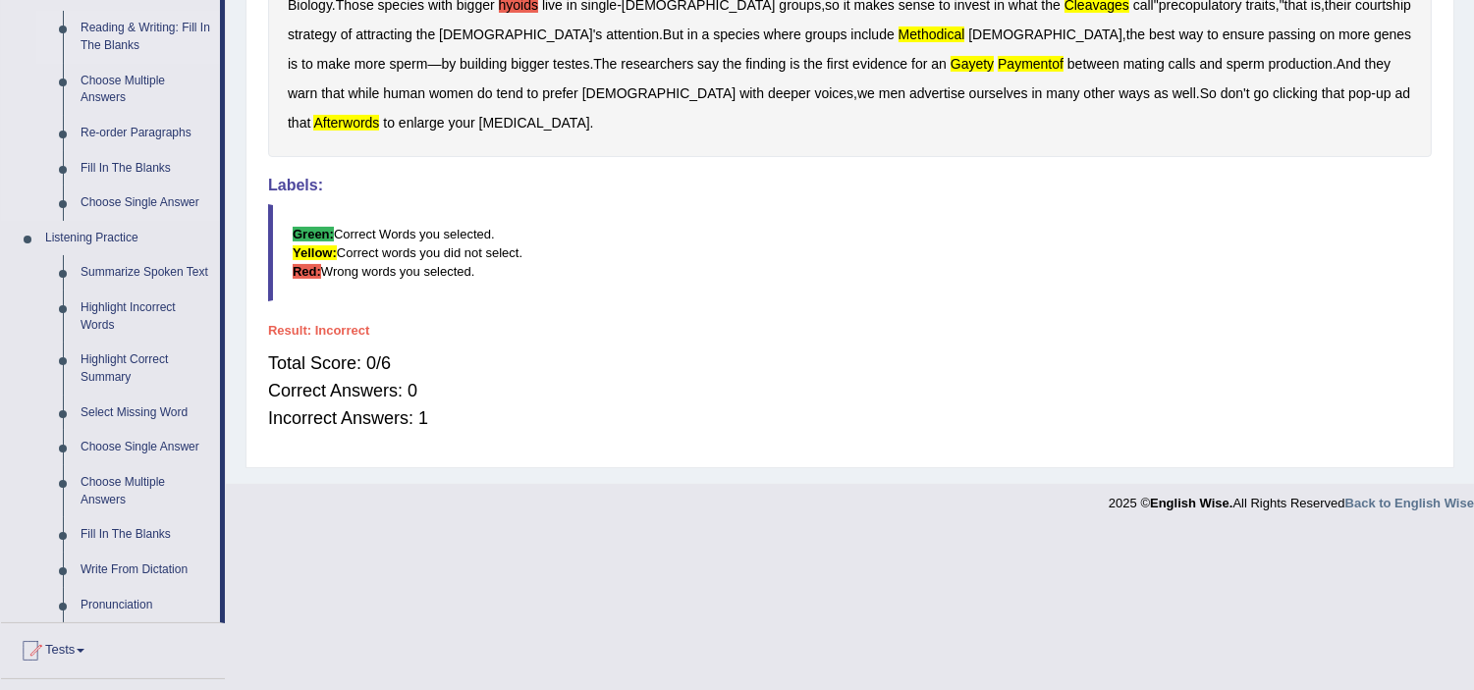
scroll to position [665, 0]
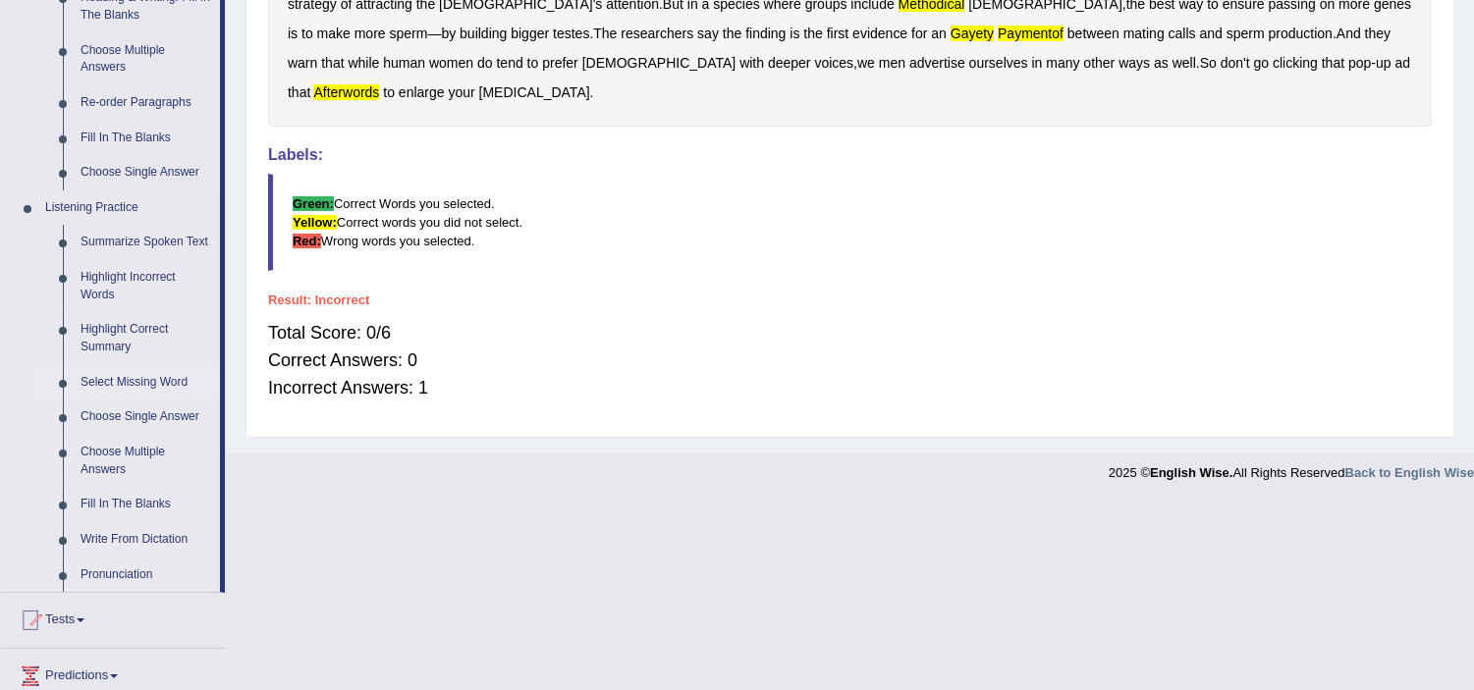
click at [144, 378] on link "Select Missing Word" at bounding box center [146, 382] width 148 height 35
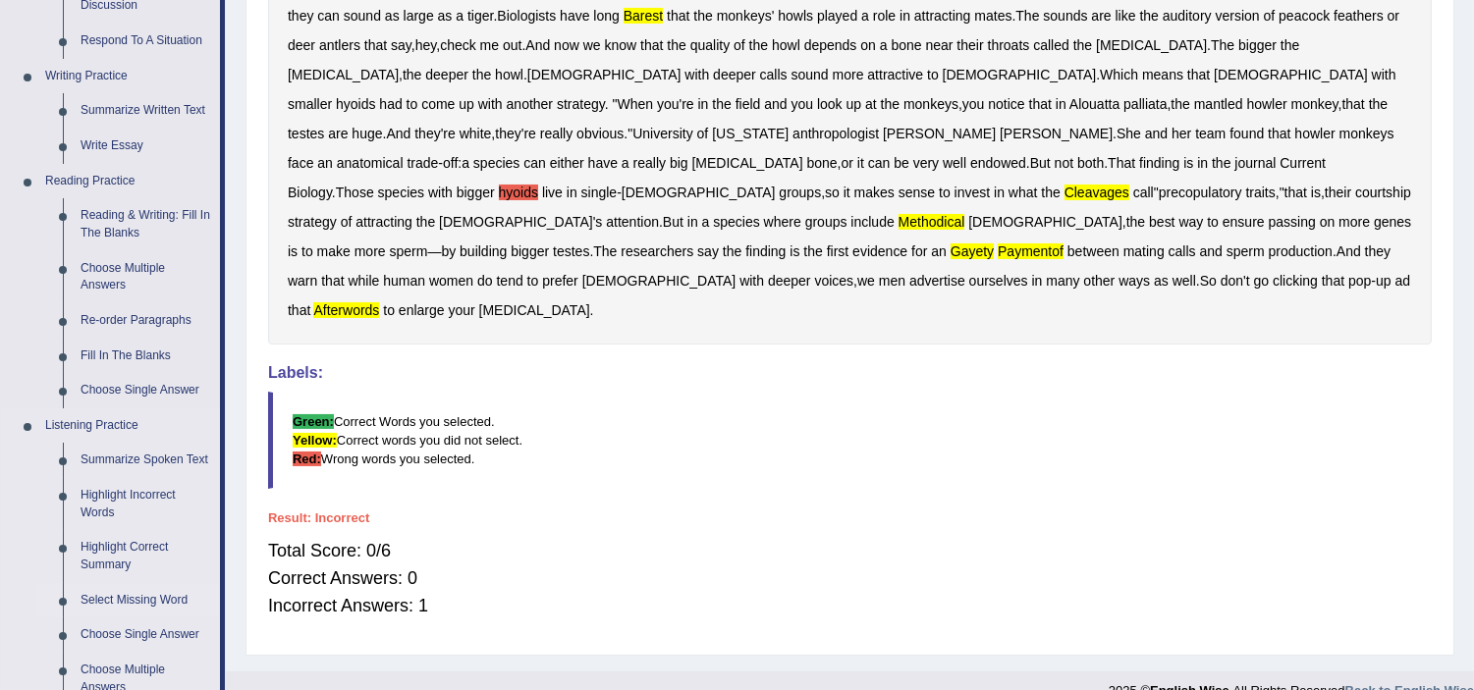
scroll to position [714, 0]
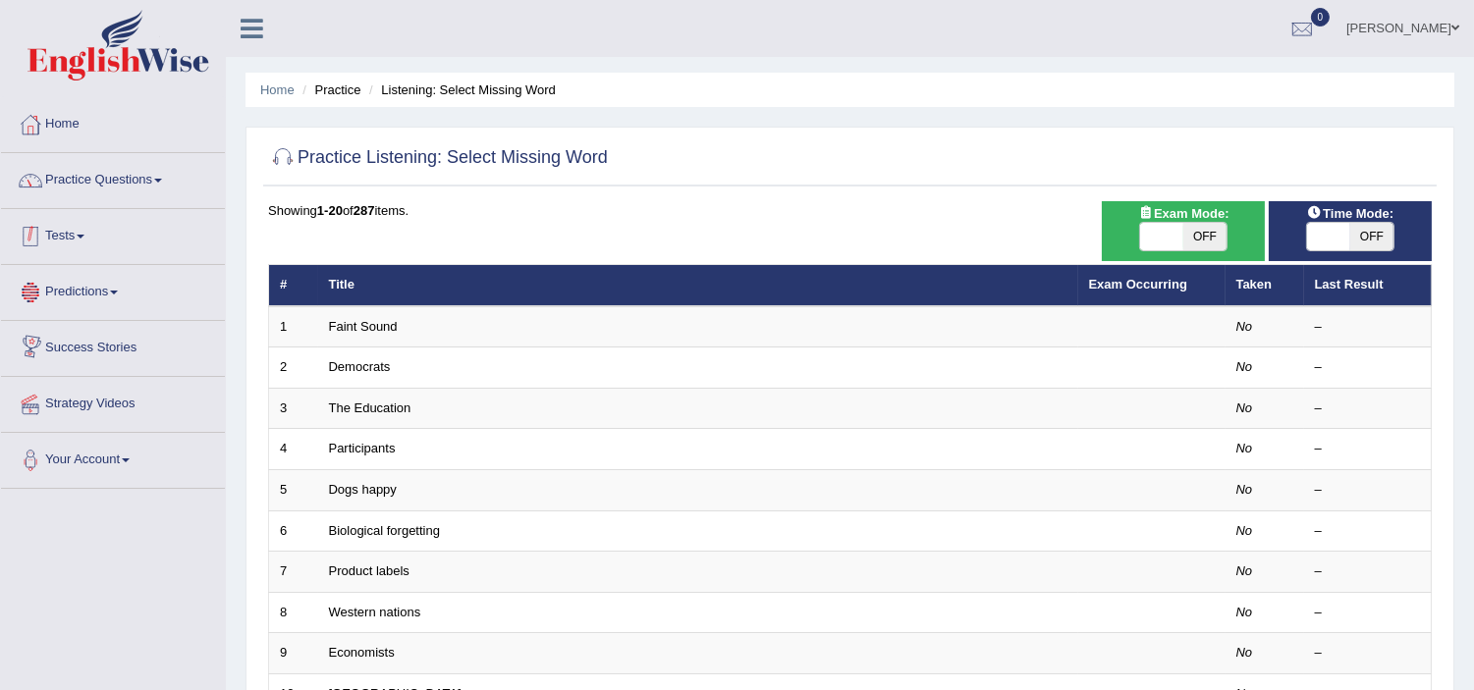
click at [138, 188] on link "Practice Questions" at bounding box center [113, 177] width 224 height 49
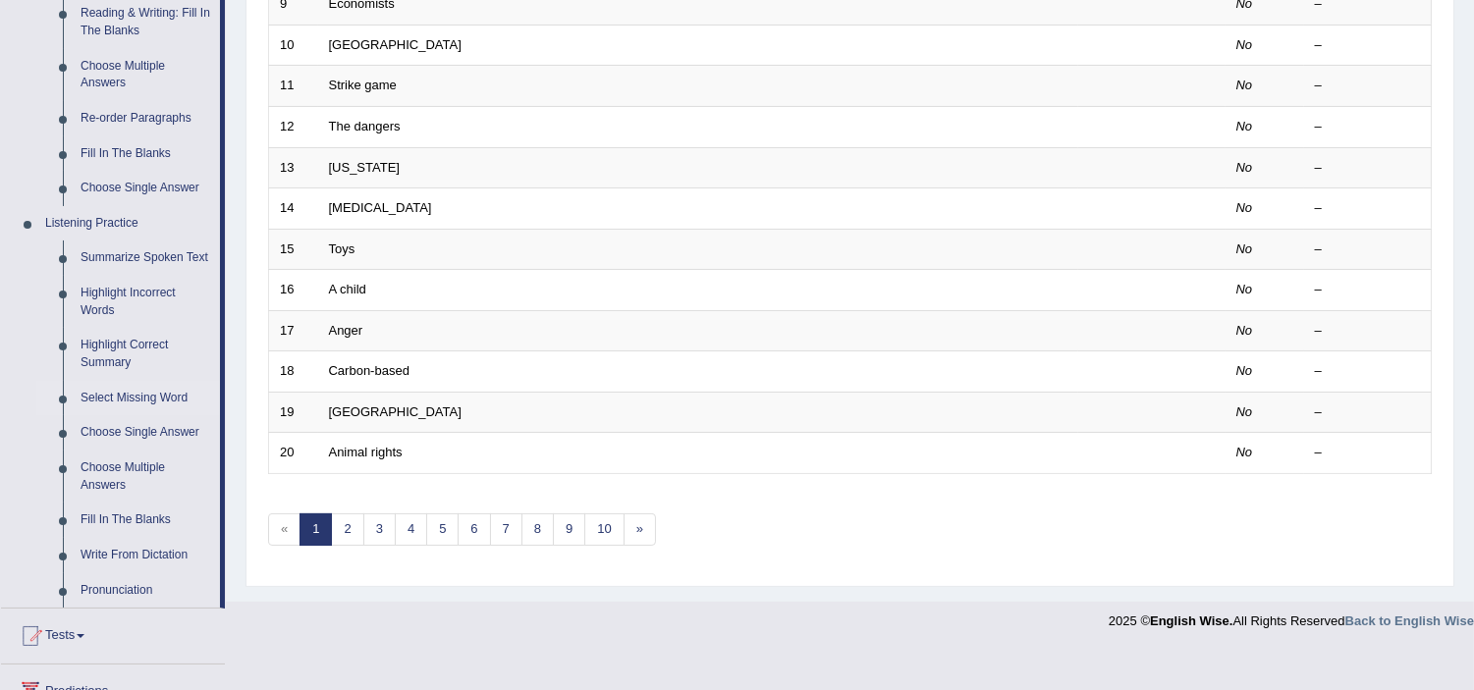
scroll to position [654, 0]
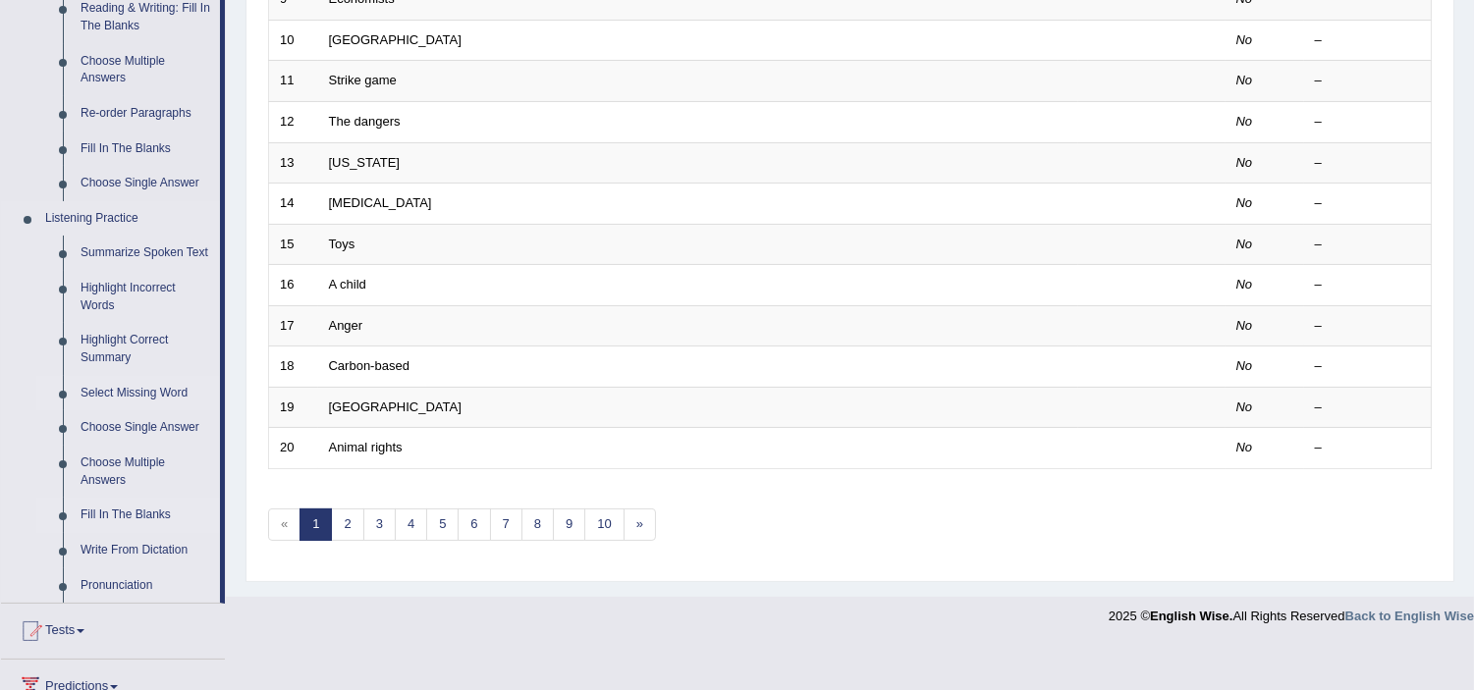
click at [119, 508] on link "Fill In The Blanks" at bounding box center [146, 515] width 148 height 35
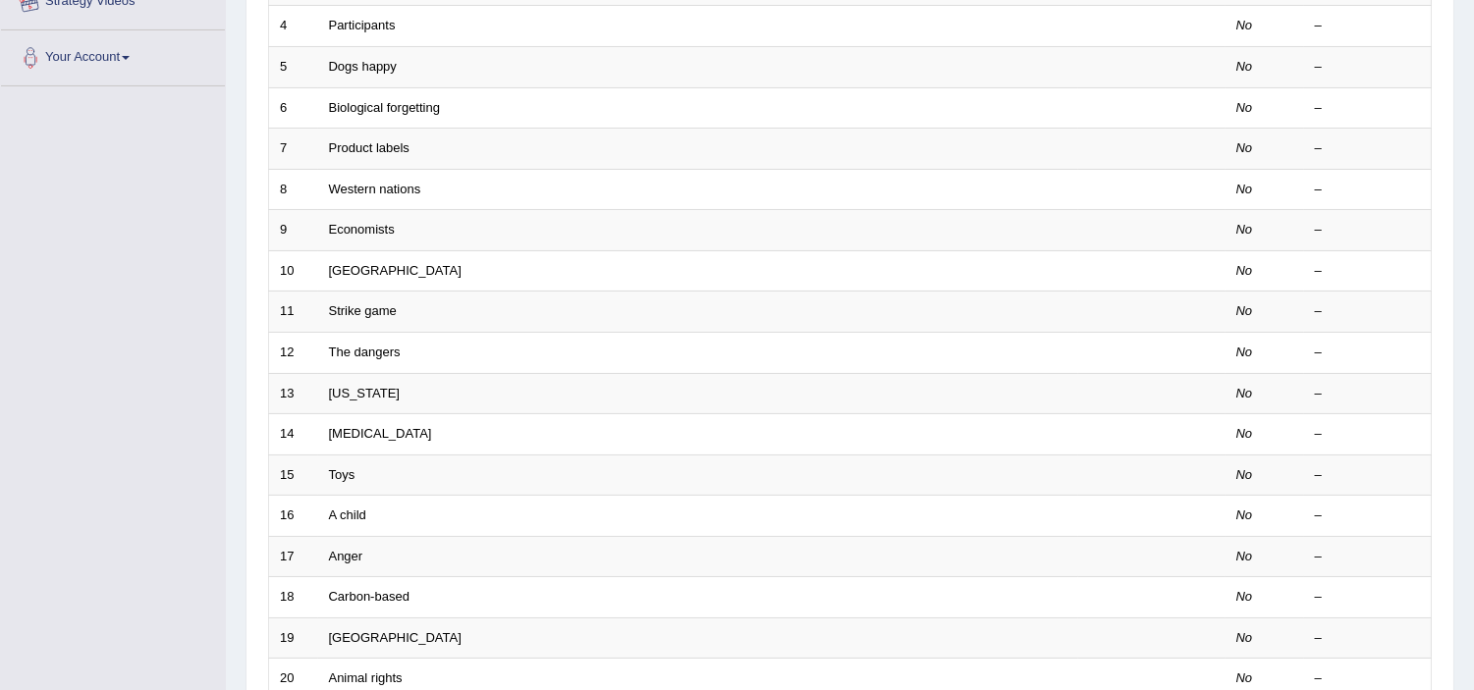
scroll to position [610, 0]
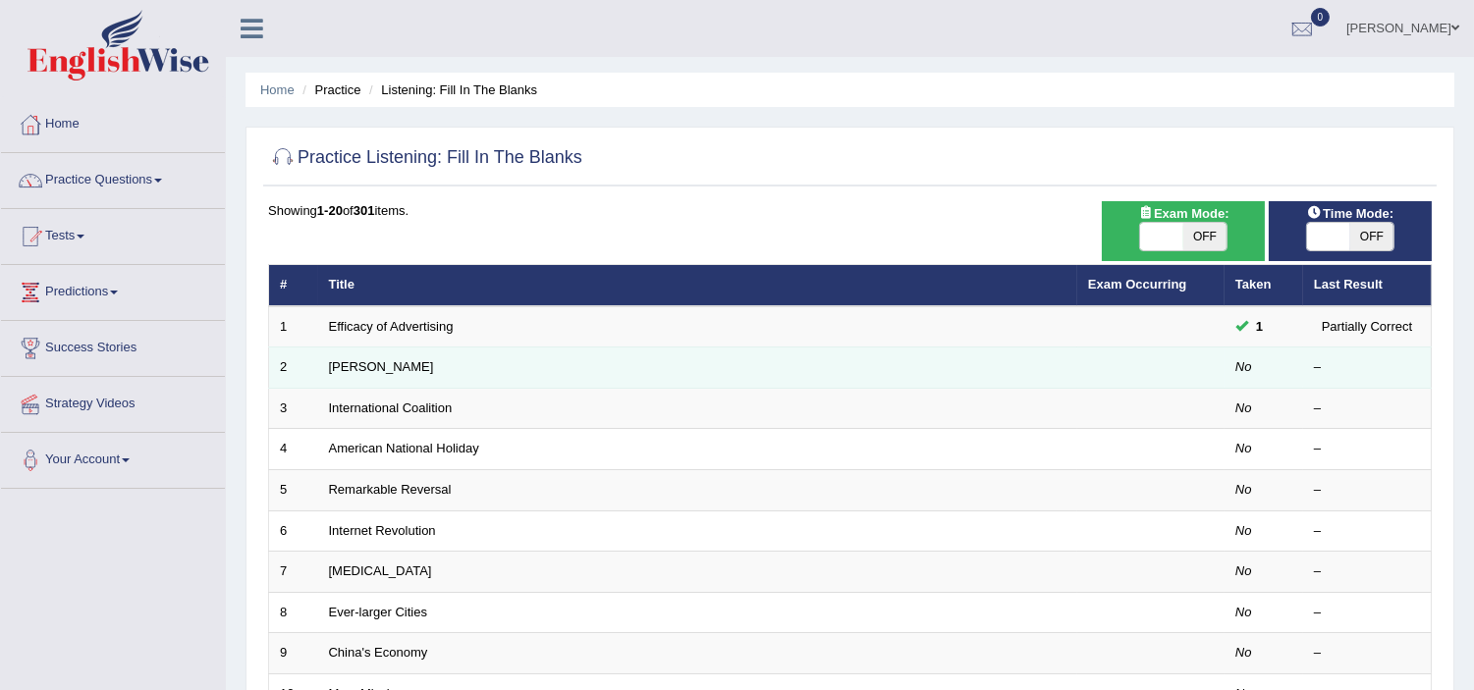
click at [501, 377] on td "[PERSON_NAME]" at bounding box center [697, 368] width 759 height 41
click at [348, 365] on link "[PERSON_NAME]" at bounding box center [381, 366] width 105 height 15
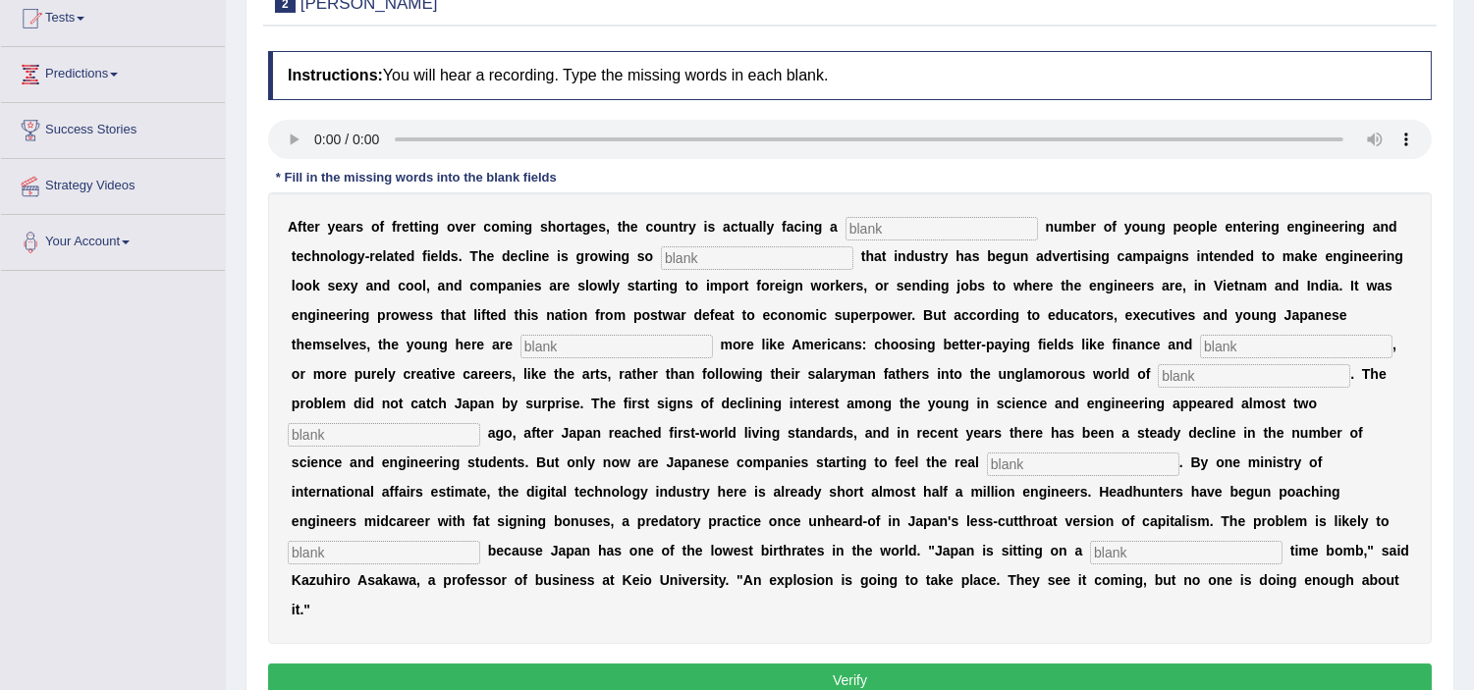
click at [877, 218] on input "text" at bounding box center [941, 229] width 192 height 24
click at [684, 250] on input "text" at bounding box center [757, 258] width 192 height 24
type input "drustic"
click at [628, 339] on input "text" at bounding box center [616, 347] width 192 height 24
type input "behaving"
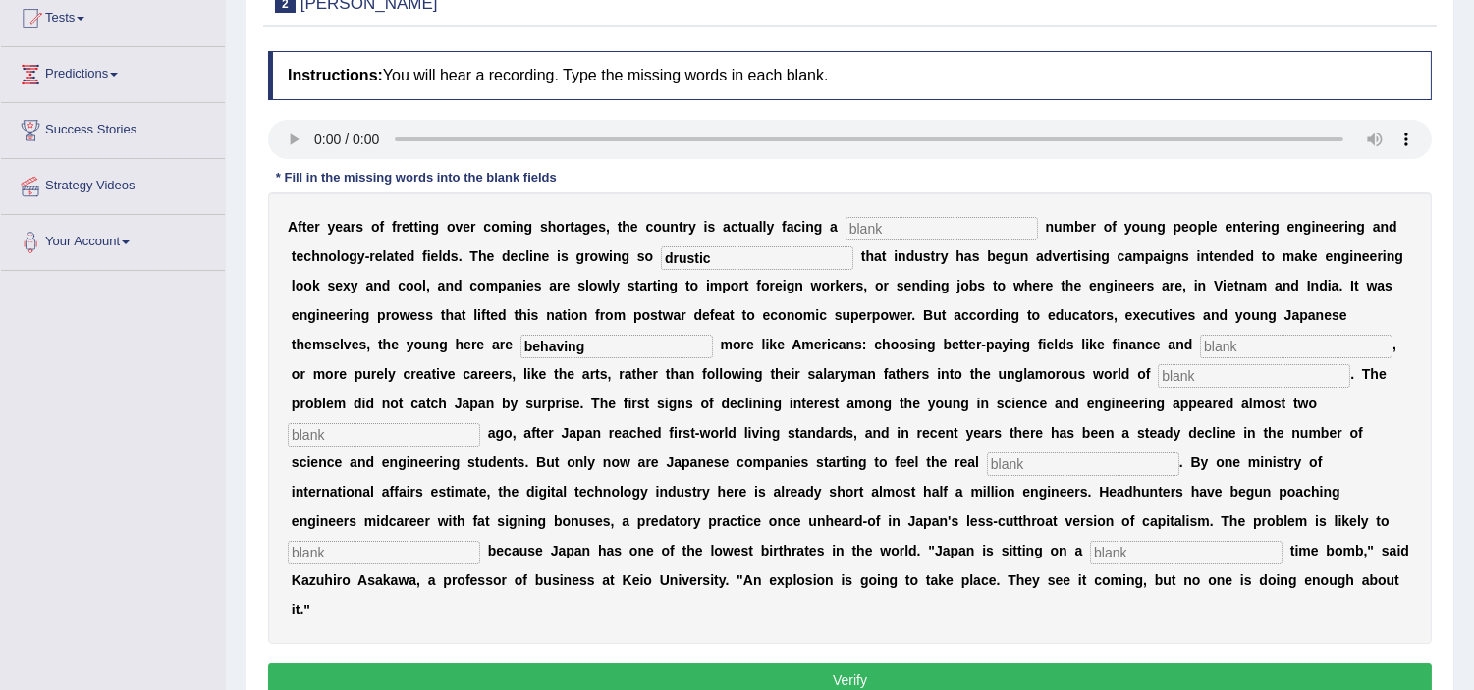
click at [1250, 338] on input "text" at bounding box center [1296, 347] width 192 height 24
click at [1214, 376] on input "text" at bounding box center [1254, 376] width 192 height 24
type input "manufacturing"
click at [386, 423] on input "text" at bounding box center [384, 435] width 192 height 24
type input "decades"
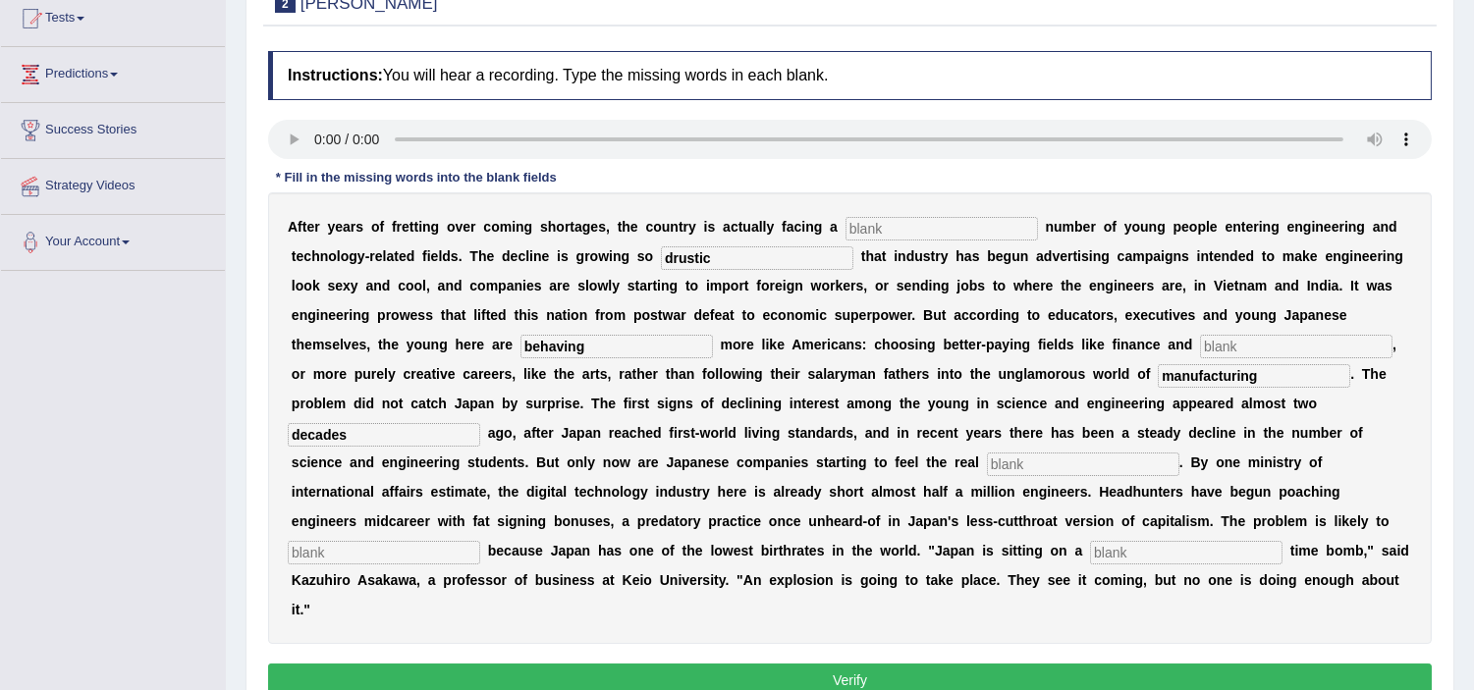
click at [1056, 459] on input "text" at bounding box center [1083, 465] width 192 height 24
type input "punch"
click at [360, 558] on input "text" at bounding box center [384, 553] width 192 height 24
type input "world"
click at [1114, 555] on input "text" at bounding box center [1186, 553] width 192 height 24
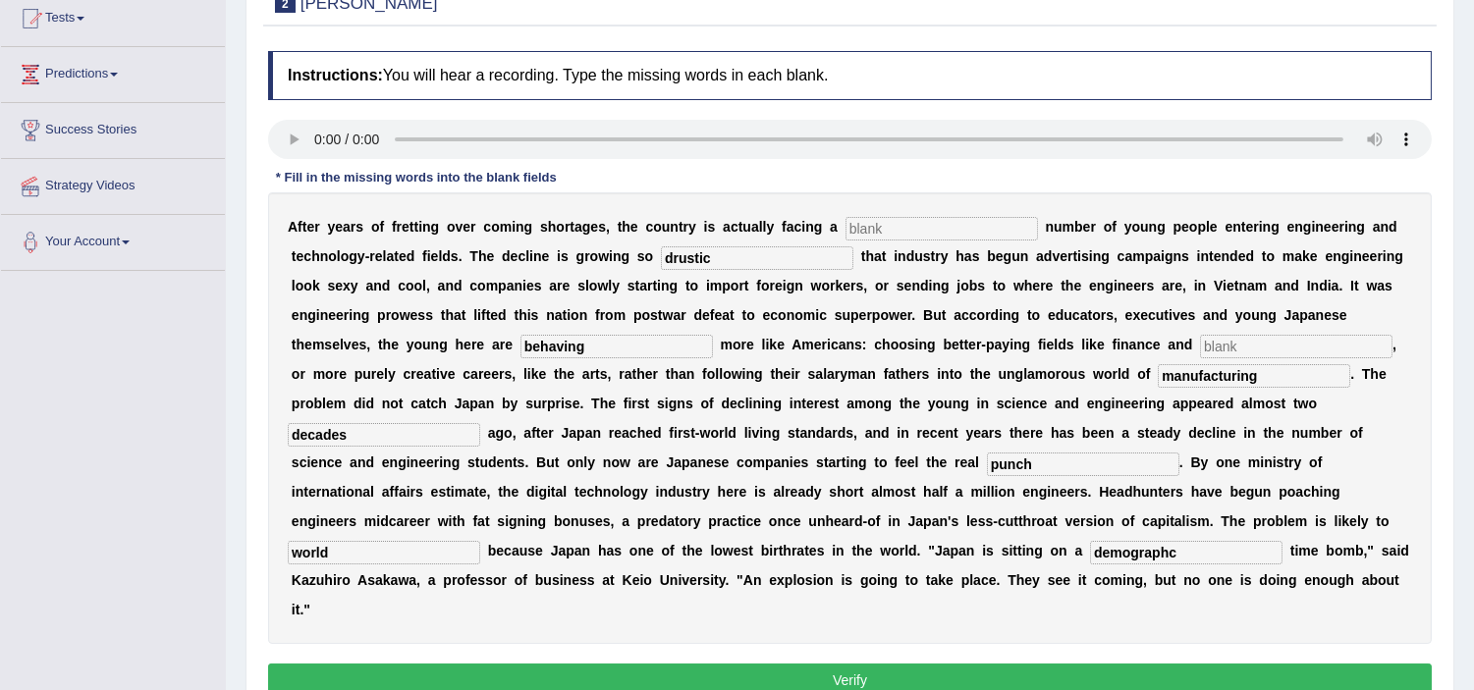
type input "demographc"
click at [933, 672] on button "Verify" at bounding box center [849, 680] width 1163 height 33
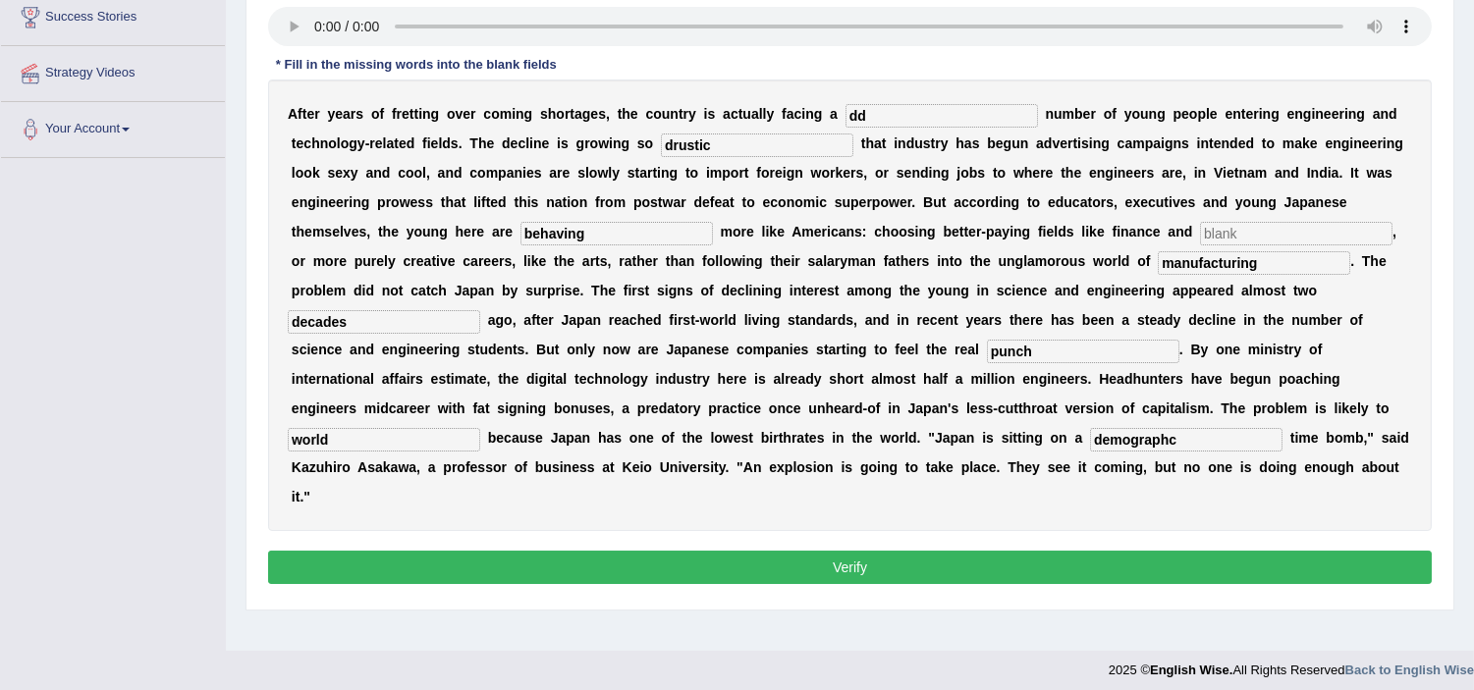
scroll to position [340, 0]
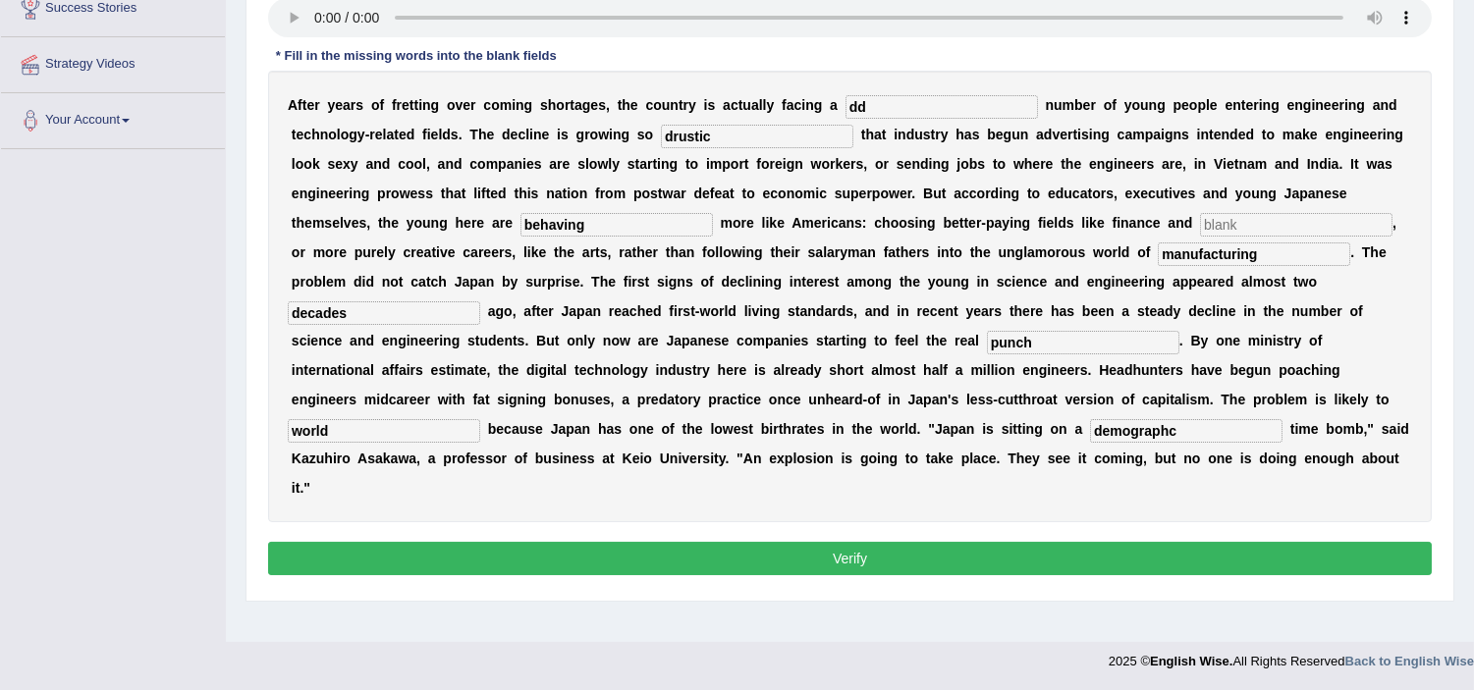
type input "dd"
click at [1332, 220] on input "text" at bounding box center [1296, 225] width 192 height 24
type input "fgf"
click at [1005, 574] on button "Verify" at bounding box center [849, 558] width 1163 height 33
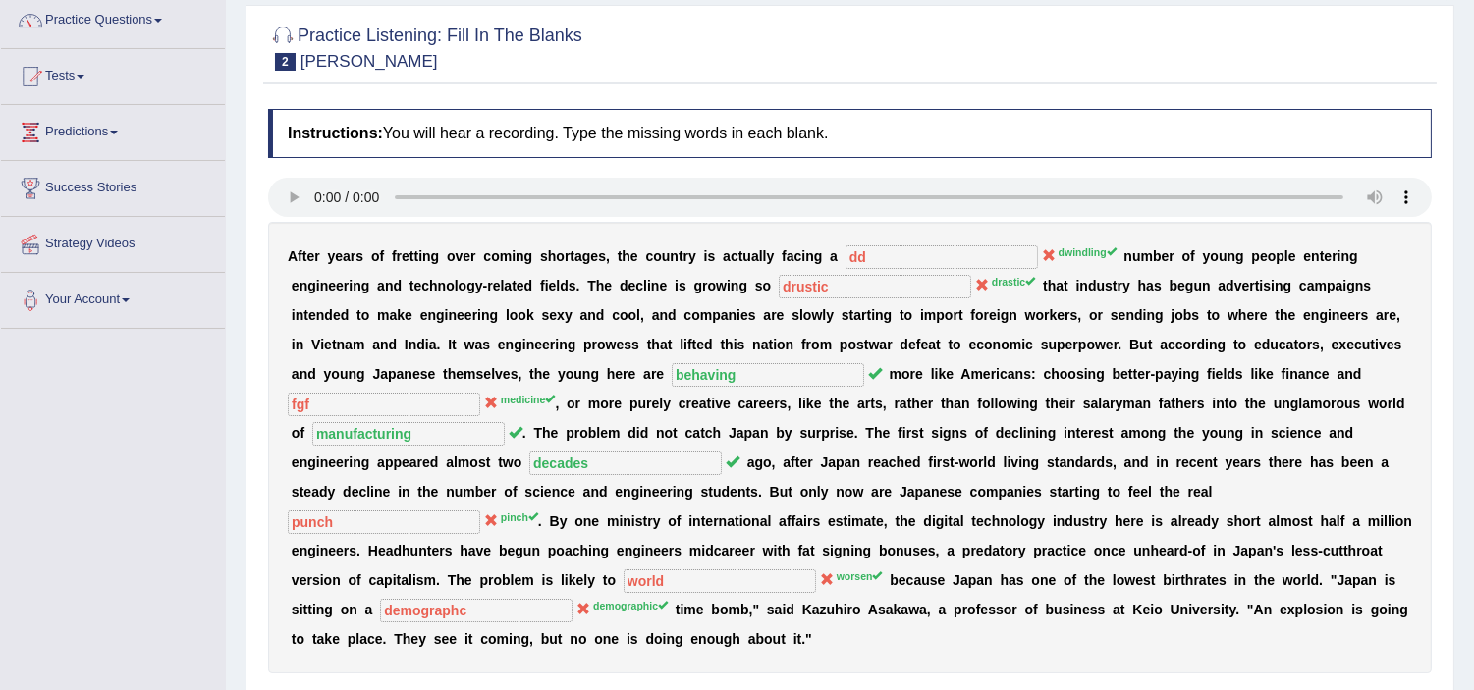
scroll to position [0, 0]
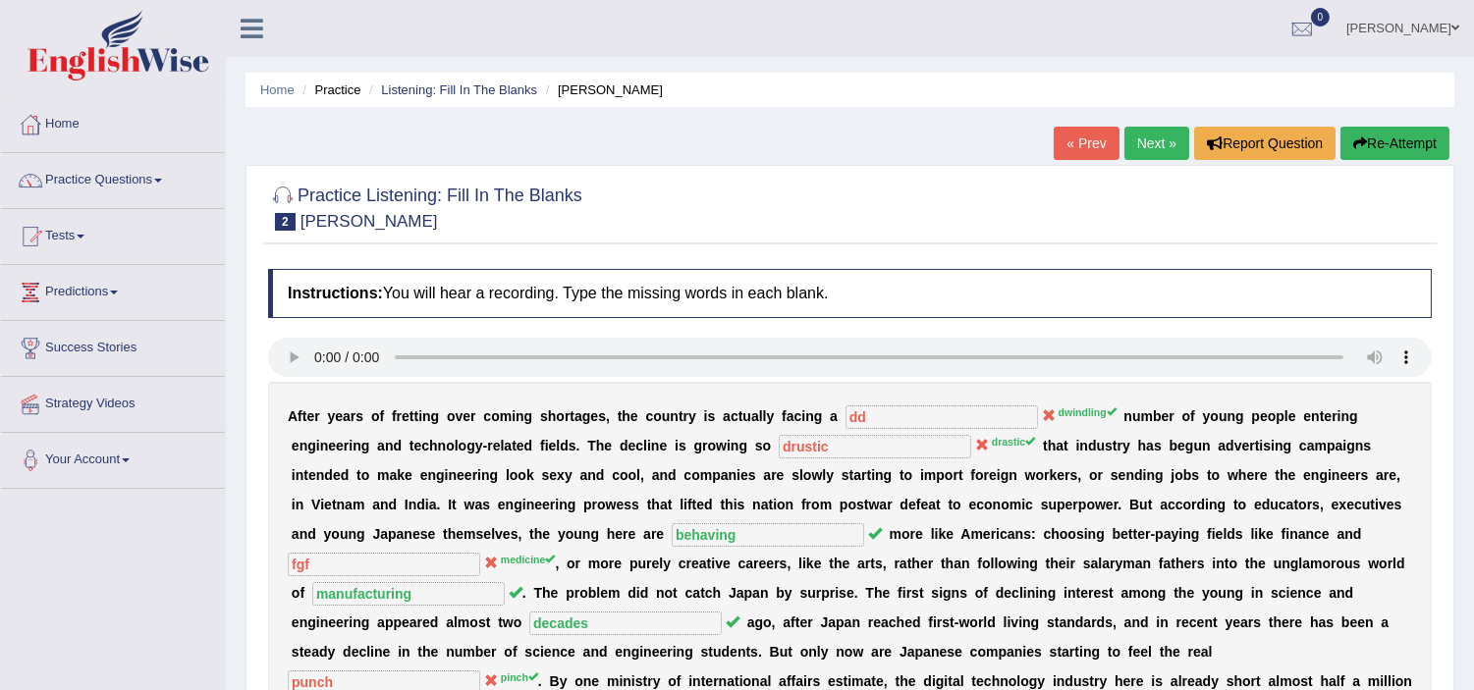
click at [1159, 135] on link "Next »" at bounding box center [1156, 143] width 65 height 33
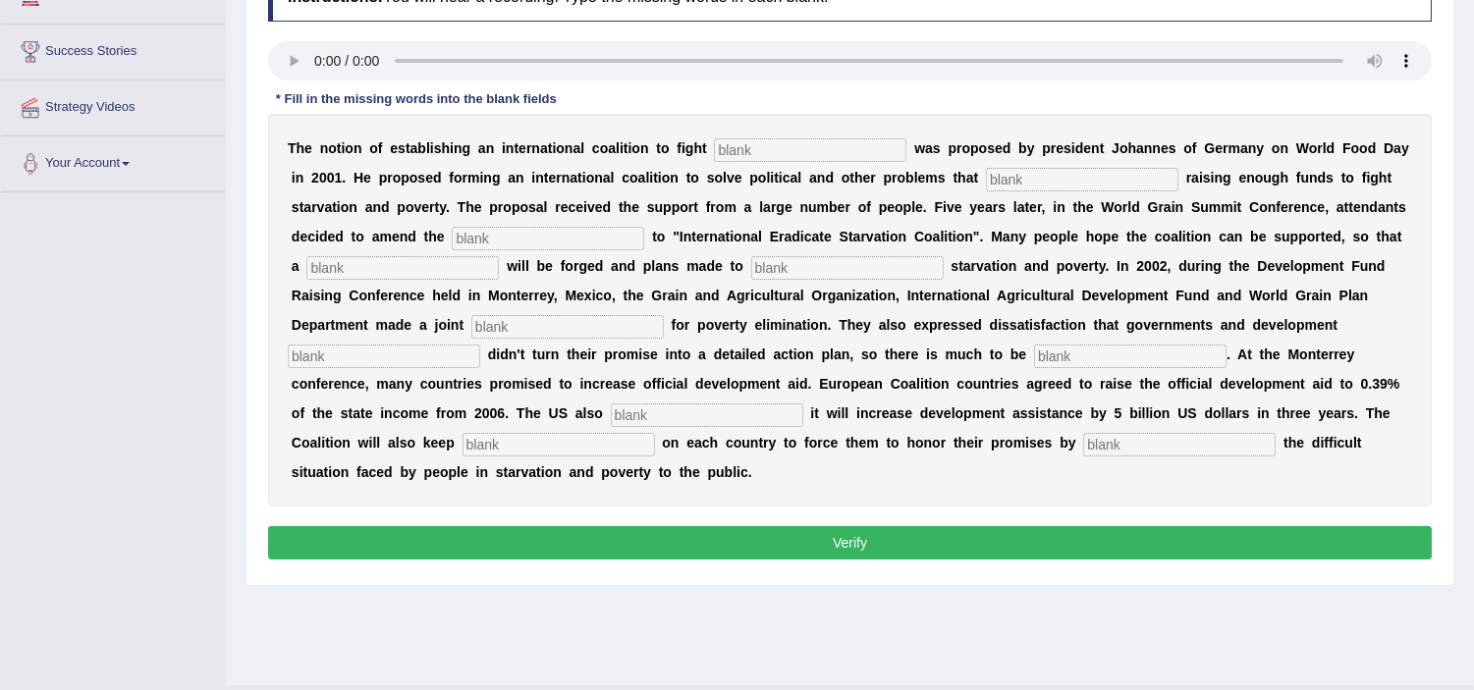
scroll to position [327, 0]
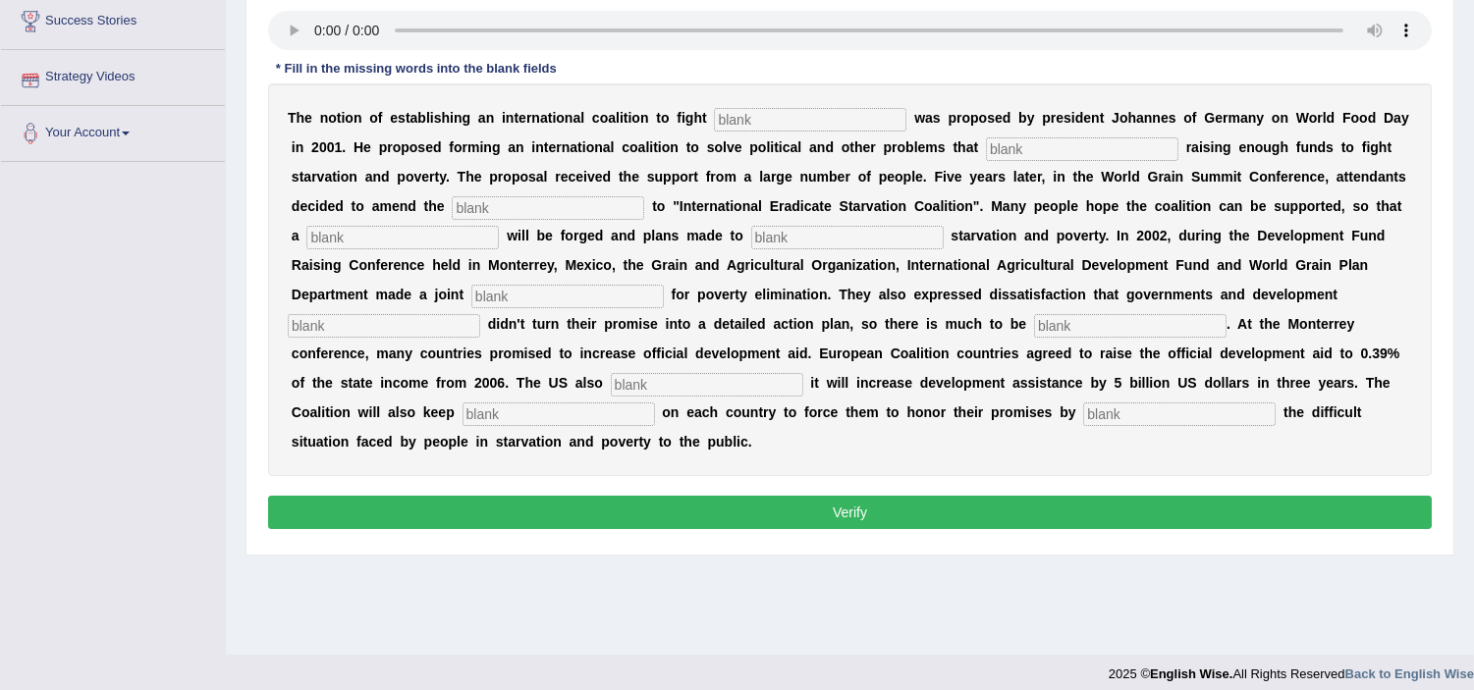
click at [1142, 409] on input "text" at bounding box center [1179, 415] width 192 height 24
type input "exposing"
click at [553, 399] on div "T h e n o t i o n o f e s t a b l i s h i n g a n i n t e r n a t i o n a l c o…" at bounding box center [849, 279] width 1163 height 393
click at [508, 409] on input "text" at bounding box center [558, 415] width 192 height 24
type input "pressure"
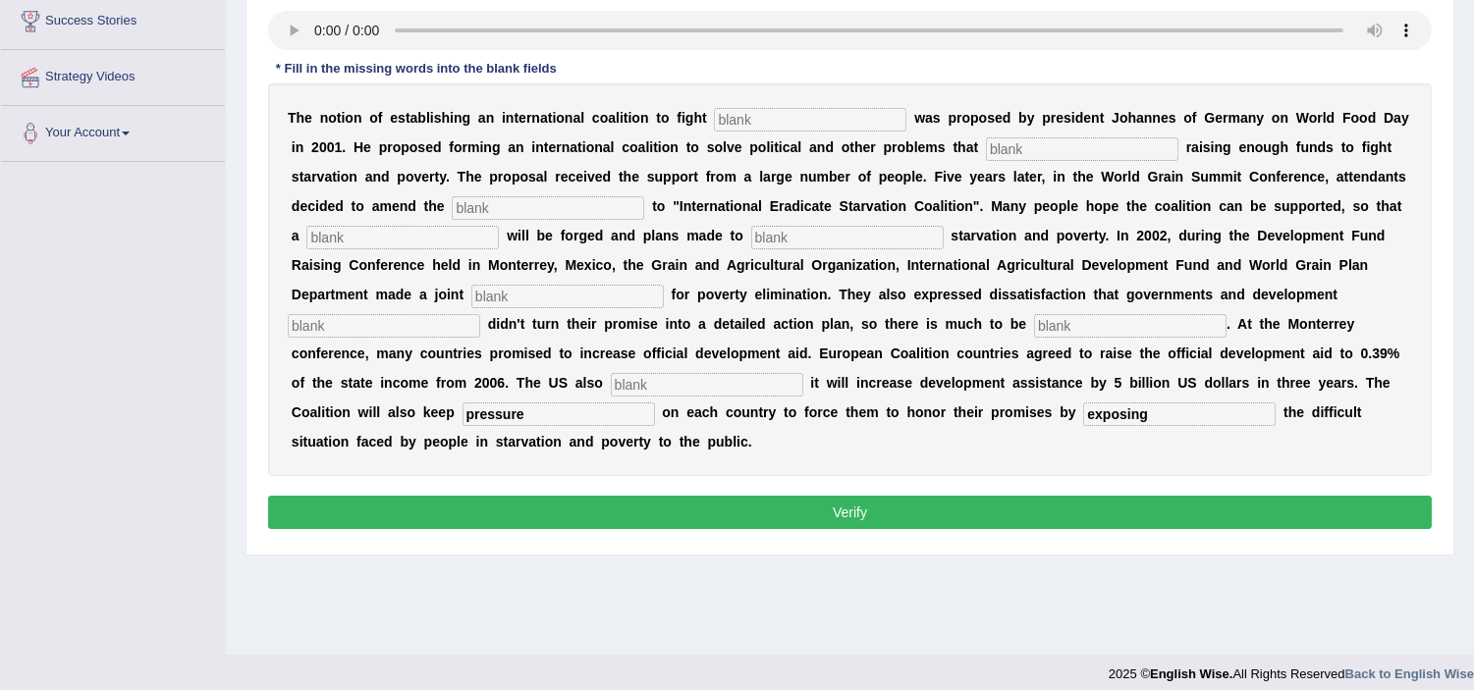
click at [649, 385] on input "text" at bounding box center [707, 385] width 192 height 24
type input "anoused"
click at [1070, 316] on input "text" at bounding box center [1130, 326] width 192 height 24
type input "decided"
click at [751, 111] on input "text" at bounding box center [810, 120] width 192 height 24
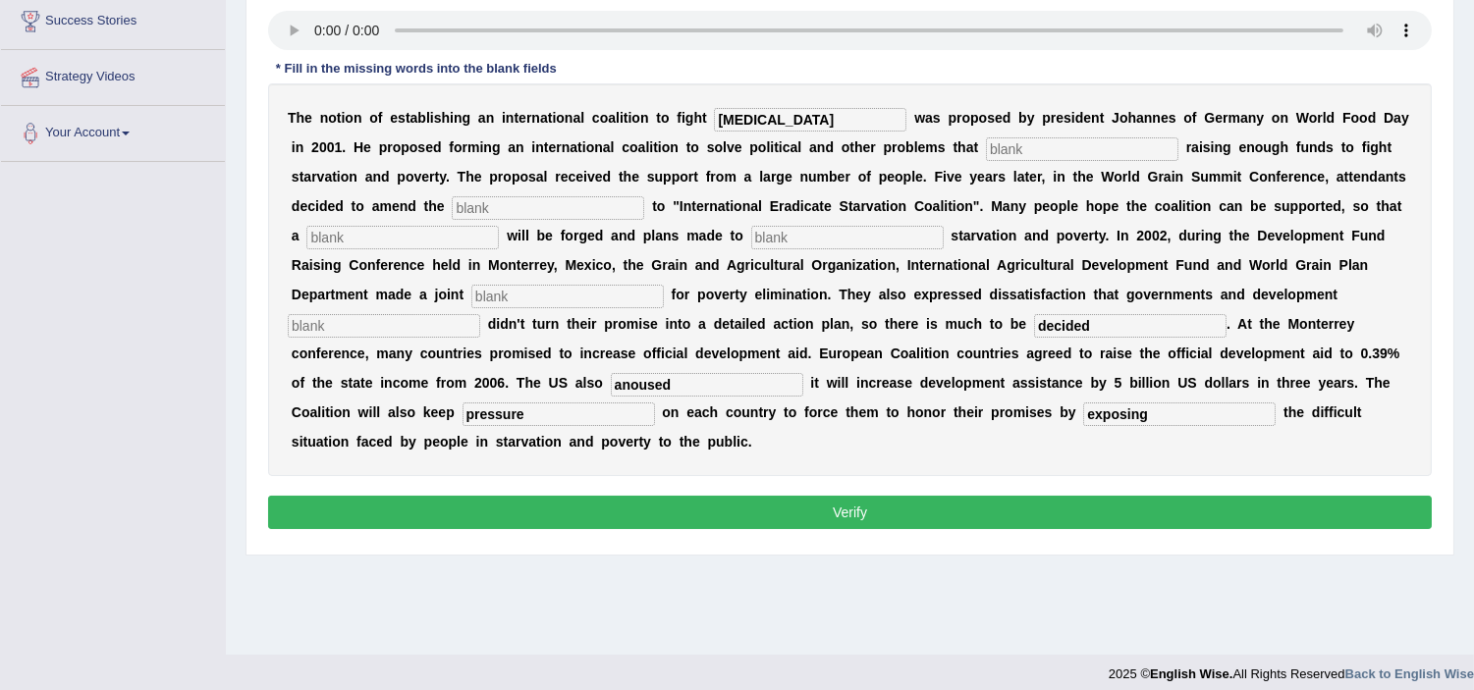
type input "starvation"
click at [999, 145] on input "text" at bounding box center [1082, 149] width 192 height 24
click at [1047, 144] on input "abstractin" at bounding box center [1082, 149] width 192 height 24
type input "abstraction"
click at [475, 202] on input "text" at bounding box center [548, 208] width 192 height 24
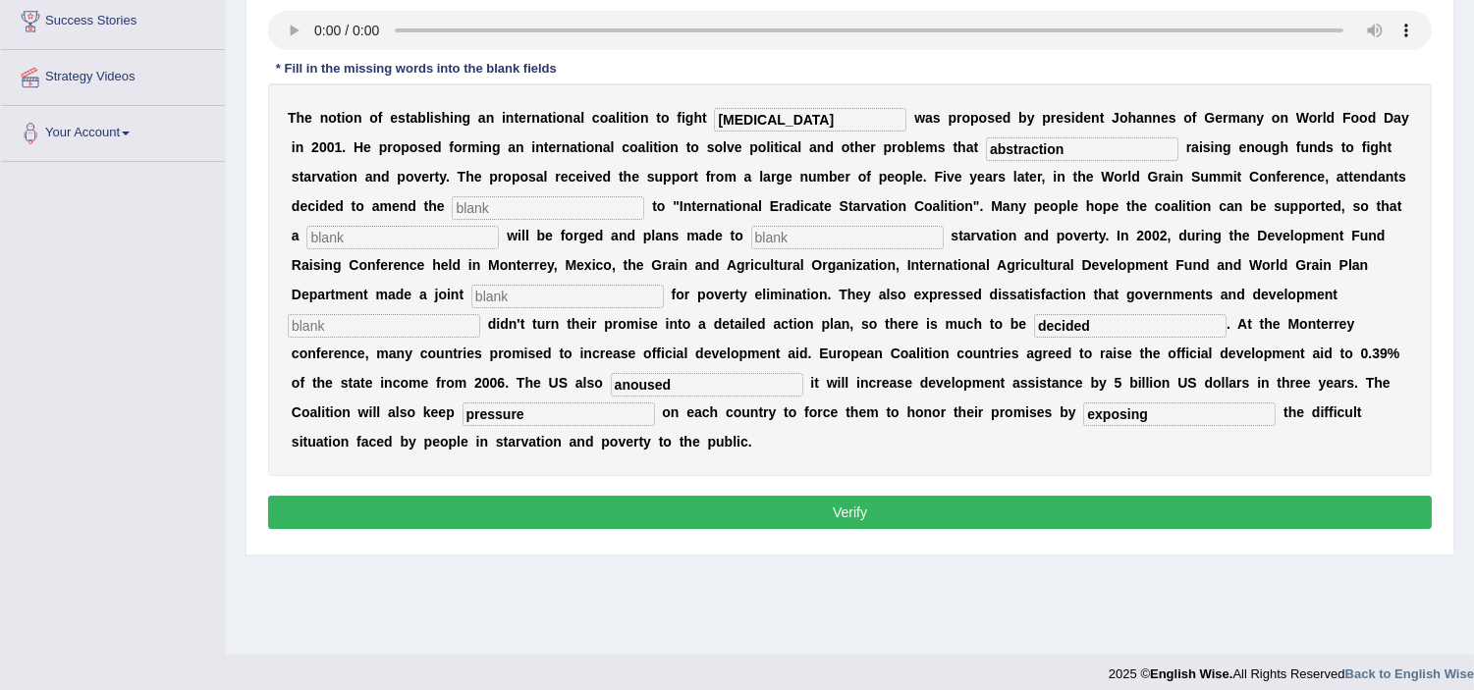
click at [779, 234] on input "text" at bounding box center [847, 238] width 192 height 24
click at [785, 227] on input "eliminate" at bounding box center [847, 238] width 192 height 24
type input "eliminate"
click at [515, 293] on input "text" at bounding box center [567, 297] width 192 height 24
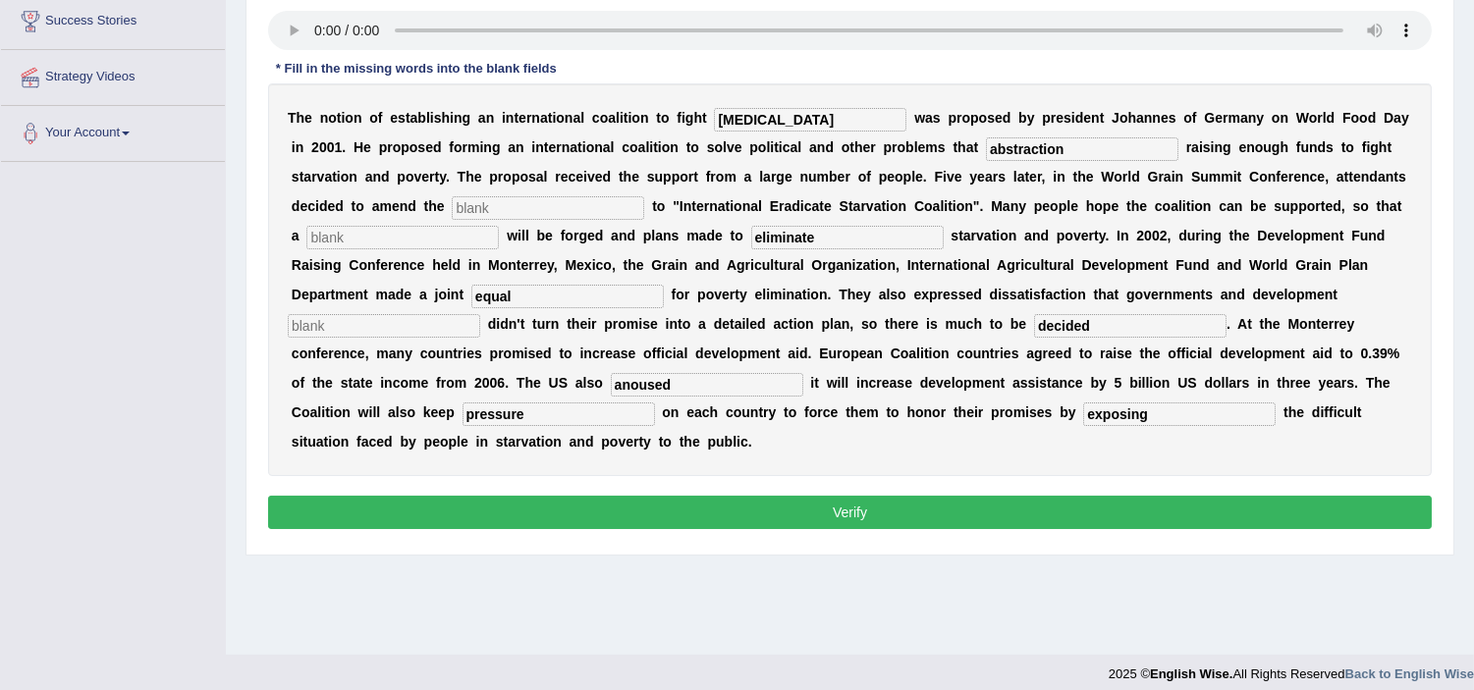
type input "equal"
click at [454, 325] on input "text" at bounding box center [384, 326] width 192 height 24
type input "dfsd"
click at [537, 199] on input "d" at bounding box center [548, 208] width 192 height 24
type input "dfds"
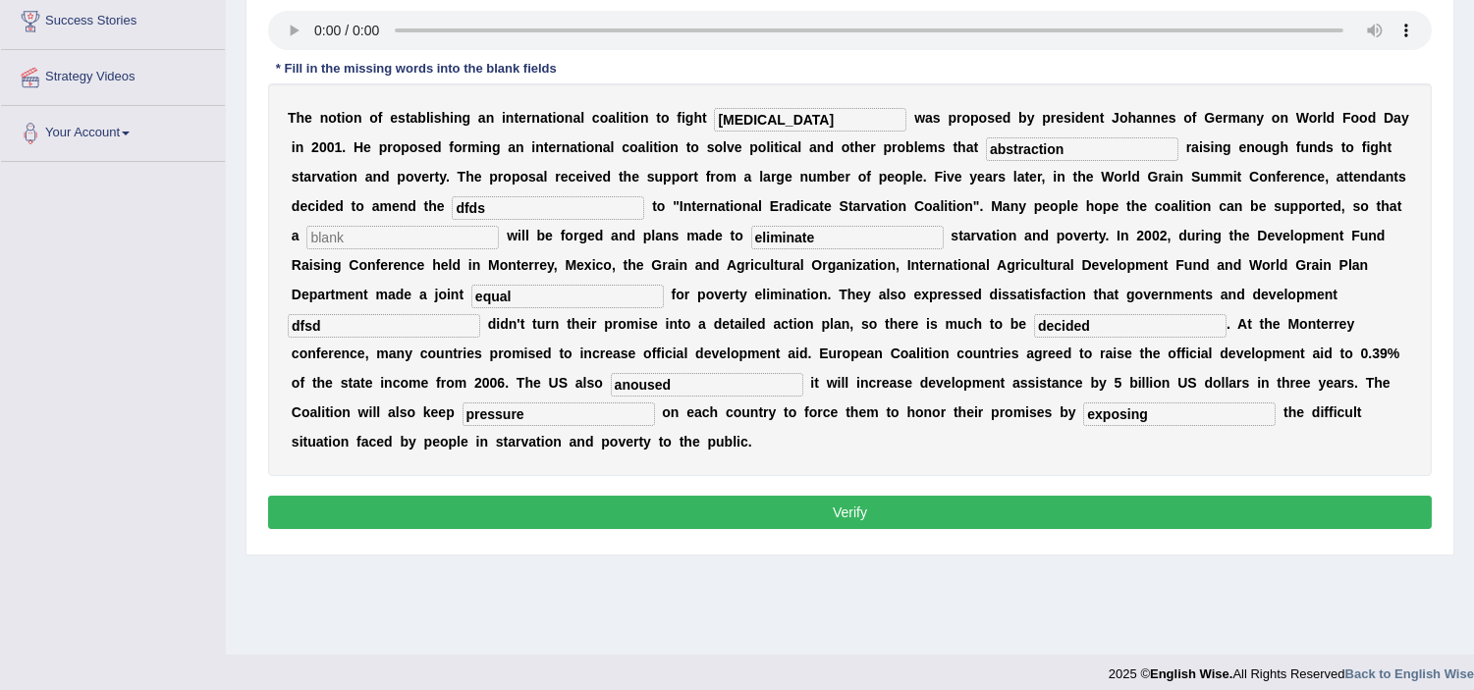
click at [364, 240] on input "text" at bounding box center [402, 238] width 192 height 24
type input "fsadf"
click at [714, 513] on button "Verify" at bounding box center [849, 512] width 1163 height 33
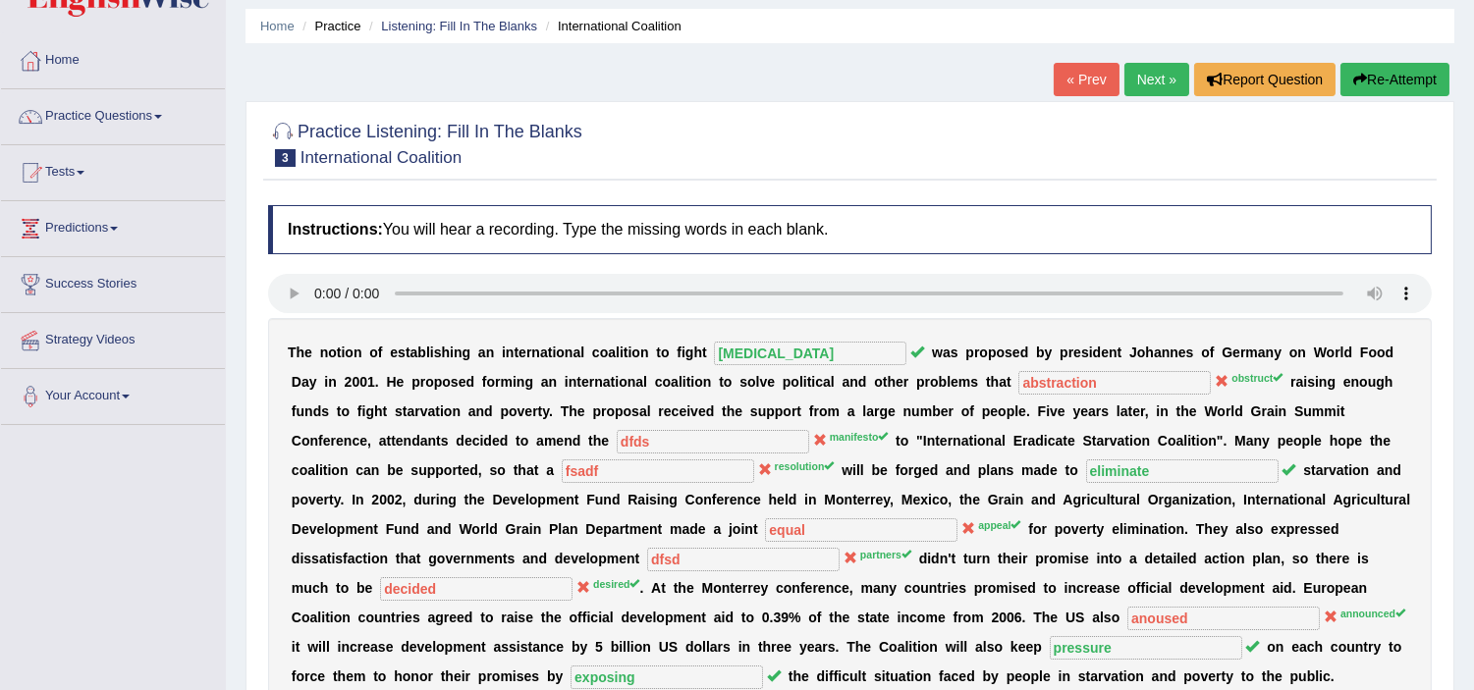
scroll to position [13, 0]
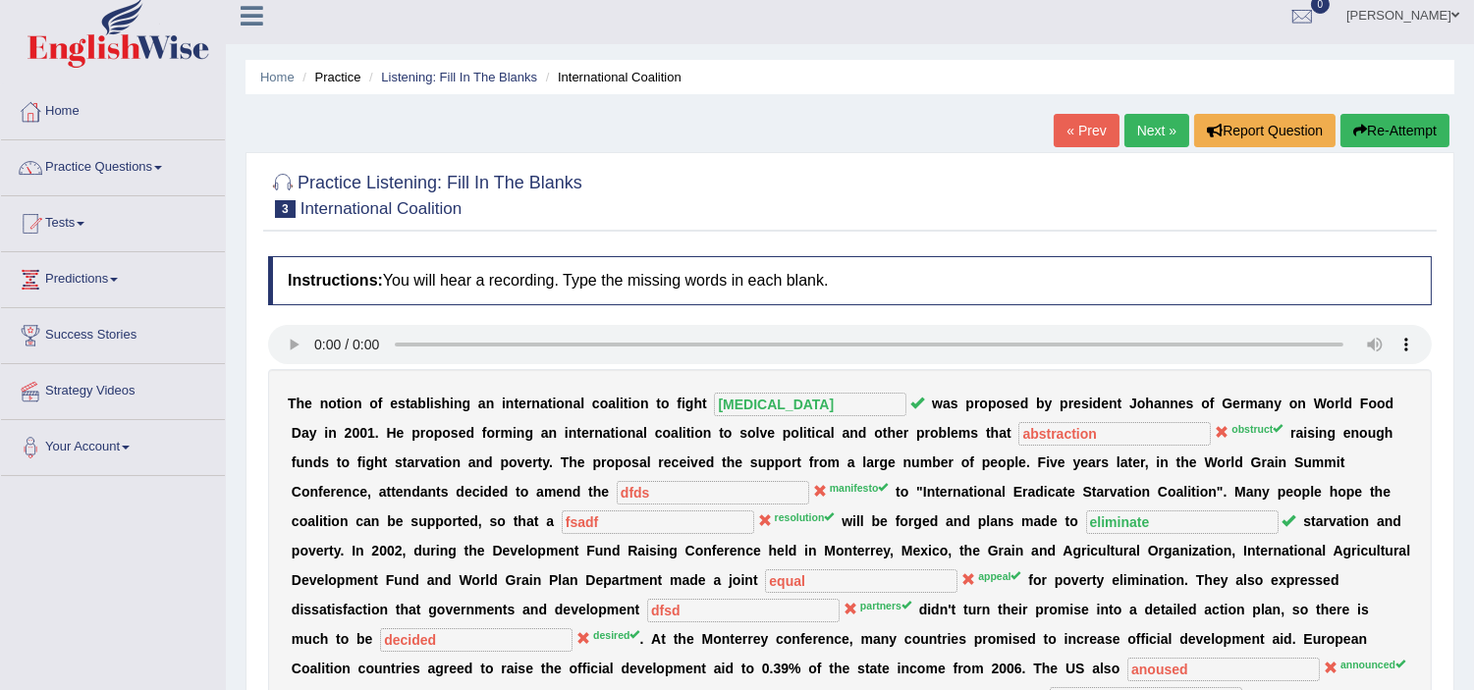
click at [1144, 138] on link "Next »" at bounding box center [1156, 130] width 65 height 33
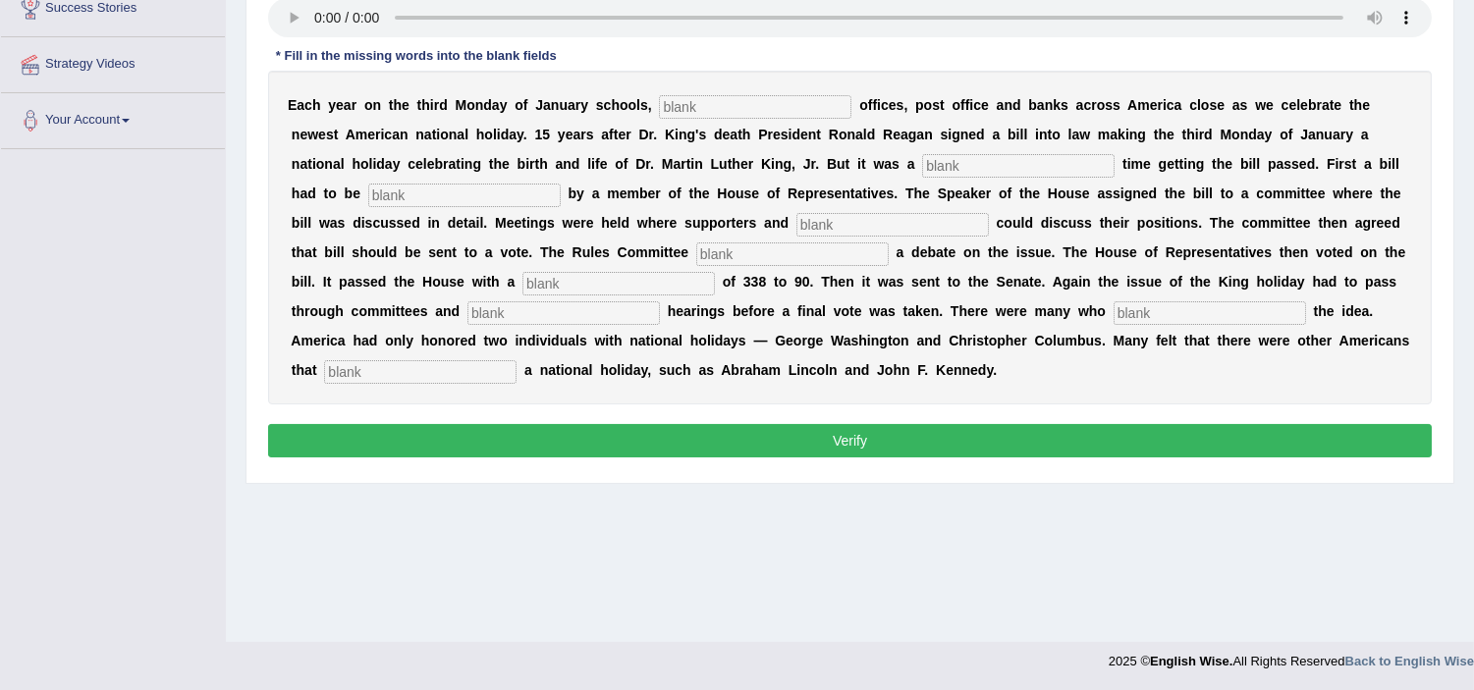
click at [741, 104] on input "text" at bounding box center [755, 107] width 192 height 24
type input "fedaral"
click at [930, 159] on input "text" at bounding box center [1018, 166] width 192 height 24
type input "s"
type input "tought"
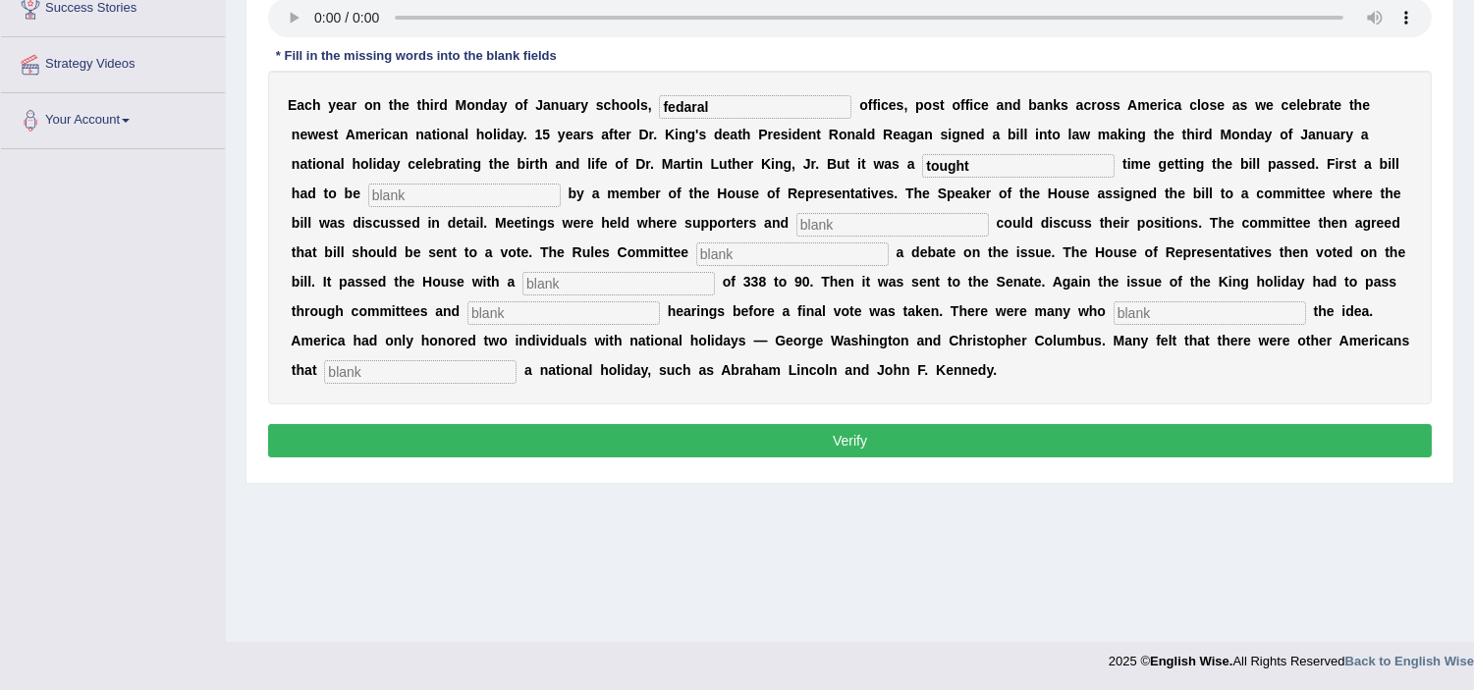
click at [388, 185] on input "text" at bounding box center [464, 196] width 192 height 24
type input "introduced"
click at [832, 218] on input "text" at bounding box center [892, 225] width 192 height 24
type input "passed"
click at [724, 250] on input "text" at bounding box center [792, 255] width 192 height 24
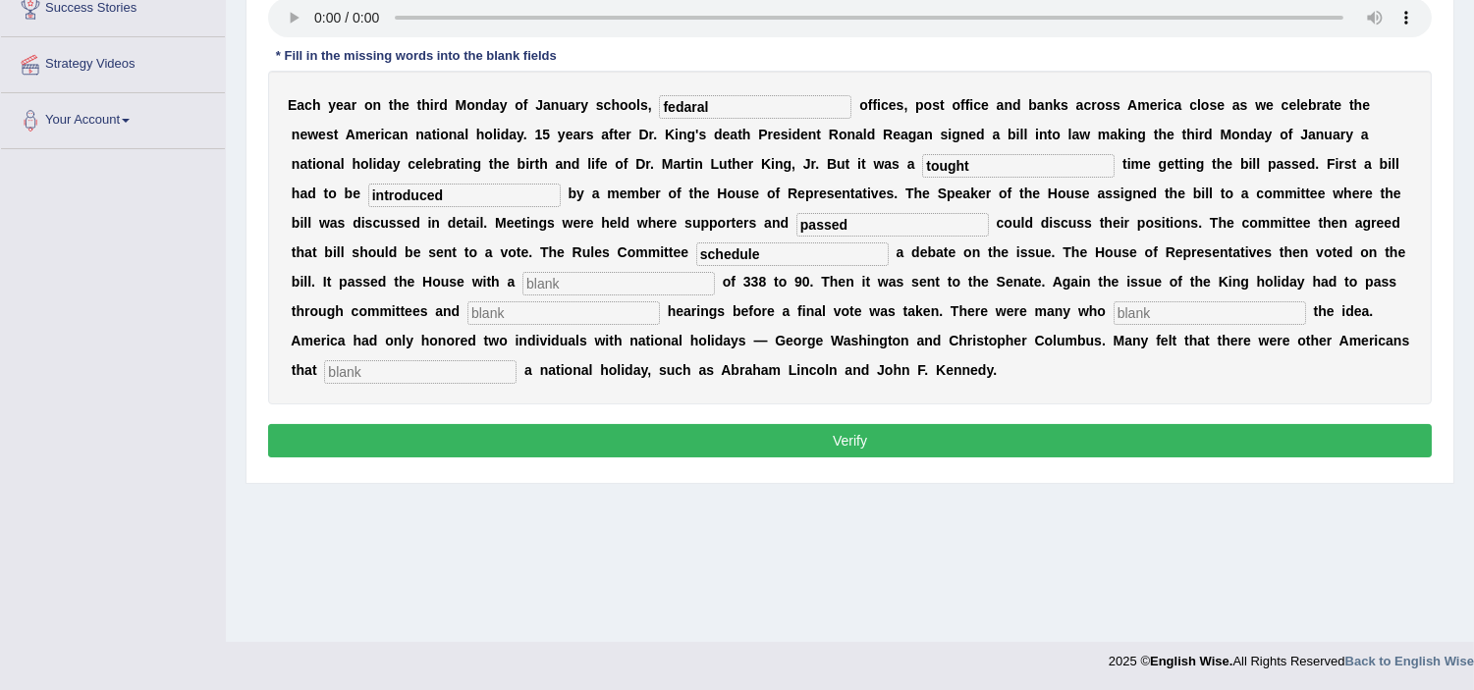
type input "schedule"
click at [555, 286] on input "text" at bounding box center [618, 284] width 192 height 24
type input "was"
click at [524, 309] on input "text" at bounding box center [563, 313] width 192 height 24
click at [1224, 312] on input "text" at bounding box center [1209, 313] width 192 height 24
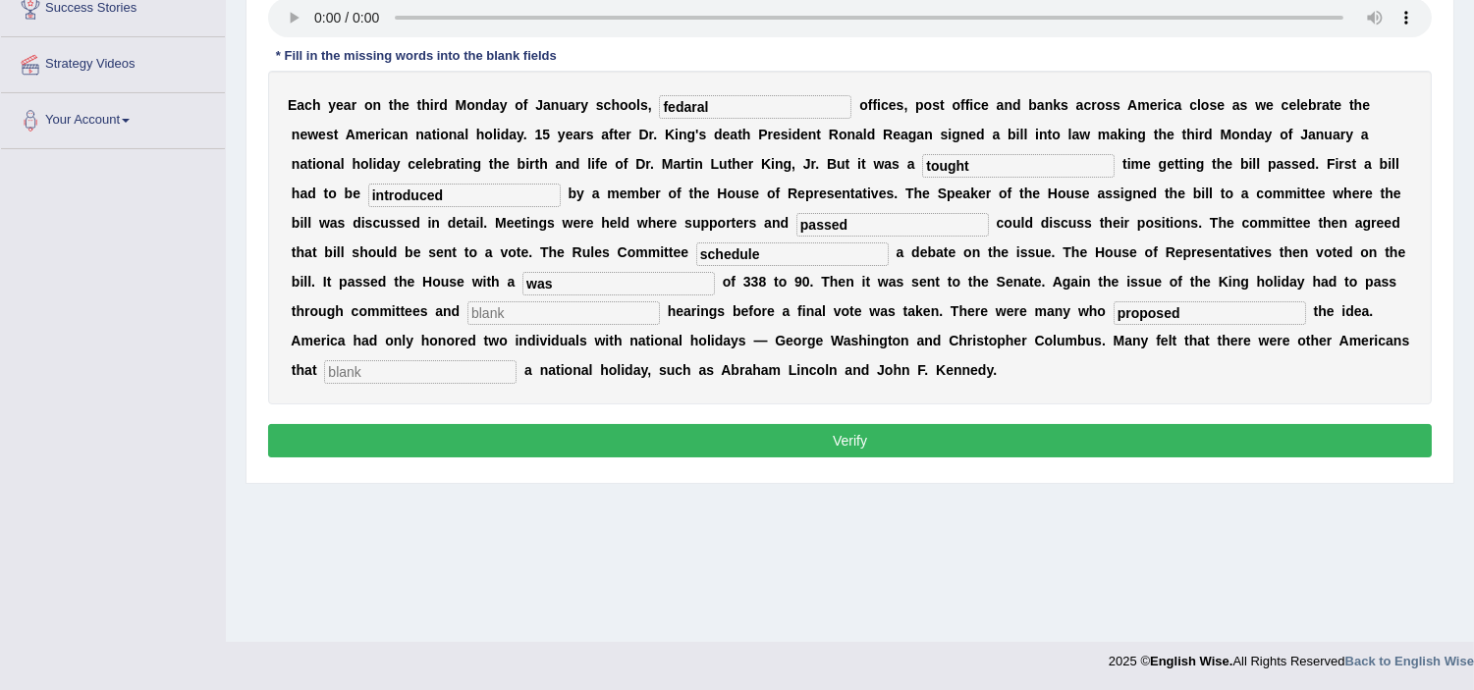
type input "proposed"
click at [1175, 348] on div "E a c h y e a r o n t h e t h i r d M o n d a y o f J a n u a r y s c h o o l s…" at bounding box center [849, 238] width 1163 height 334
click at [347, 369] on input "text" at bounding box center [420, 372] width 192 height 24
click at [353, 368] on input "desired" at bounding box center [420, 372] width 192 height 24
click at [423, 365] on input "desiered" at bounding box center [420, 372] width 192 height 24
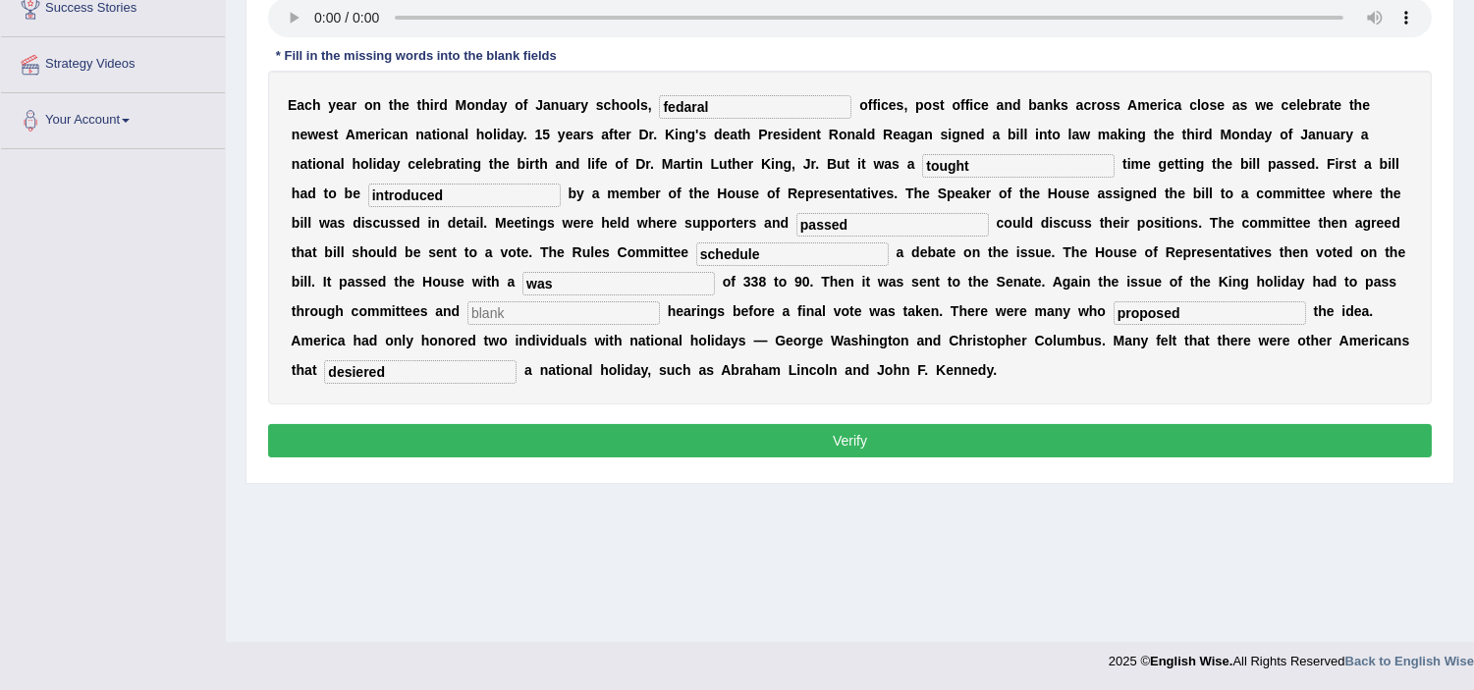
click at [363, 369] on input "desiered" at bounding box center [420, 372] width 192 height 24
type input "desired"
click at [776, 443] on button "Verify" at bounding box center [849, 440] width 1163 height 33
click at [572, 317] on input "text" at bounding box center [563, 313] width 192 height 24
type input "porpose"
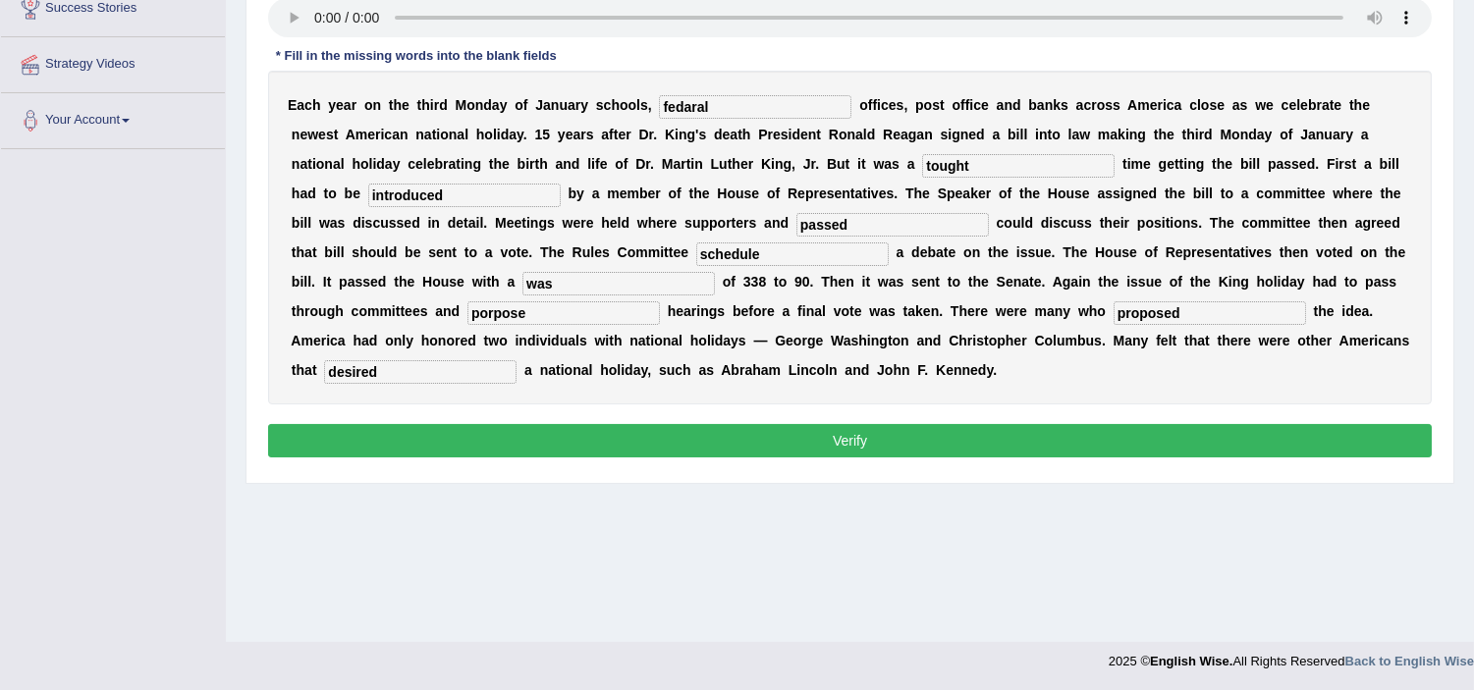
click at [622, 448] on button "Verify" at bounding box center [849, 440] width 1163 height 33
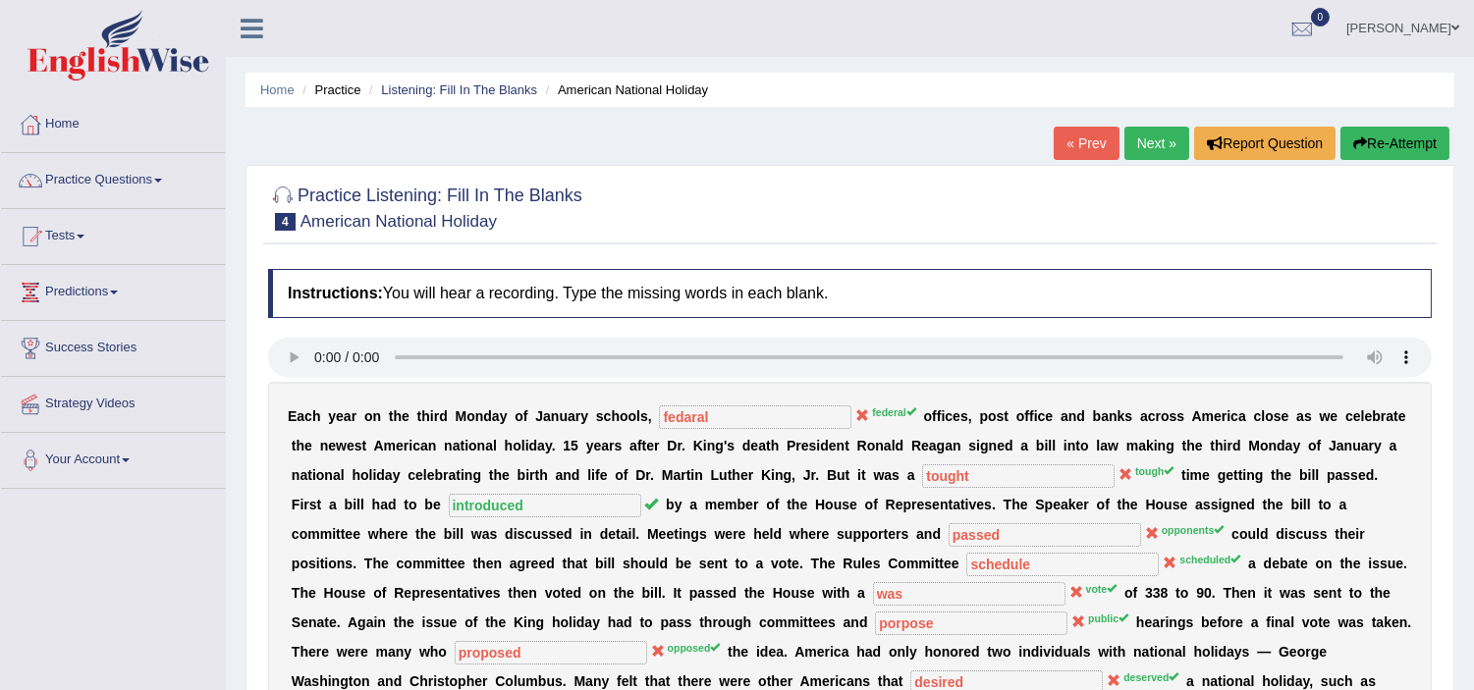
click at [1145, 131] on link "Next »" at bounding box center [1156, 143] width 65 height 33
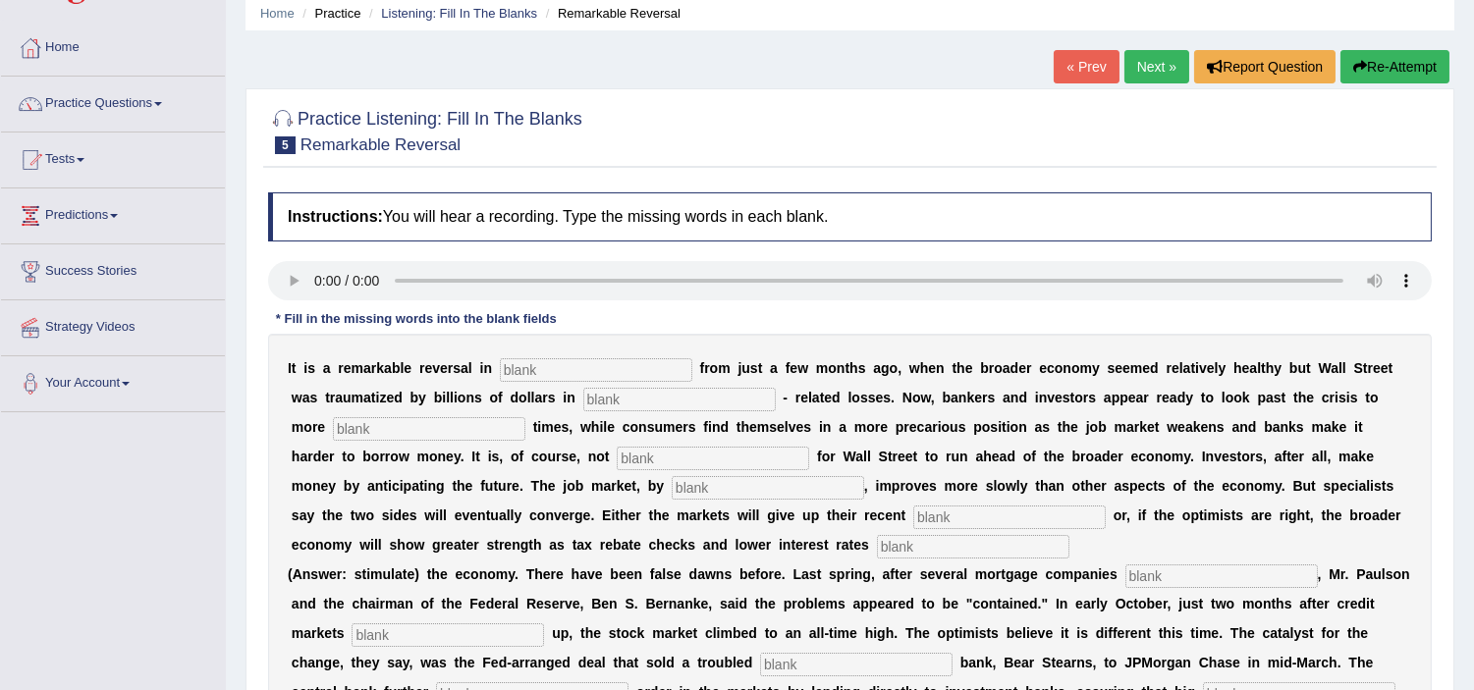
scroll to position [218, 0]
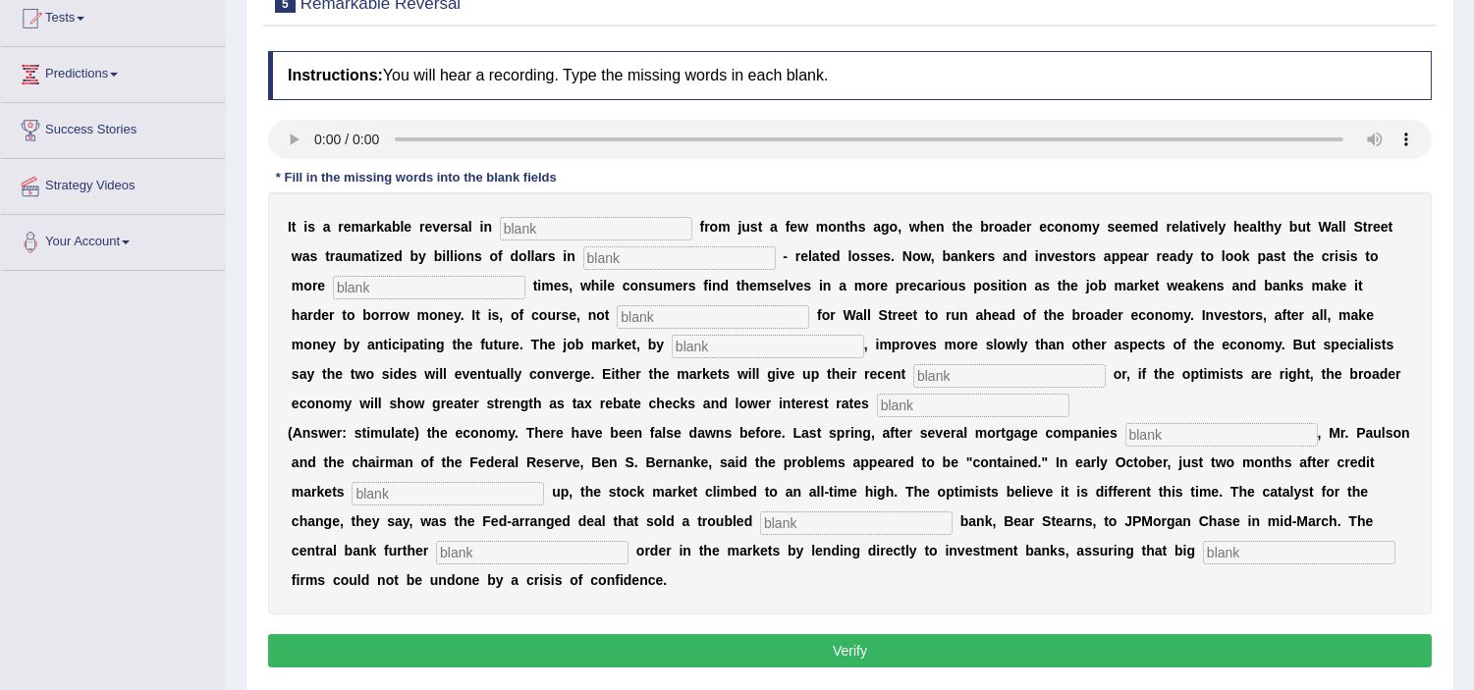
click at [1244, 551] on input "text" at bounding box center [1299, 553] width 192 height 24
type input "security"
click at [797, 515] on input "text" at bounding box center [856, 524] width 192 height 24
type input "invesment"
click at [554, 229] on input "text" at bounding box center [596, 229] width 192 height 24
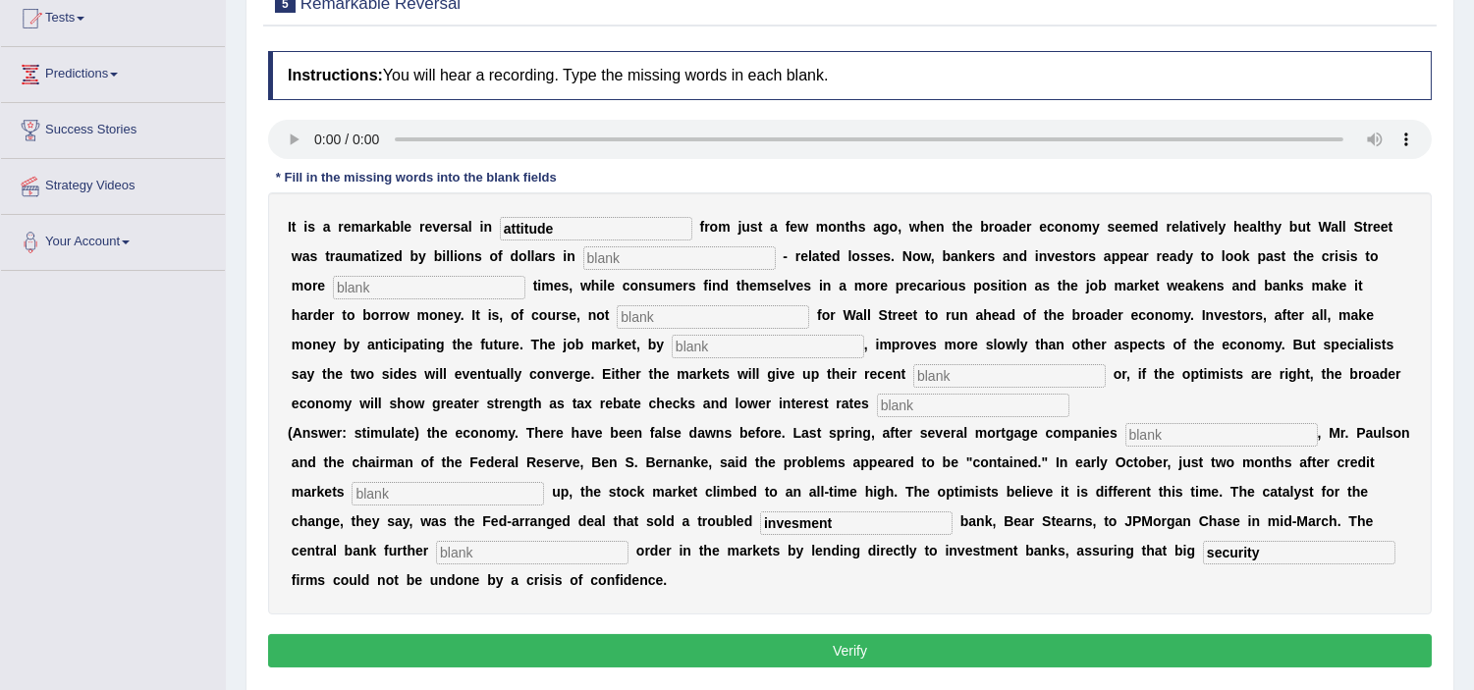
type input "attitude"
click at [633, 252] on input "text" at bounding box center [679, 258] width 192 height 24
type input "market"
click at [364, 278] on input "text" at bounding box center [429, 288] width 192 height 24
type input "p"
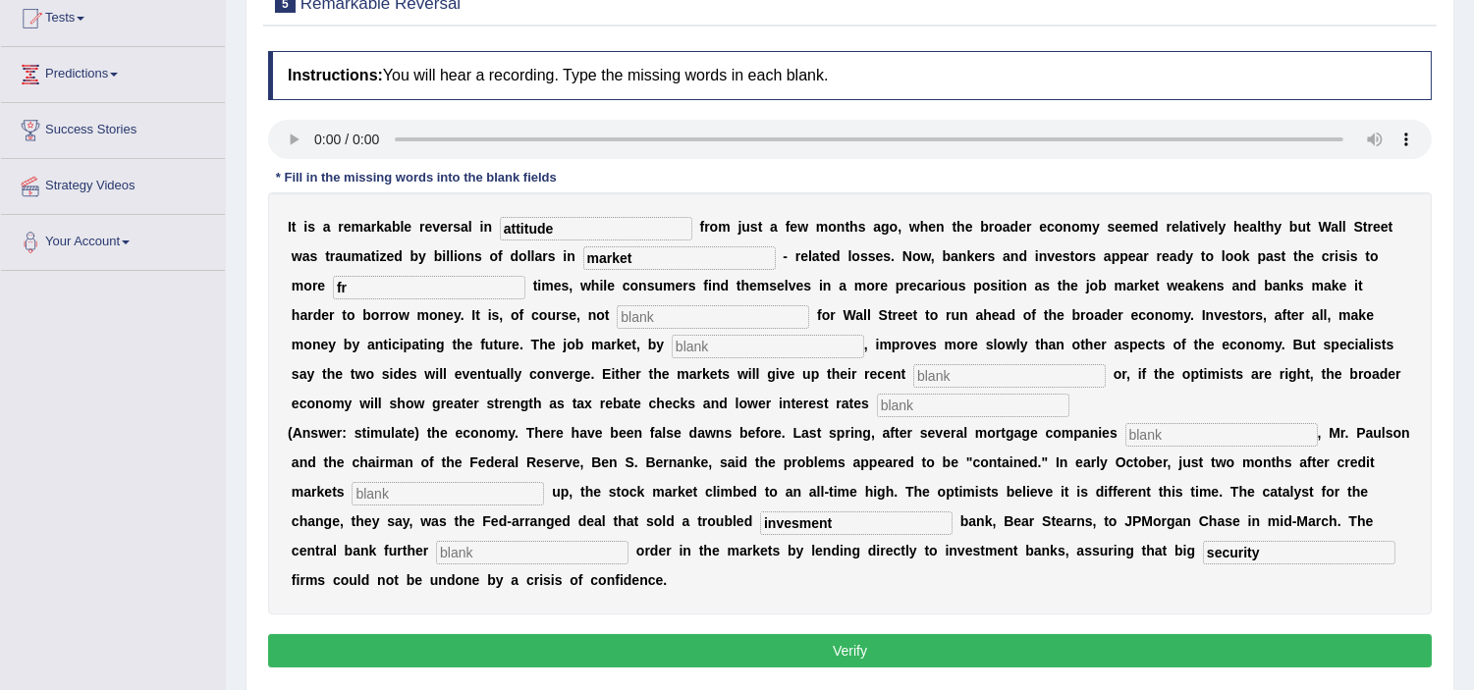
type input "f"
type input "profitable"
click at [631, 309] on input "text" at bounding box center [713, 317] width 192 height 24
type input "common"
click at [842, 305] on div "I t i s a r e m a r k a b l e r e v e r s a l i n attitude f r o m j u s t a f …" at bounding box center [849, 403] width 1163 height 422
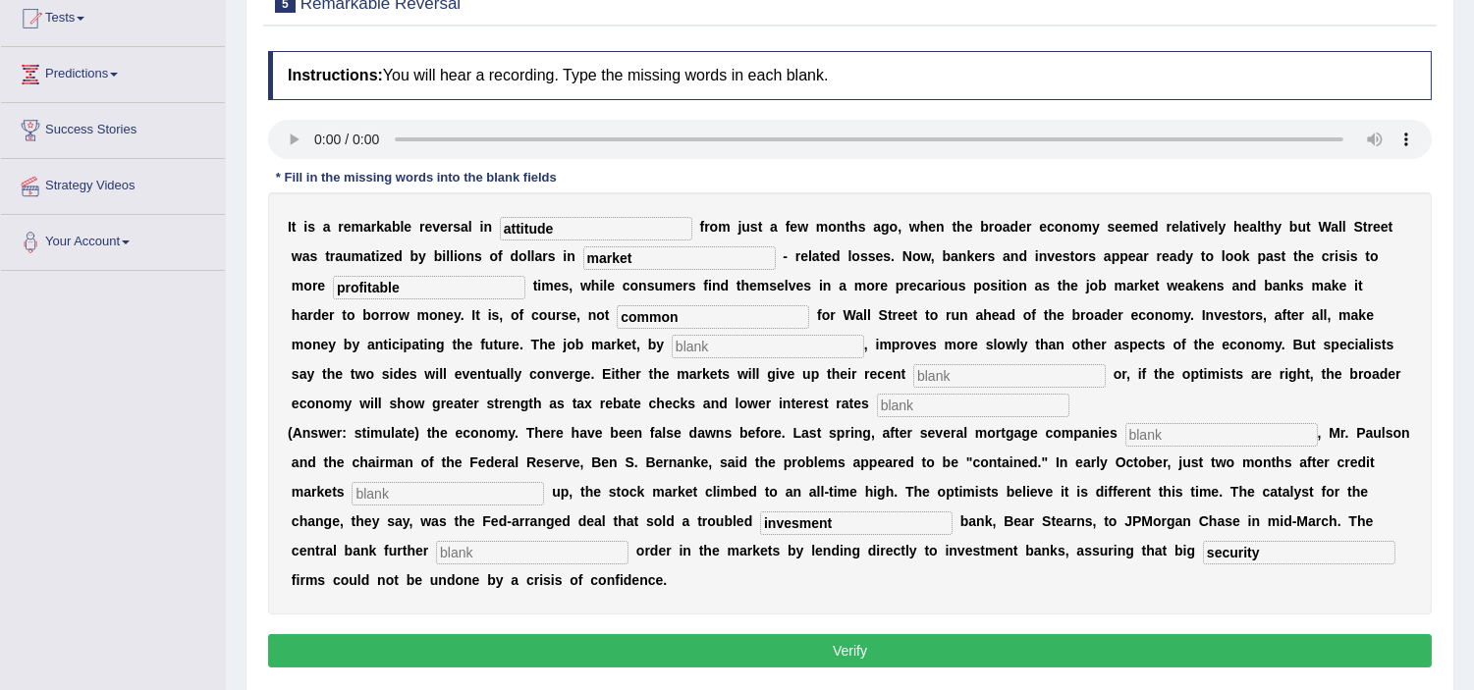
click at [672, 342] on input "text" at bounding box center [768, 347] width 192 height 24
type input "contrast"
click at [913, 371] on input "text" at bounding box center [1009, 376] width 192 height 24
type input "gains"
click at [877, 405] on input "text" at bounding box center [973, 406] width 192 height 24
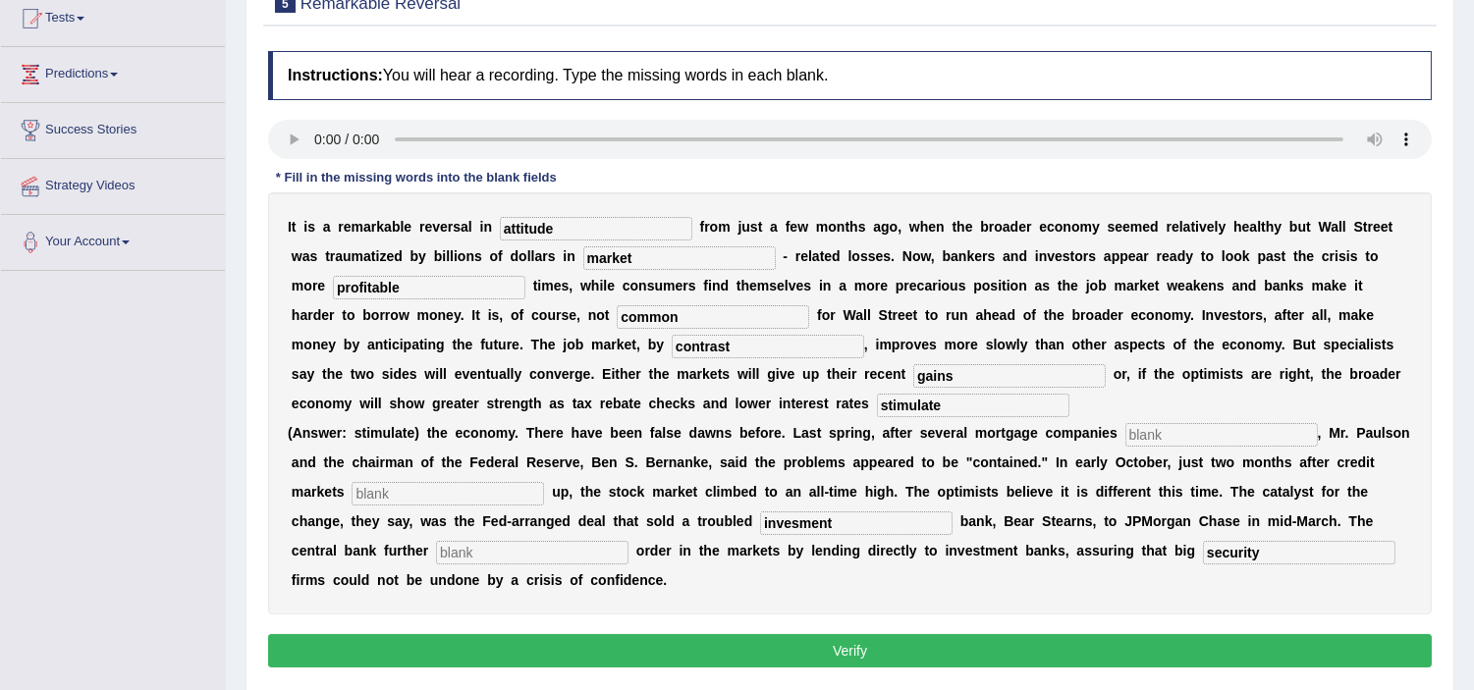
type input "stimulate"
click at [1139, 430] on input "text" at bounding box center [1221, 435] width 192 height 24
type input "colaps"
click at [390, 483] on input "text" at bounding box center [448, 494] width 192 height 24
click at [368, 488] on input "folows" at bounding box center [448, 494] width 192 height 24
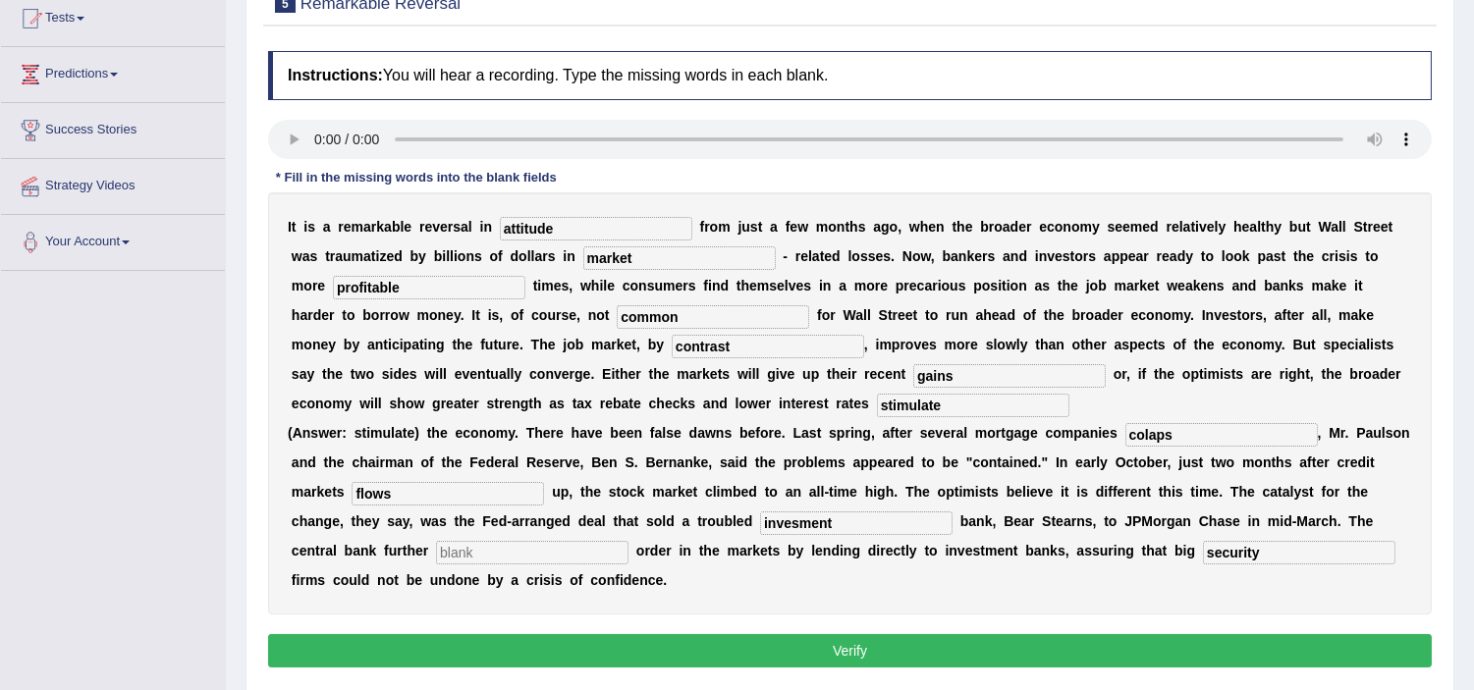
click at [409, 489] on input "flows" at bounding box center [448, 494] width 192 height 24
click at [387, 496] on input "flows" at bounding box center [448, 494] width 192 height 24
click at [414, 483] on input "flows" at bounding box center [448, 494] width 192 height 24
type input "flow"
click at [523, 547] on input "text" at bounding box center [532, 553] width 192 height 24
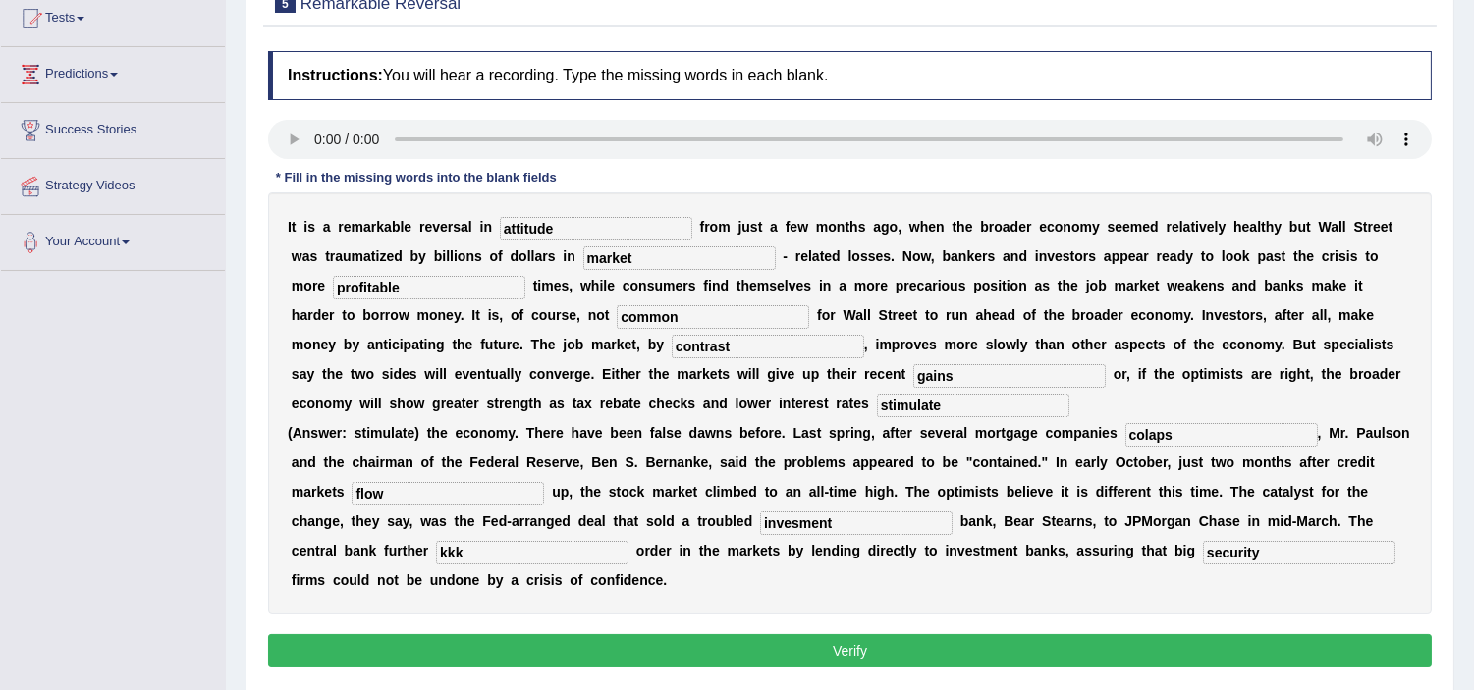
type input "kkk"
click at [725, 659] on button "Verify" at bounding box center [849, 650] width 1163 height 33
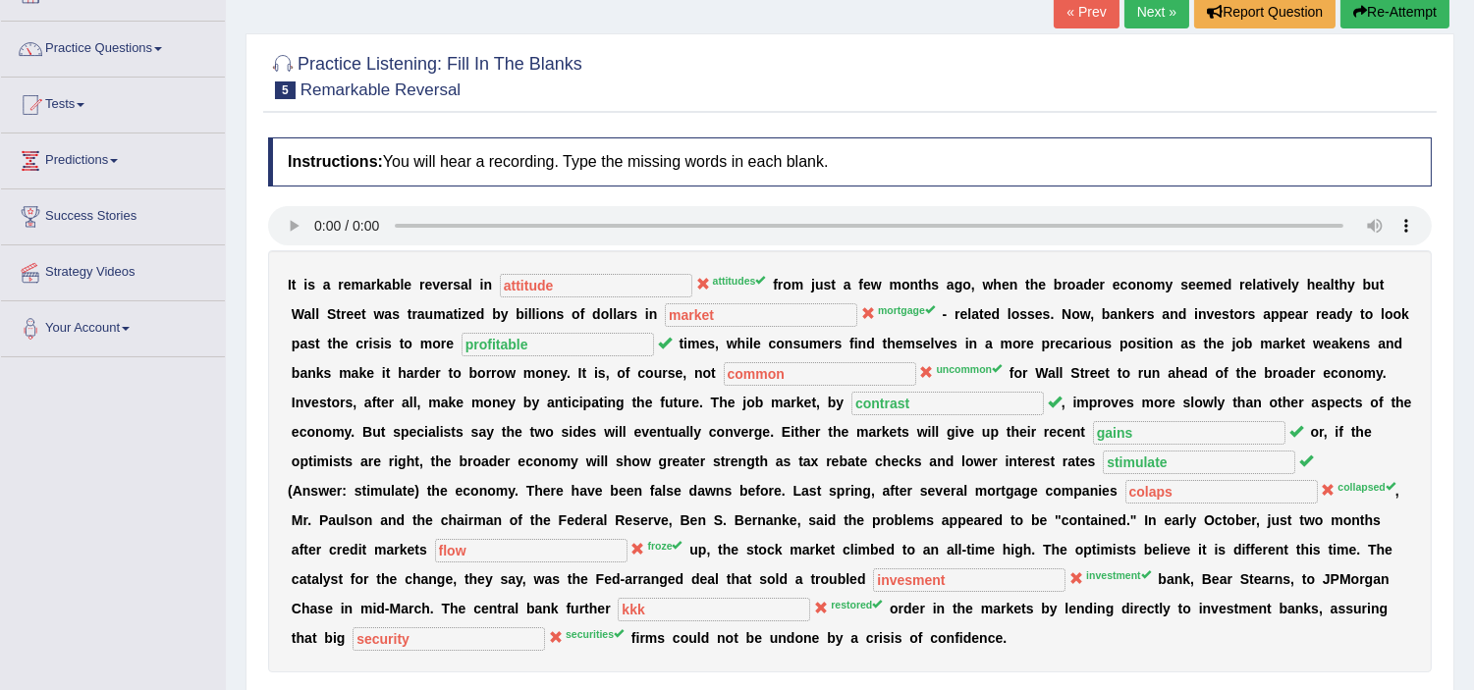
scroll to position [0, 0]
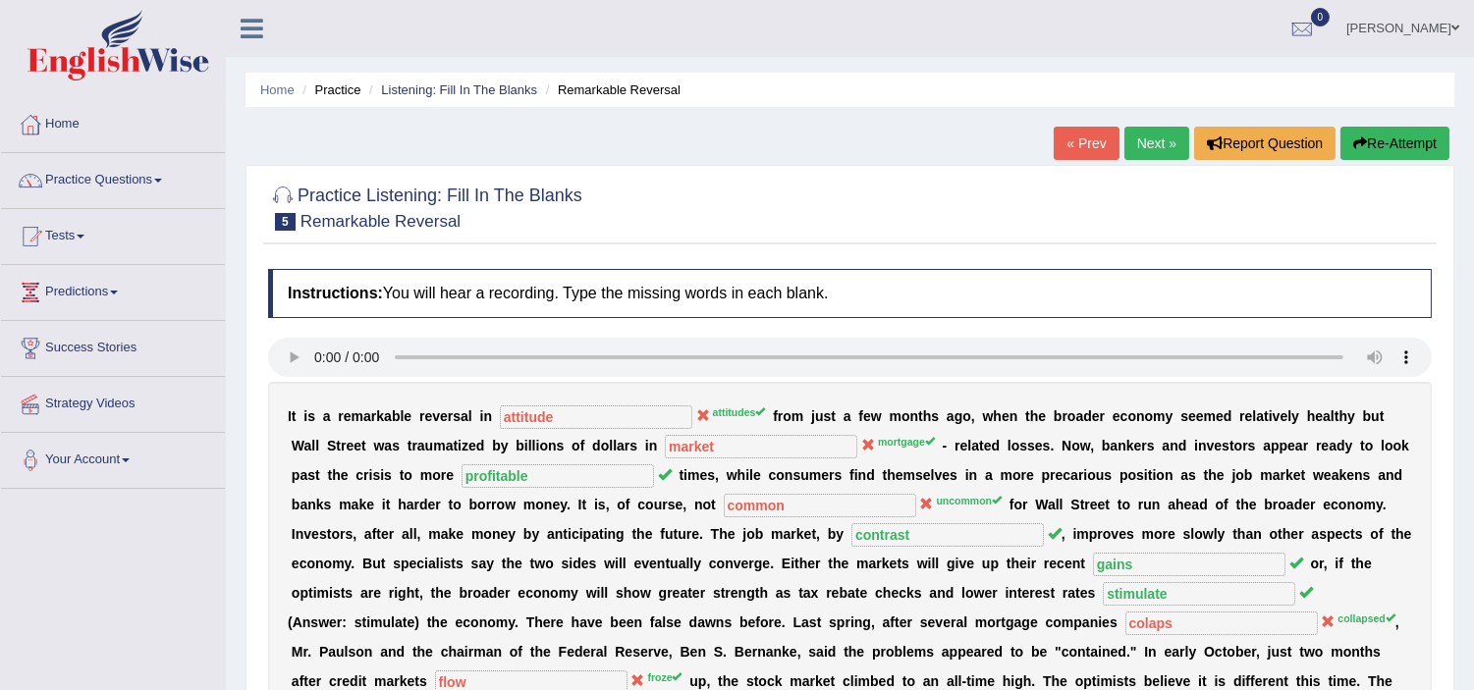
click at [1400, 135] on button "Re-Attempt" at bounding box center [1394, 143] width 109 height 33
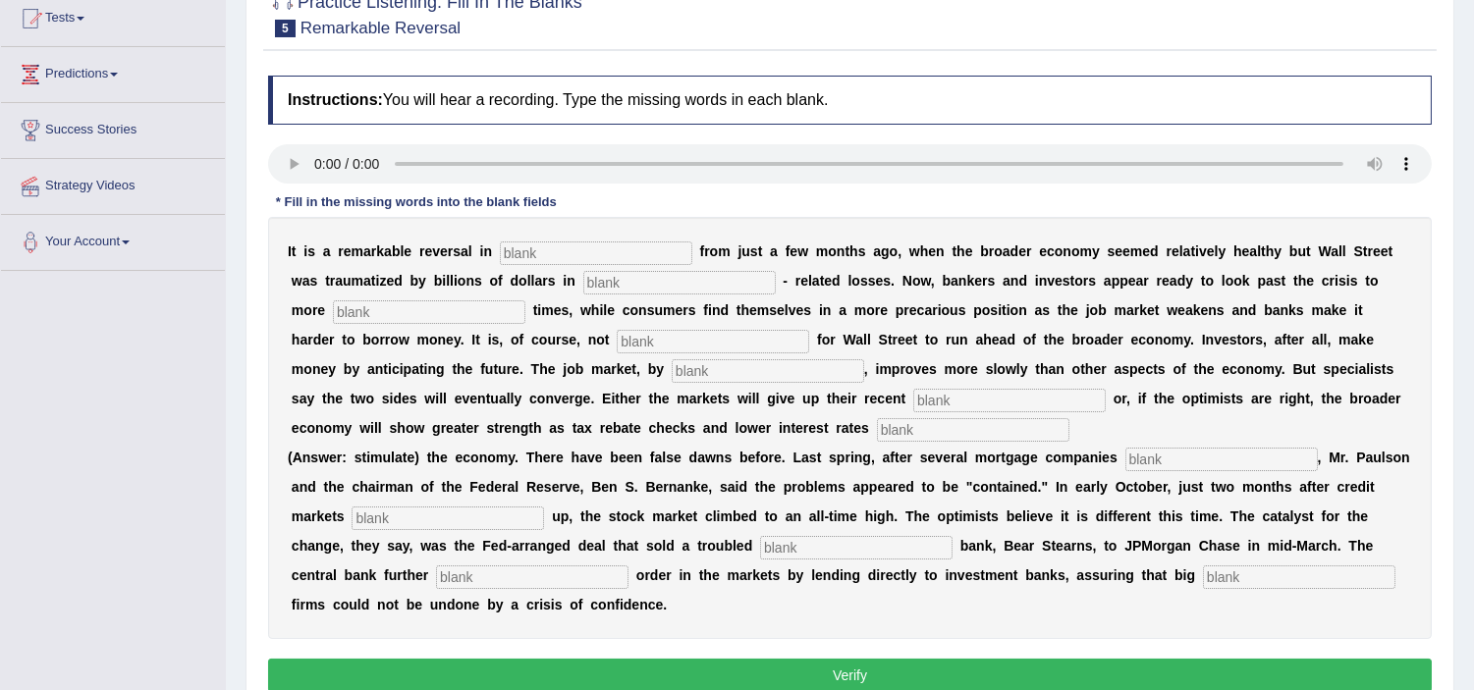
click at [1228, 583] on input "text" at bounding box center [1299, 578] width 192 height 24
type input "securities"
click at [478, 579] on input "text" at bounding box center [532, 578] width 192 height 24
type input "fs"
click at [786, 545] on input "text" at bounding box center [856, 548] width 192 height 24
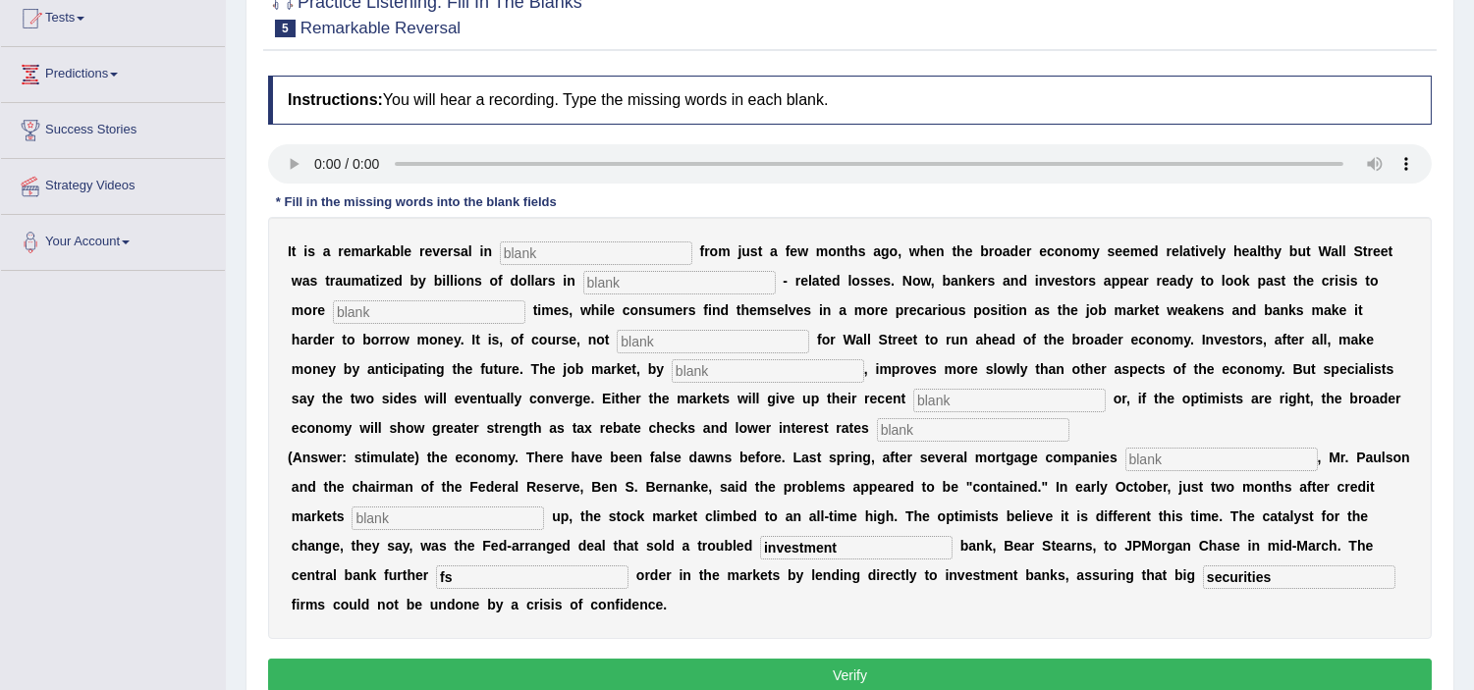
type input "investment"
click at [395, 512] on input "text" at bounding box center [448, 519] width 192 height 24
type input "froze"
click at [1163, 448] on input "text" at bounding box center [1221, 460] width 192 height 24
type input "colleps"
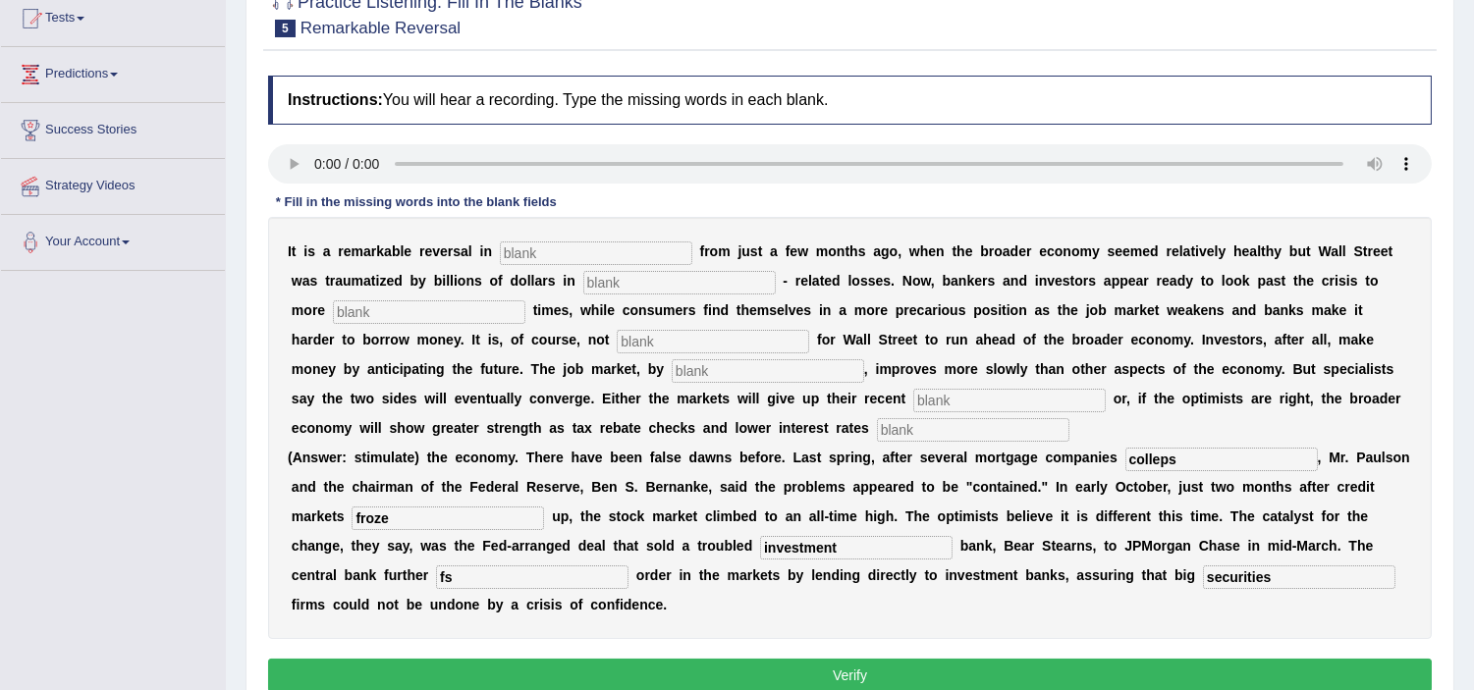
click at [877, 432] on input "text" at bounding box center [973, 430] width 192 height 24
type input "stimulate"
click at [583, 256] on input "text" at bounding box center [596, 254] width 192 height 24
type input "attitudes"
click at [620, 273] on input "text" at bounding box center [679, 283] width 192 height 24
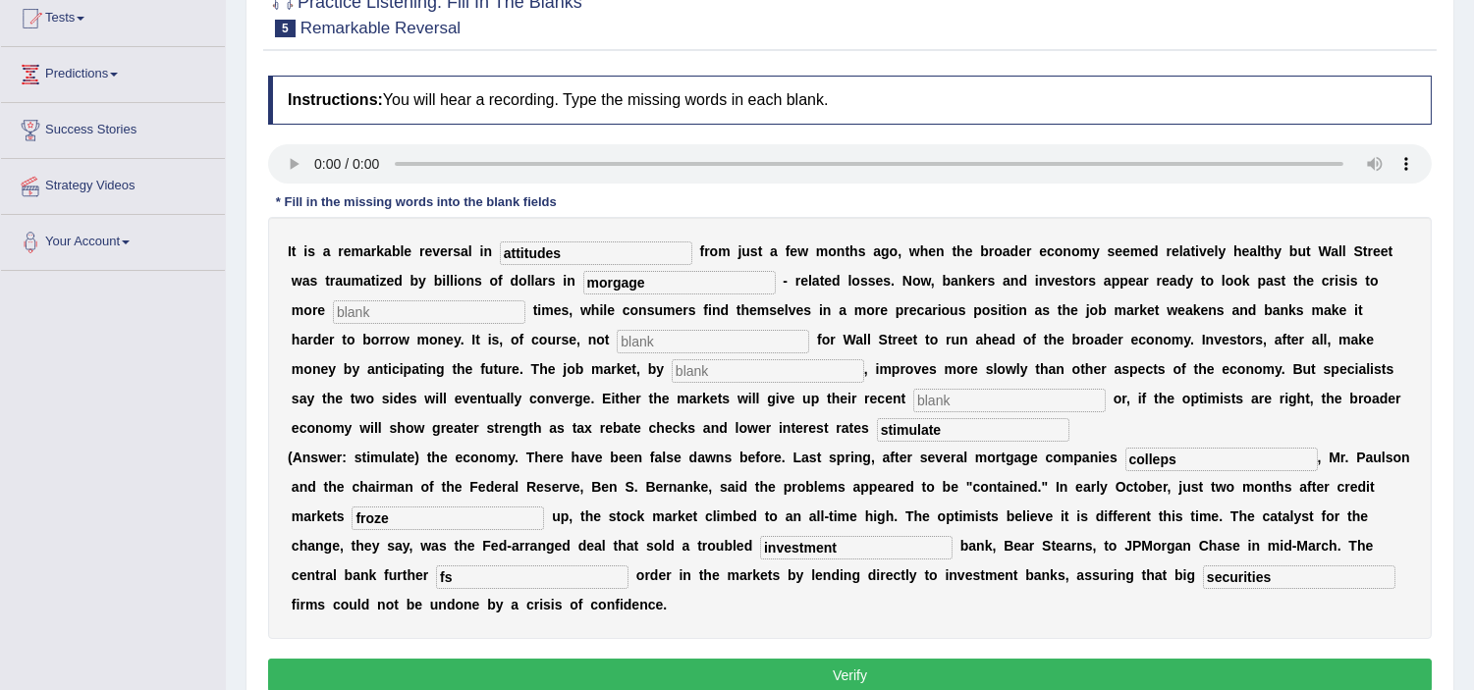
type input "morgage"
click at [388, 310] on input "text" at bounding box center [429, 312] width 192 height 24
type input "profitable"
click at [624, 344] on input "text" at bounding box center [713, 342] width 192 height 24
type input "uncommon"
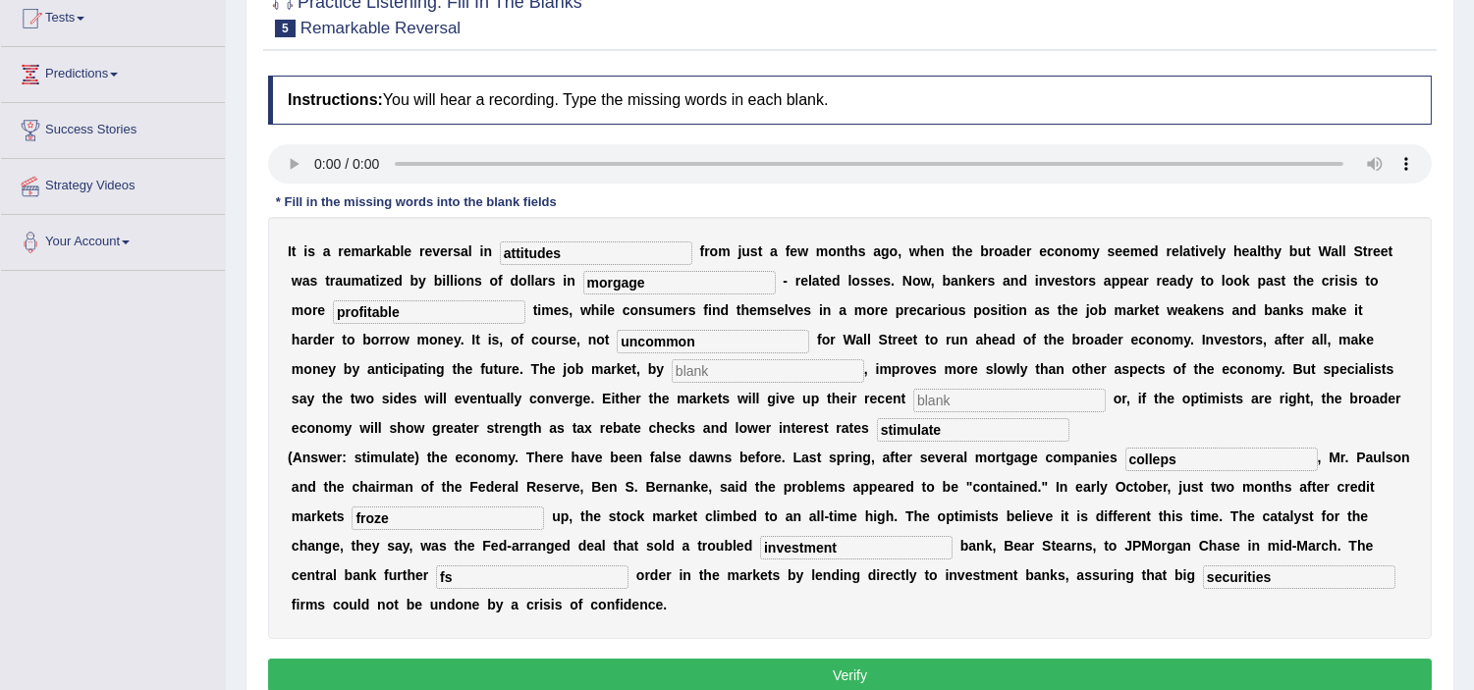
click at [672, 369] on input "text" at bounding box center [768, 371] width 192 height 24
type input "gains"
click at [913, 399] on input "text" at bounding box center [1009, 401] width 192 height 24
type input "gain"
click at [672, 373] on input "gains" at bounding box center [768, 371] width 192 height 24
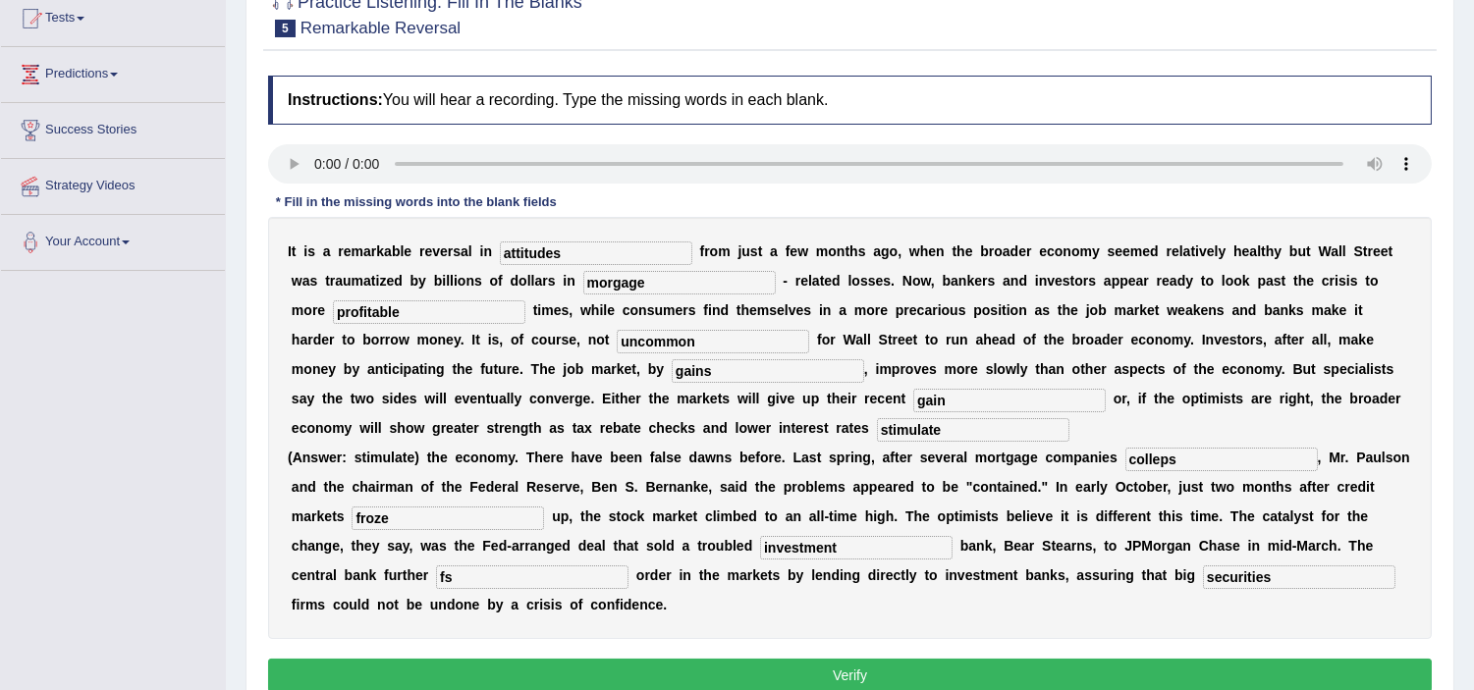
click at [672, 375] on input "gains" at bounding box center [768, 371] width 192 height 24
type input "g"
type input "contrust"
click at [701, 682] on button "Verify" at bounding box center [849, 675] width 1163 height 33
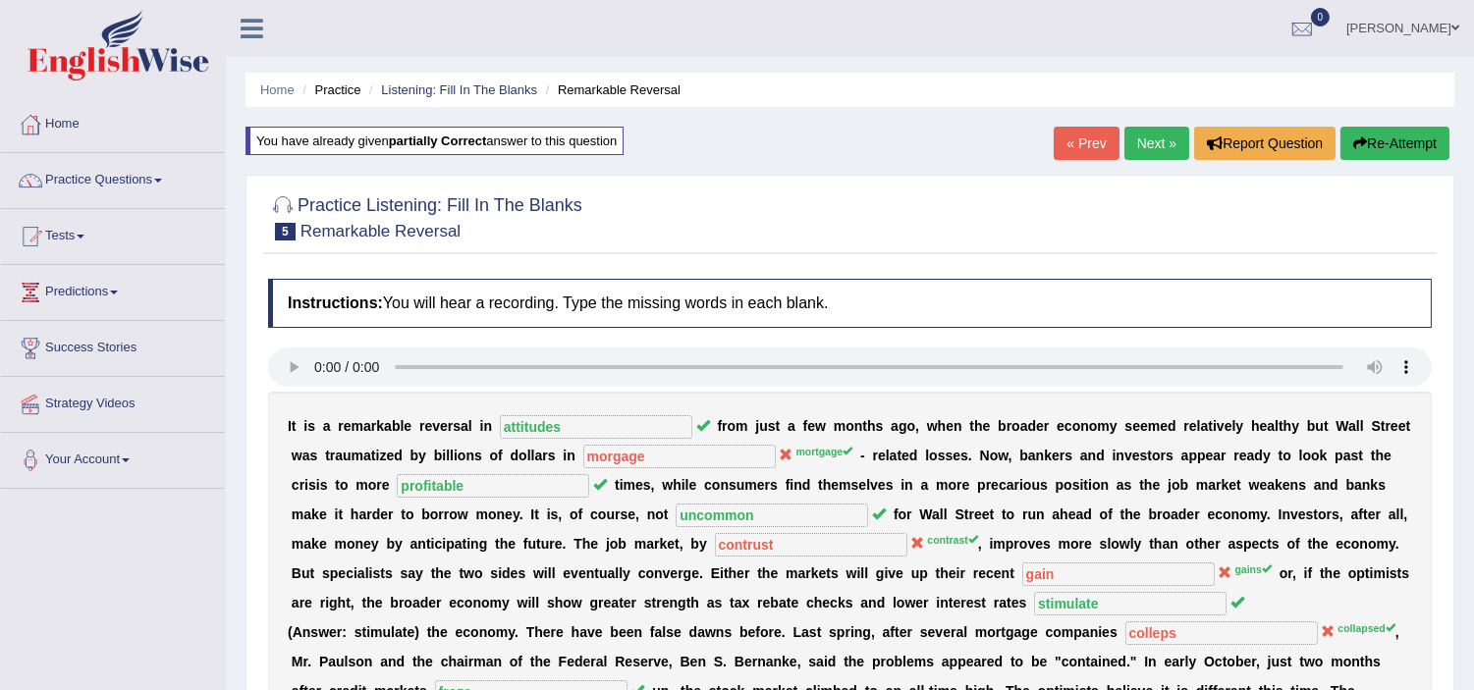
click at [1129, 137] on link "Next »" at bounding box center [1156, 143] width 65 height 33
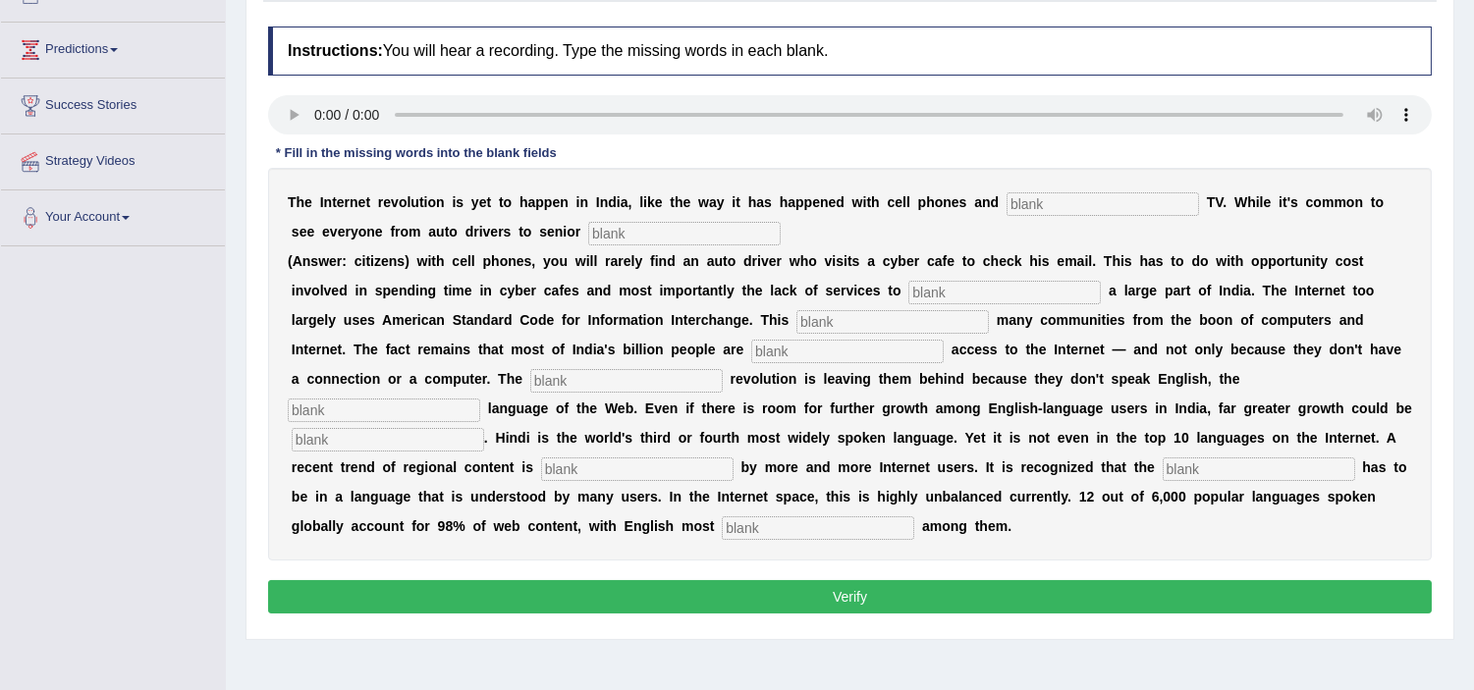
scroll to position [243, 0]
click at [759, 526] on input "text" at bounding box center [818, 528] width 192 height 24
type input "prominant"
click at [1213, 461] on input "text" at bounding box center [1259, 470] width 192 height 24
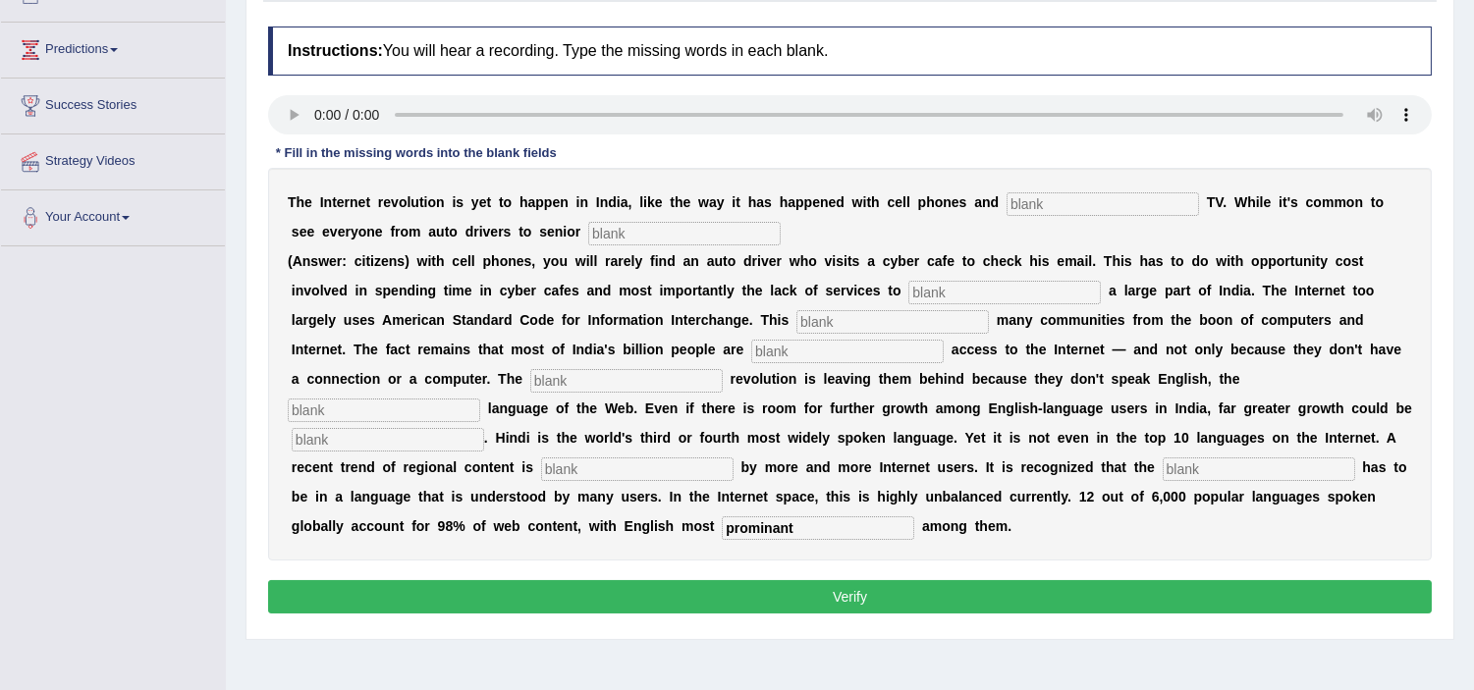
click at [591, 466] on input "text" at bounding box center [637, 470] width 192 height 24
click at [558, 459] on input "text" at bounding box center [637, 470] width 192 height 24
type input "prefered"
click at [1087, 201] on input "text" at bounding box center [1102, 204] width 192 height 24
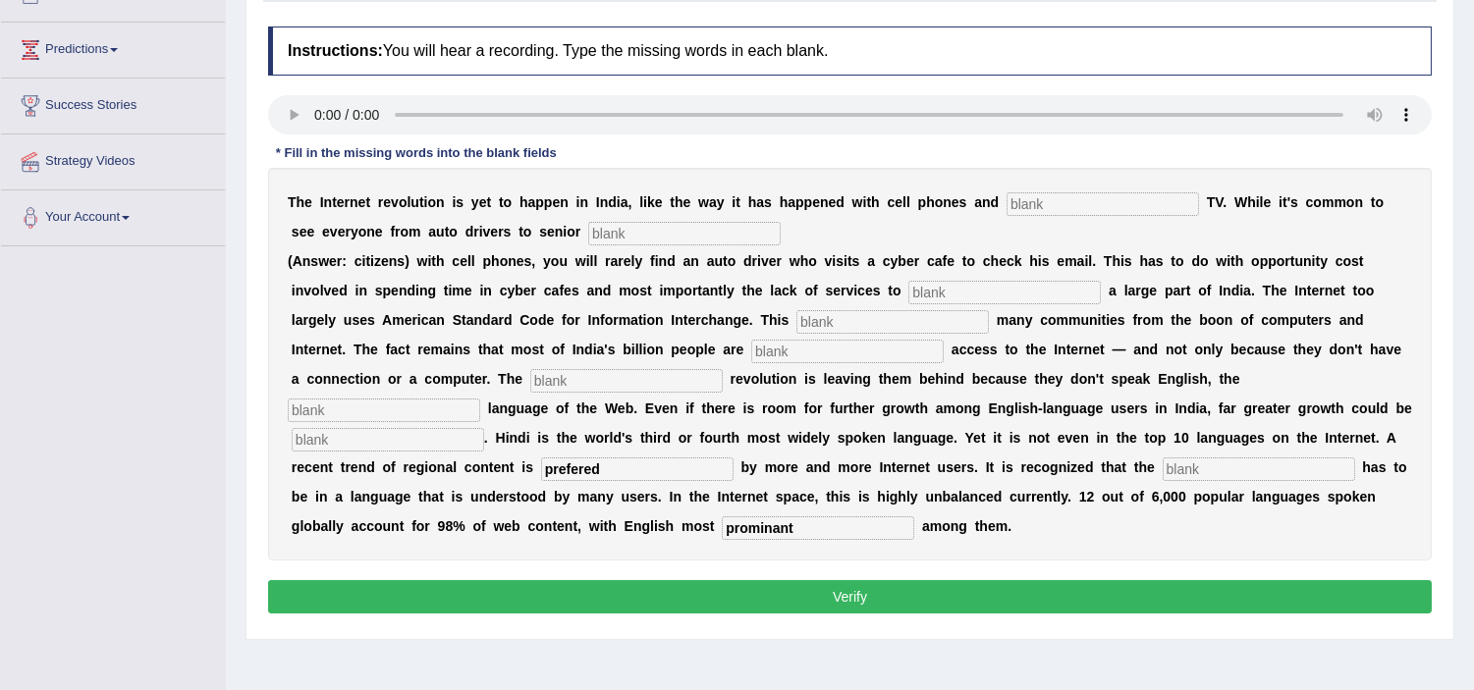
click at [1087, 201] on input "text" at bounding box center [1102, 204] width 192 height 24
type input "cable"
click at [631, 226] on input "text" at bounding box center [684, 234] width 192 height 24
type input "citizens"
click at [973, 293] on input "text" at bounding box center [1004, 293] width 192 height 24
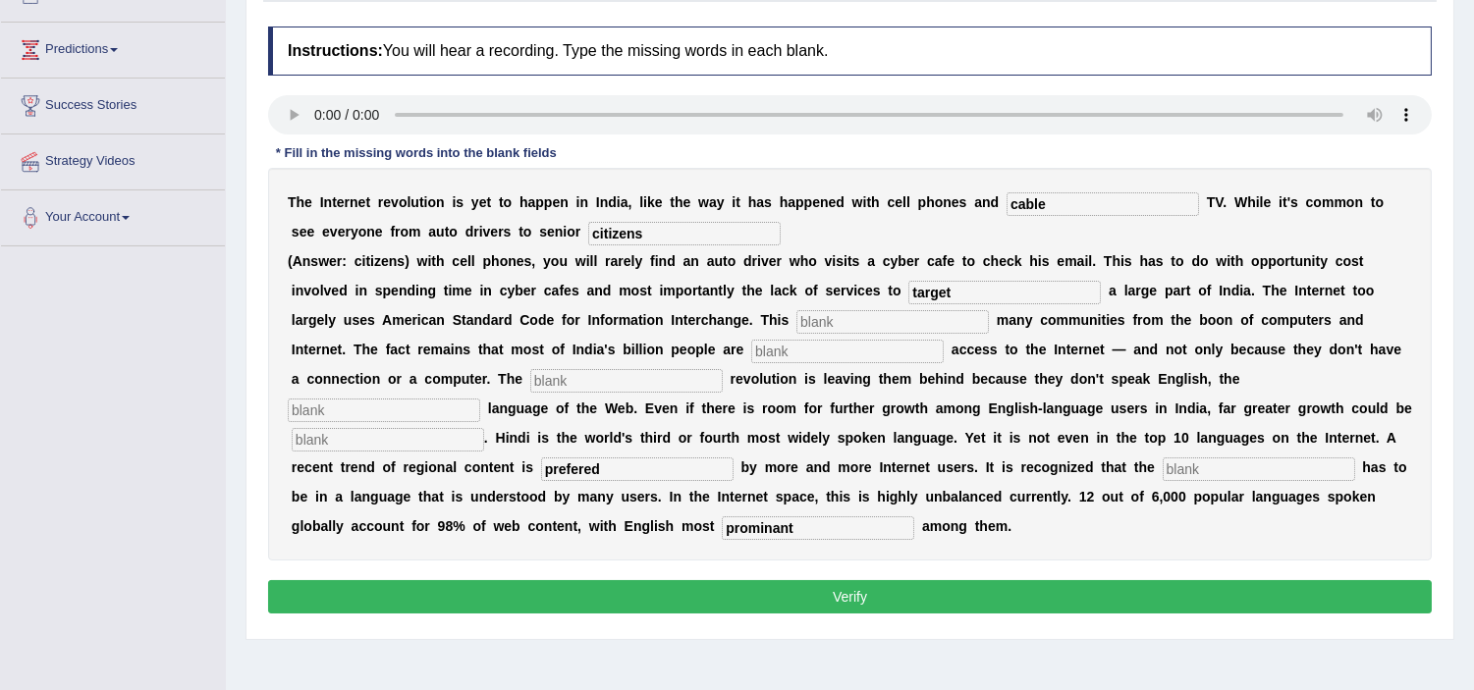
click at [928, 286] on input "target" at bounding box center [1004, 293] width 192 height 24
click at [954, 289] on input "taget" at bounding box center [1004, 293] width 192 height 24
click at [924, 291] on input "taget" at bounding box center [1004, 293] width 192 height 24
type input "target"
click at [827, 317] on input "text" at bounding box center [892, 322] width 192 height 24
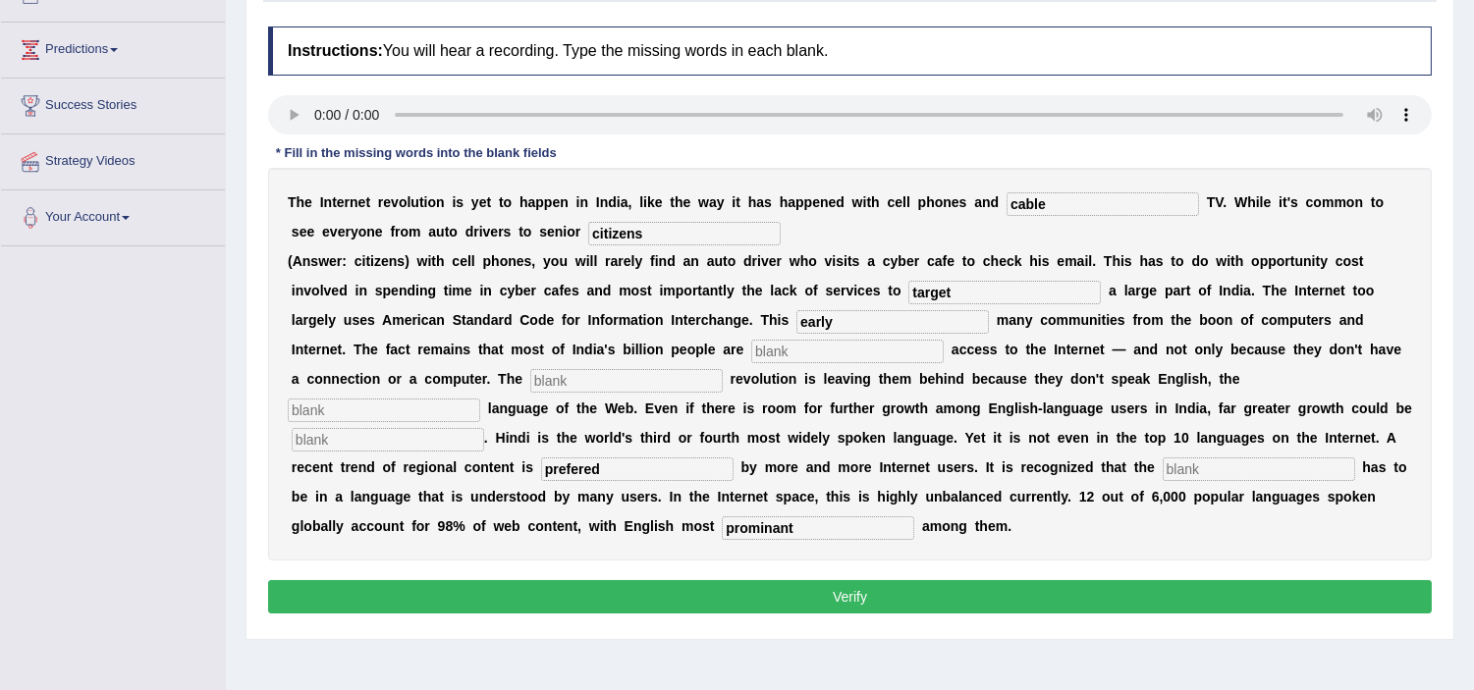
type input "early"
click at [805, 348] on input "text" at bounding box center [847, 352] width 192 height 24
type input "denide"
click at [546, 375] on input "text" at bounding box center [626, 381] width 192 height 24
type input "digital"
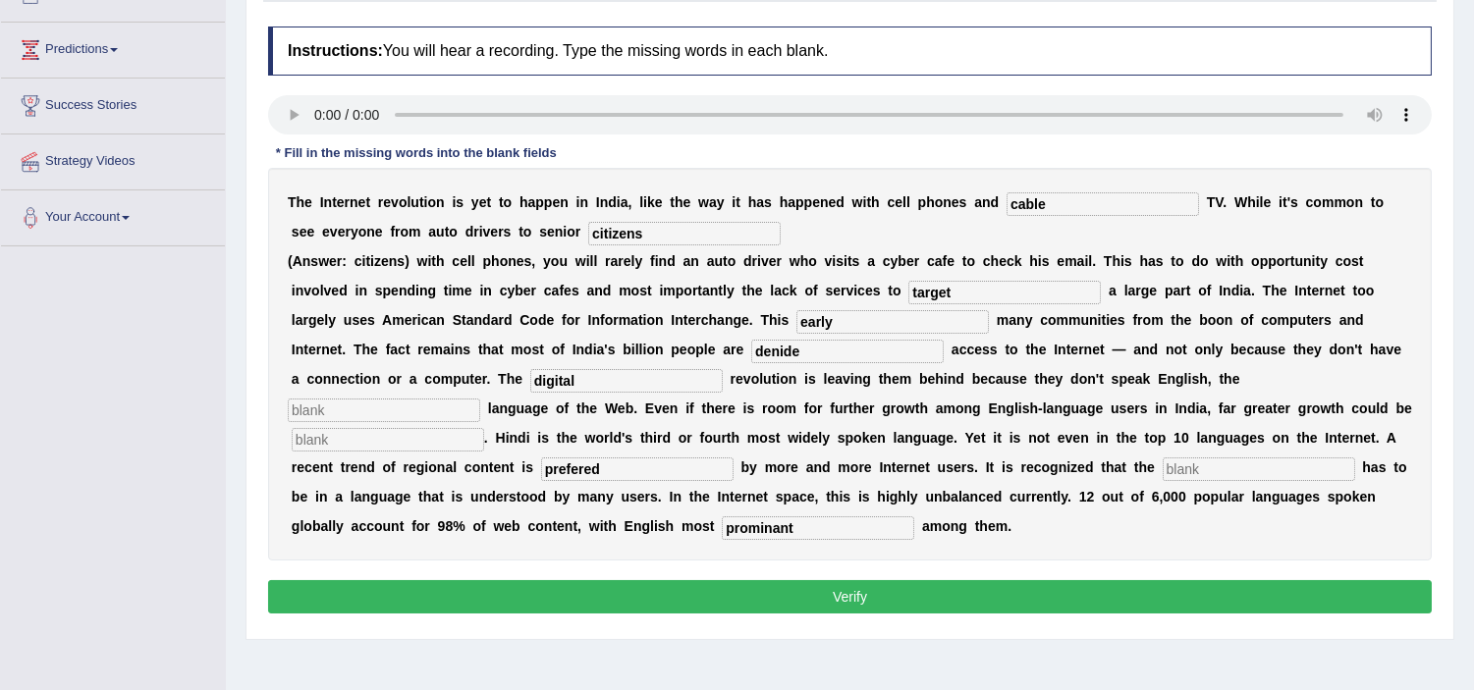
click at [344, 406] on input "text" at bounding box center [384, 411] width 192 height 24
type input "dominant"
click at [422, 448] on input "text" at bounding box center [388, 440] width 192 height 24
type input "af"
click at [1223, 464] on input "d" at bounding box center [1259, 470] width 192 height 24
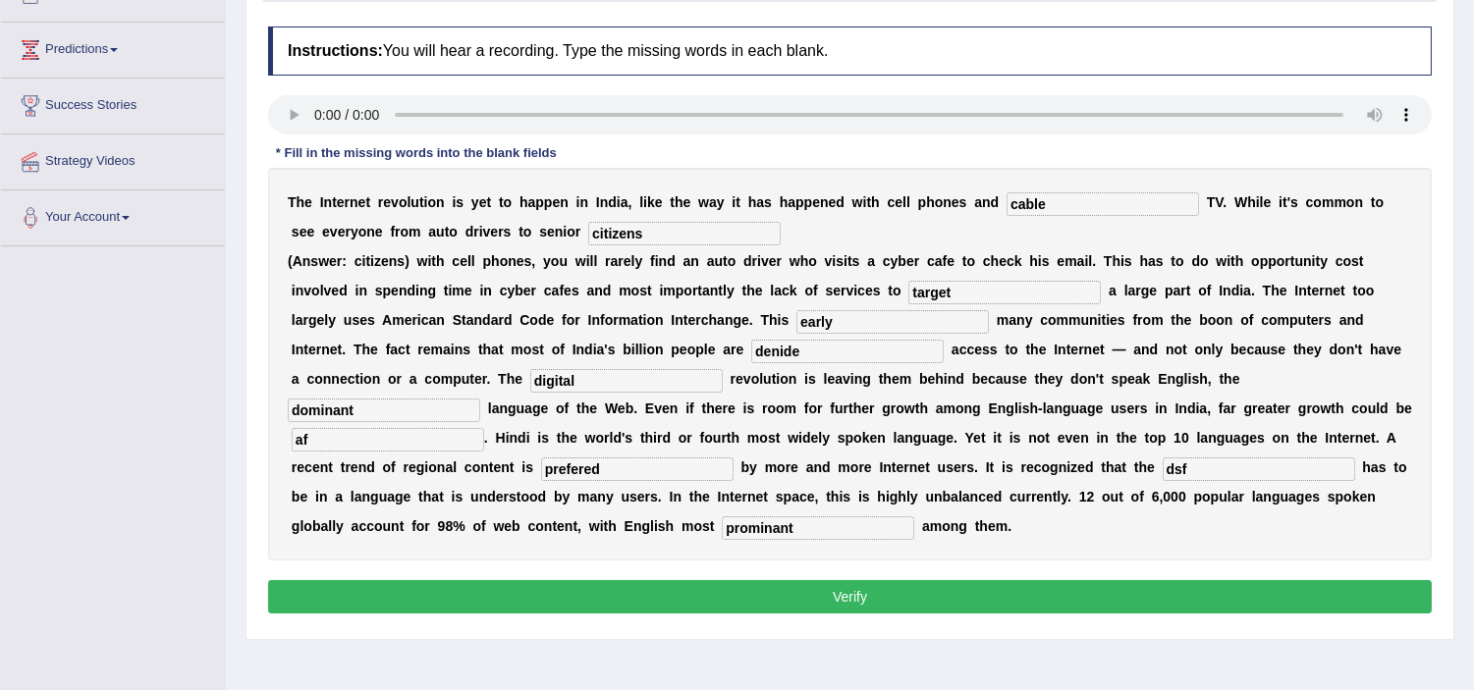
type input "dsf"
click at [739, 590] on button "Verify" at bounding box center [849, 596] width 1163 height 33
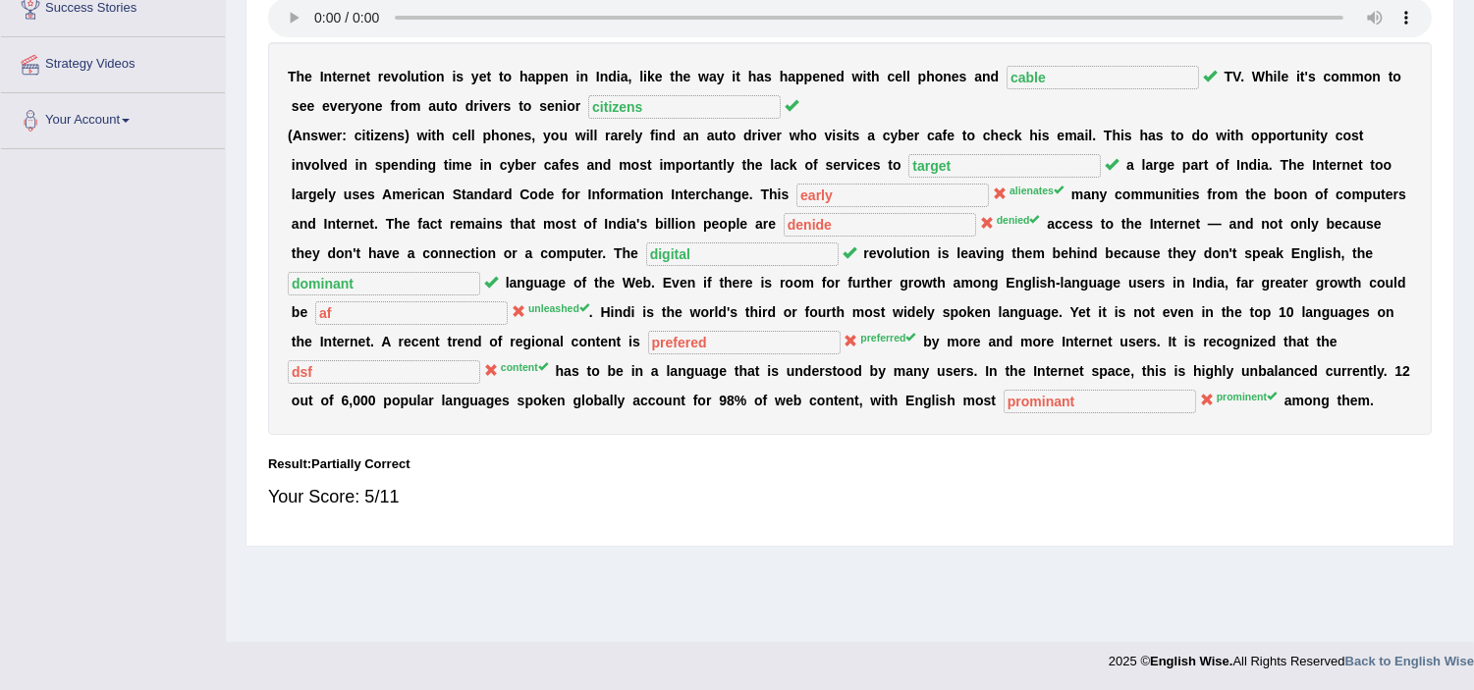
scroll to position [0, 0]
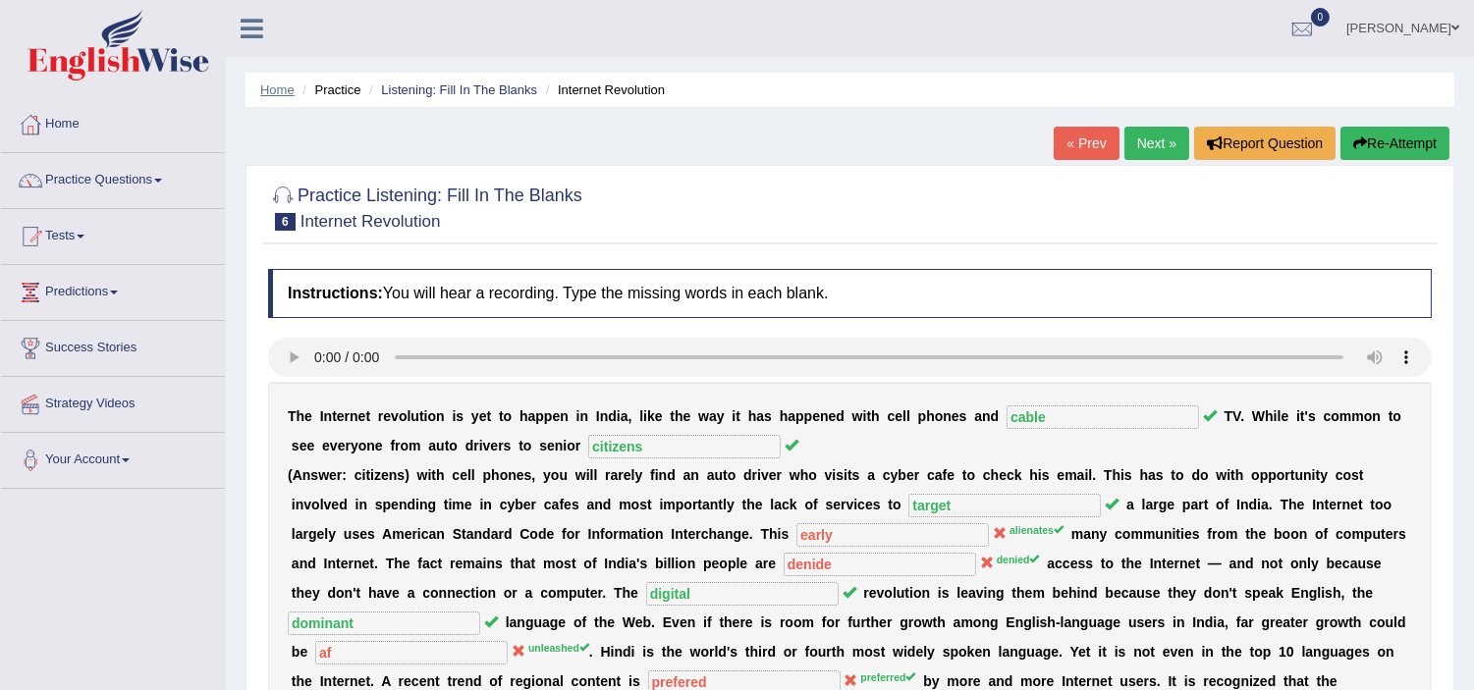
click at [278, 92] on link "Home" at bounding box center [277, 89] width 34 height 15
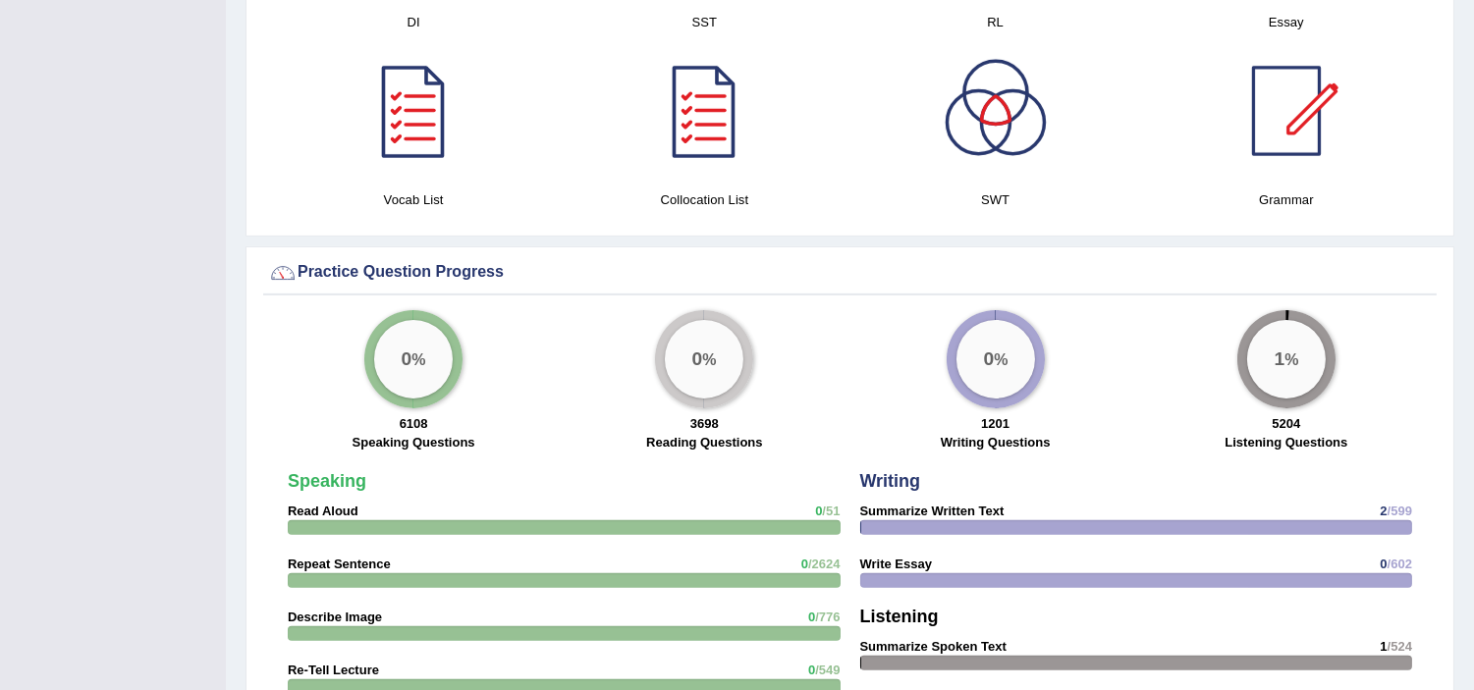
scroll to position [763, 0]
